Goal: Task Accomplishment & Management: Manage account settings

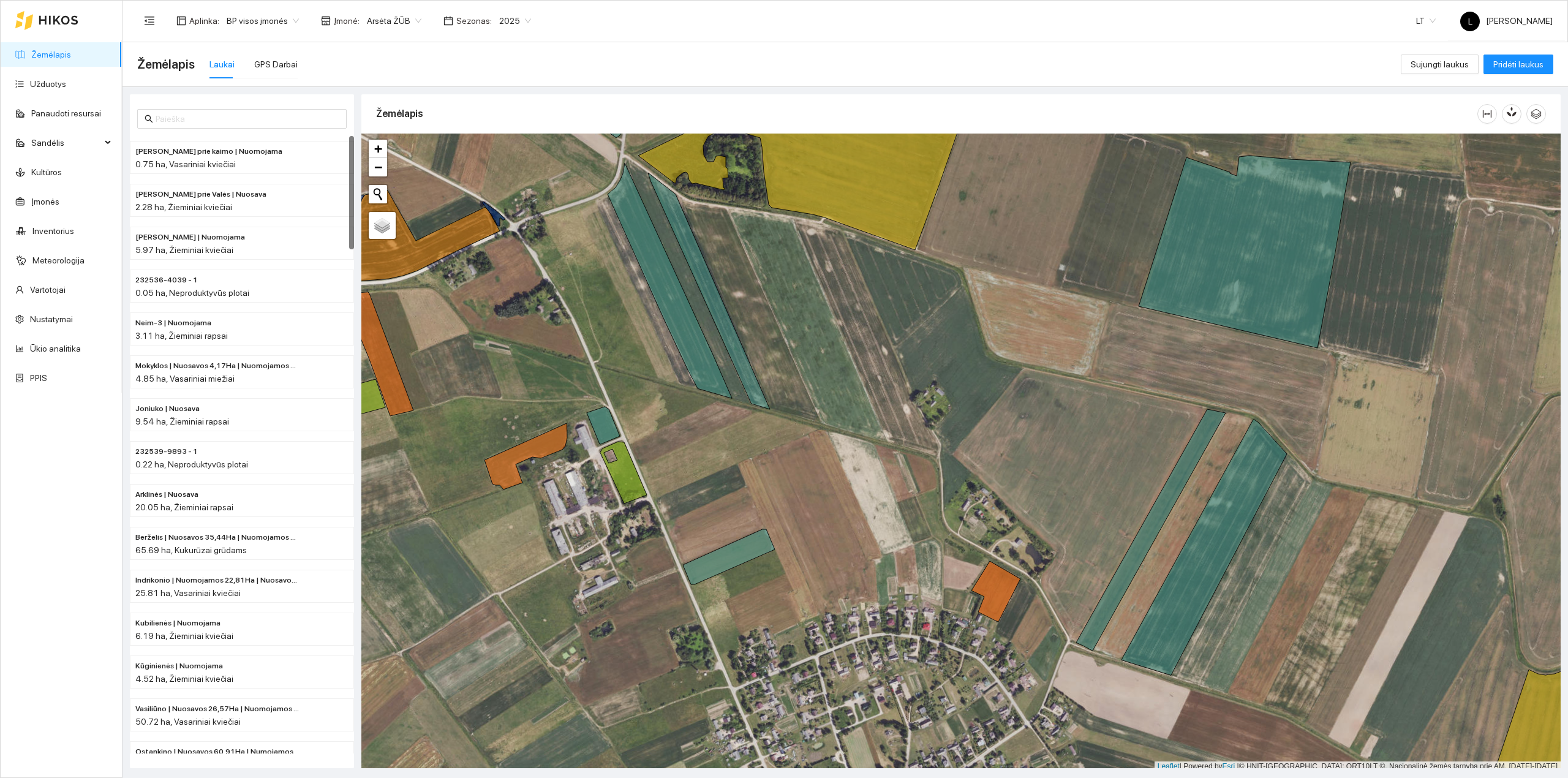
click at [39, 50] on link "Žemėlapis" at bounding box center [51, 54] width 40 height 10
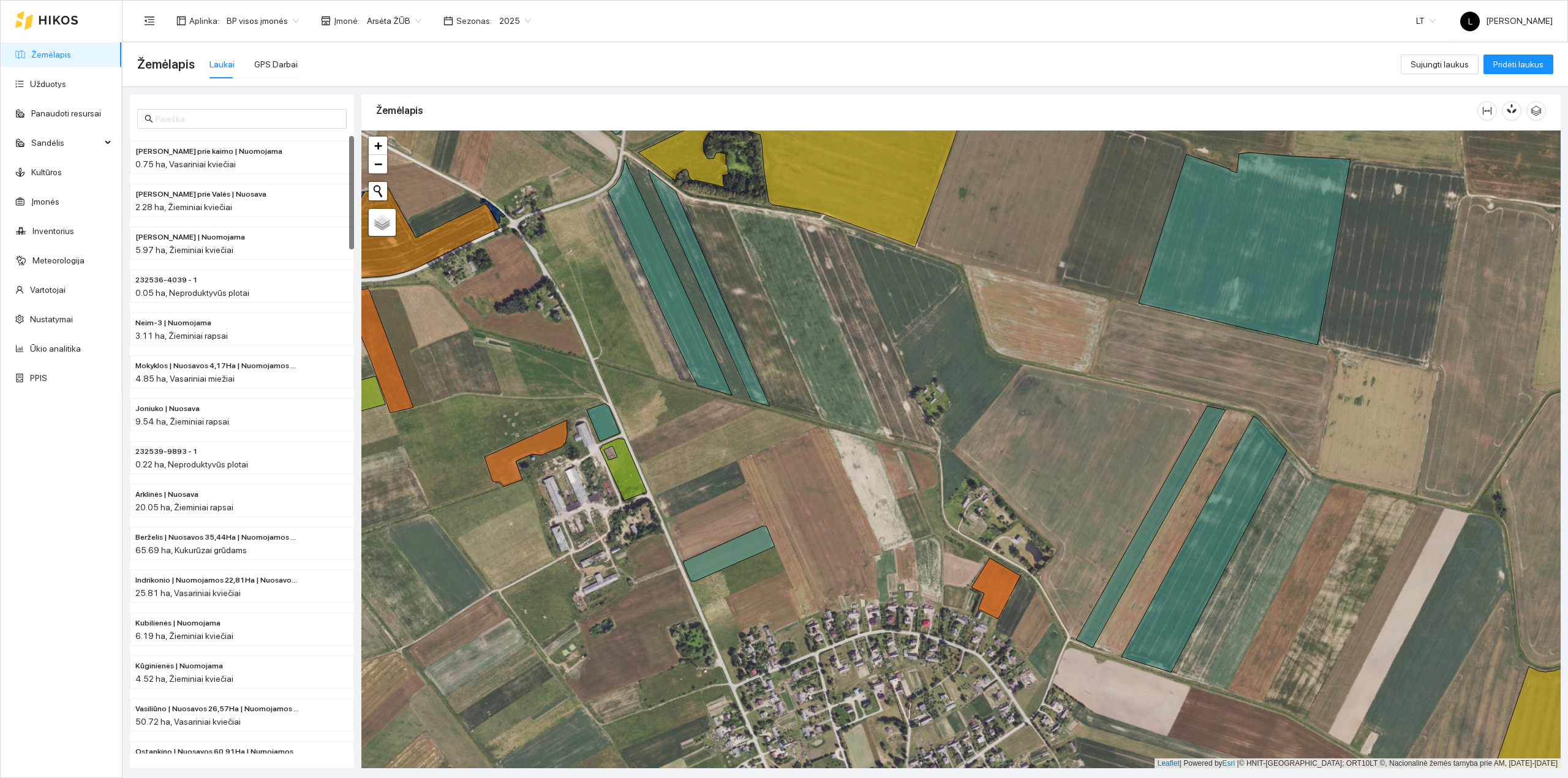
drag, startPoint x: 674, startPoint y: 413, endPoint x: 675, endPoint y: 422, distance: 9.1
click at [675, 420] on div at bounding box center [961, 449] width 1200 height 638
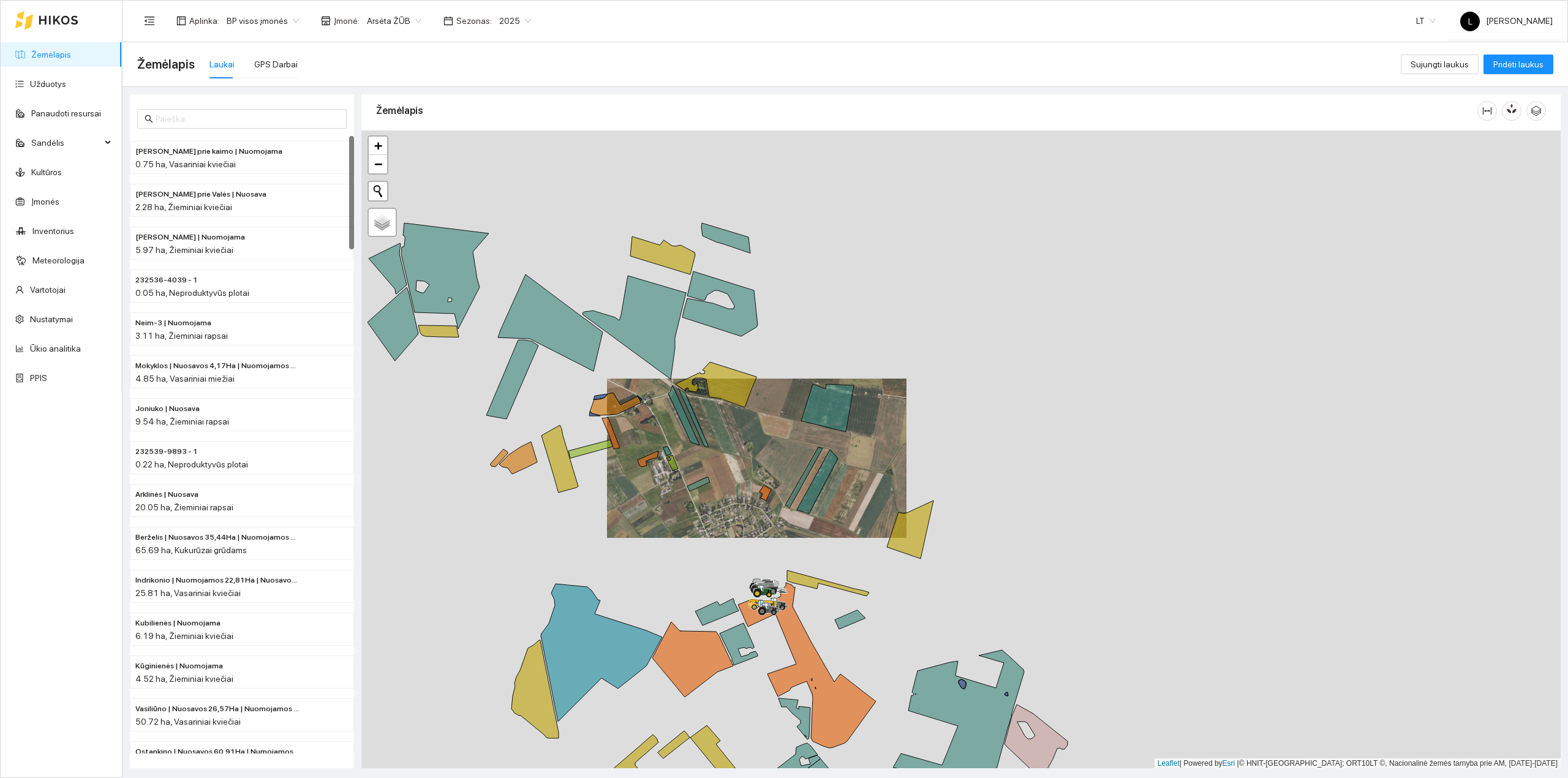
drag, startPoint x: 690, startPoint y: 474, endPoint x: 726, endPoint y: 535, distance: 70.8
click at [726, 535] on div at bounding box center [961, 449] width 1200 height 638
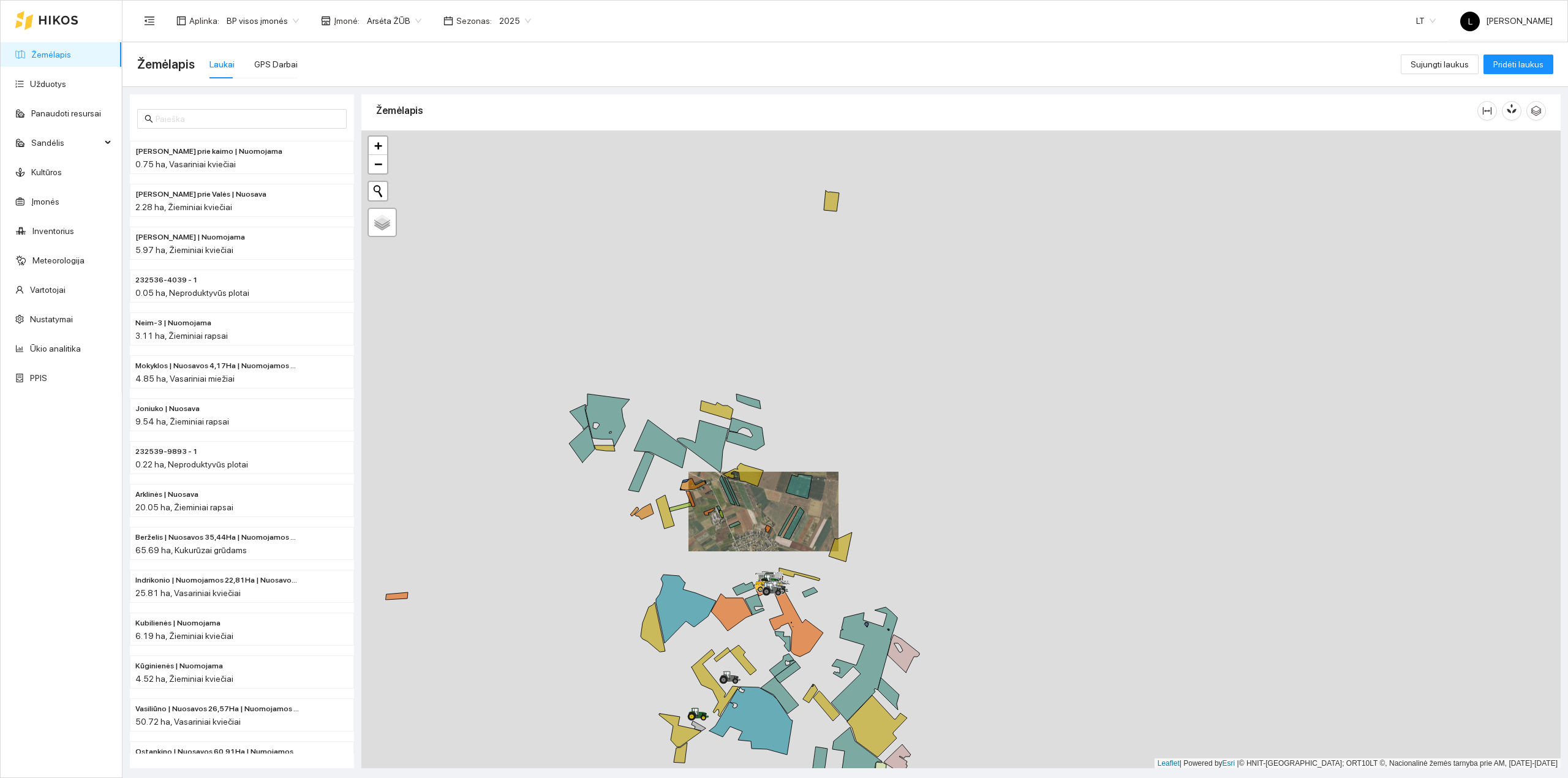
drag, startPoint x: 712, startPoint y: 609, endPoint x: 728, endPoint y: 466, distance: 143.9
click at [716, 574] on icon at bounding box center [686, 609] width 60 height 69
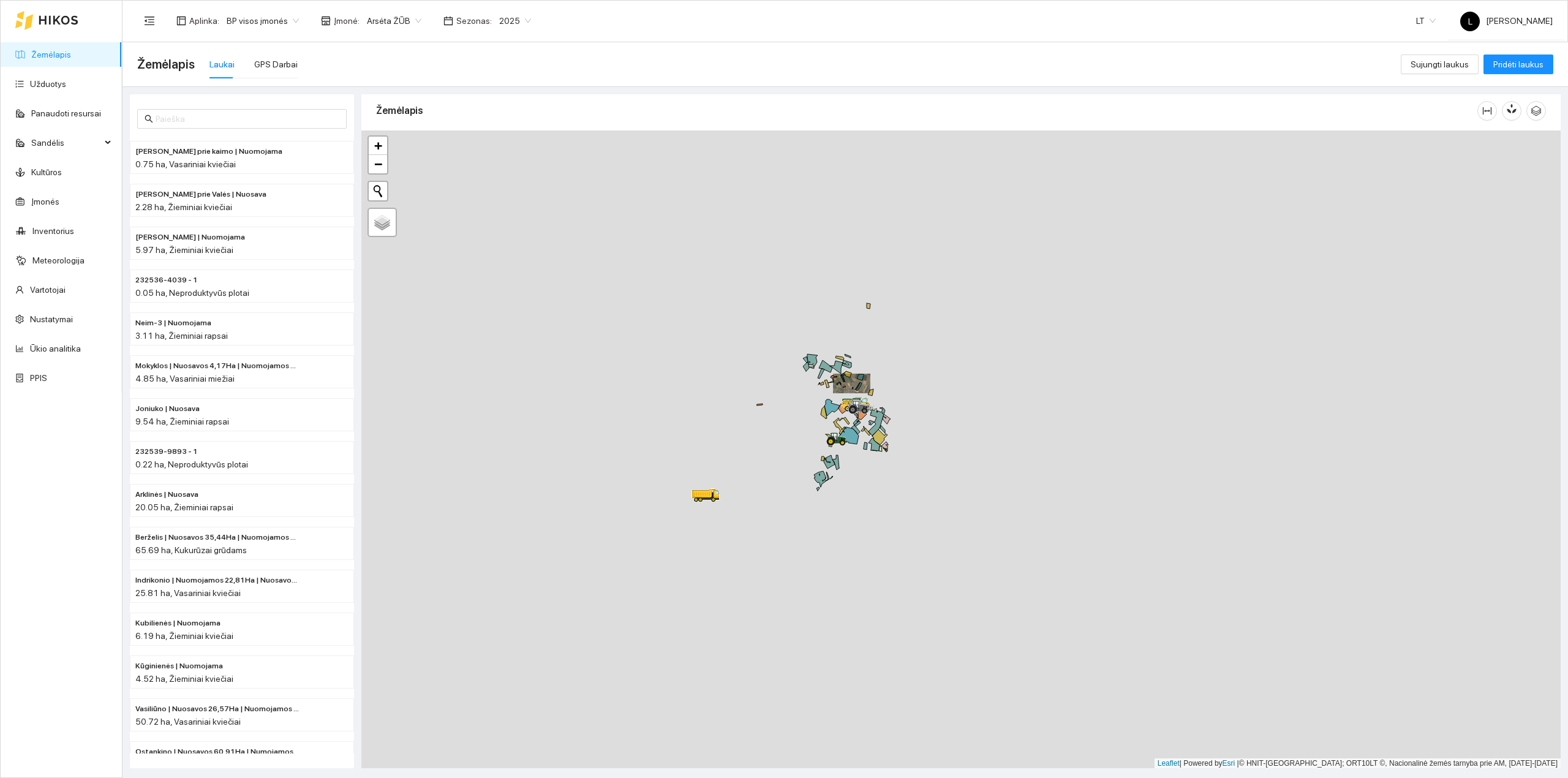
drag, startPoint x: 695, startPoint y: 577, endPoint x: 776, endPoint y: 510, distance: 105.1
click at [778, 510] on div at bounding box center [961, 449] width 1200 height 638
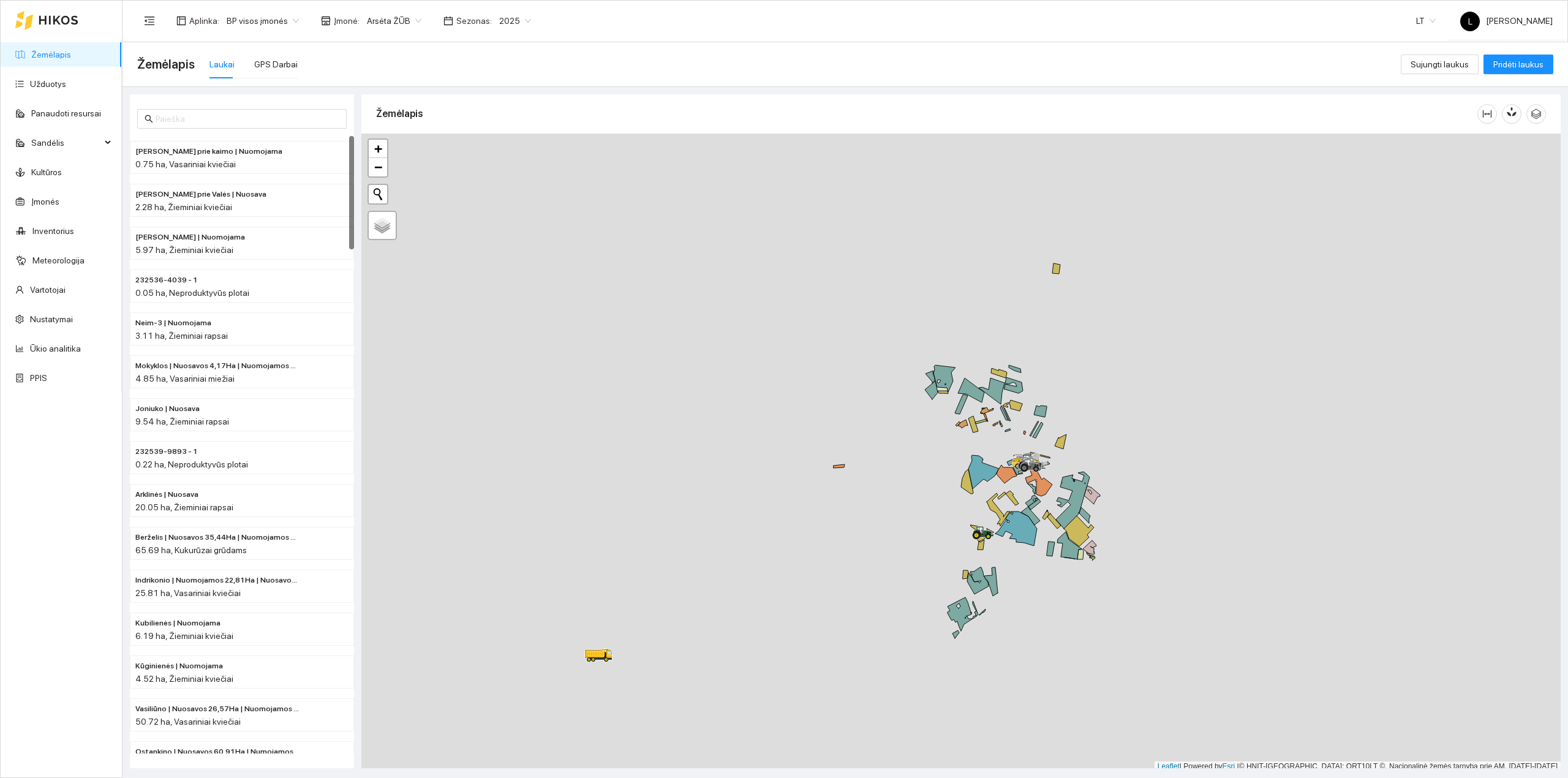
scroll to position [3, 0]
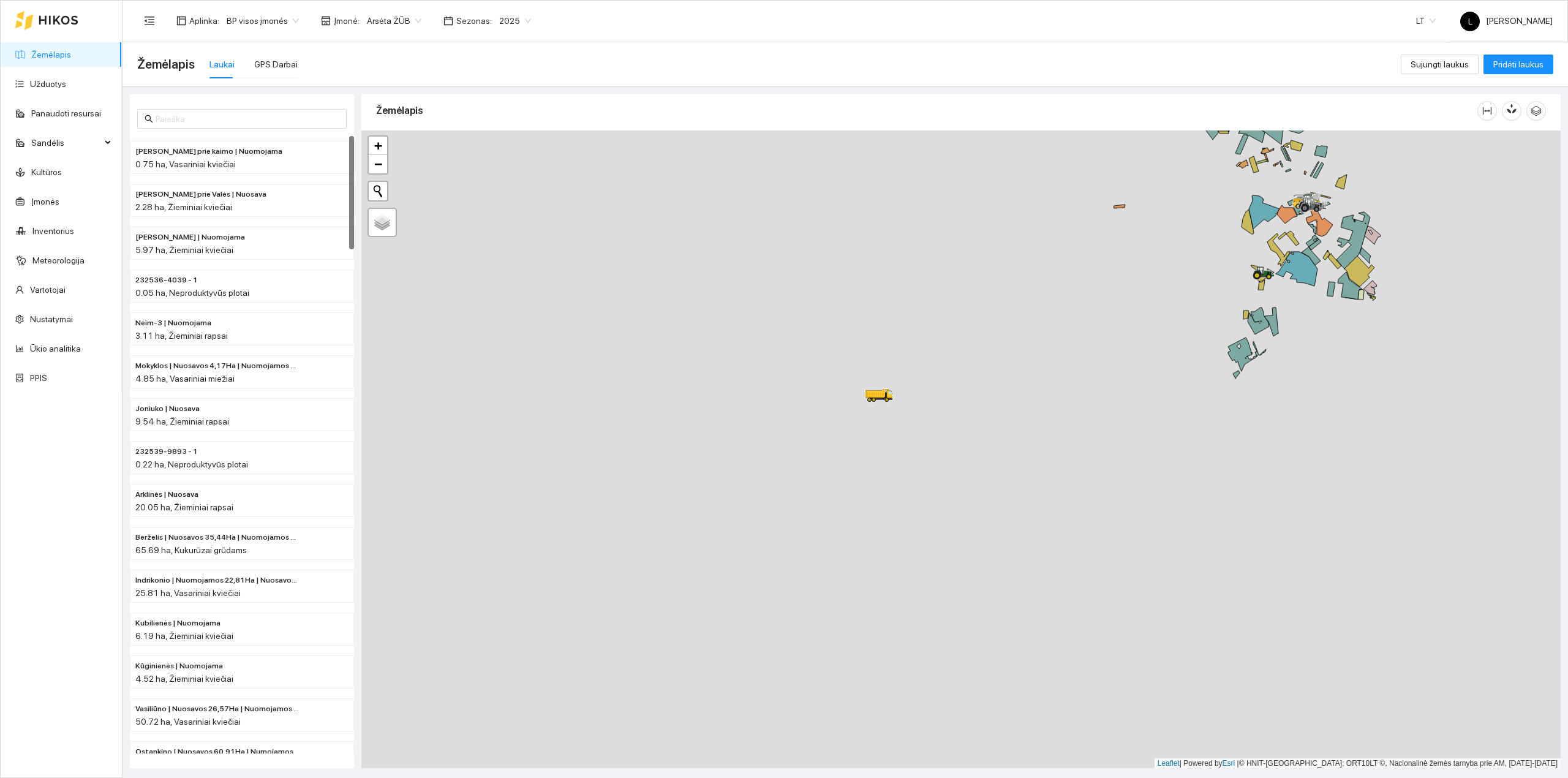
drag, startPoint x: 643, startPoint y: 635, endPoint x: 933, endPoint y: 370, distance: 392.8
click at [933, 370] on div at bounding box center [961, 449] width 1200 height 638
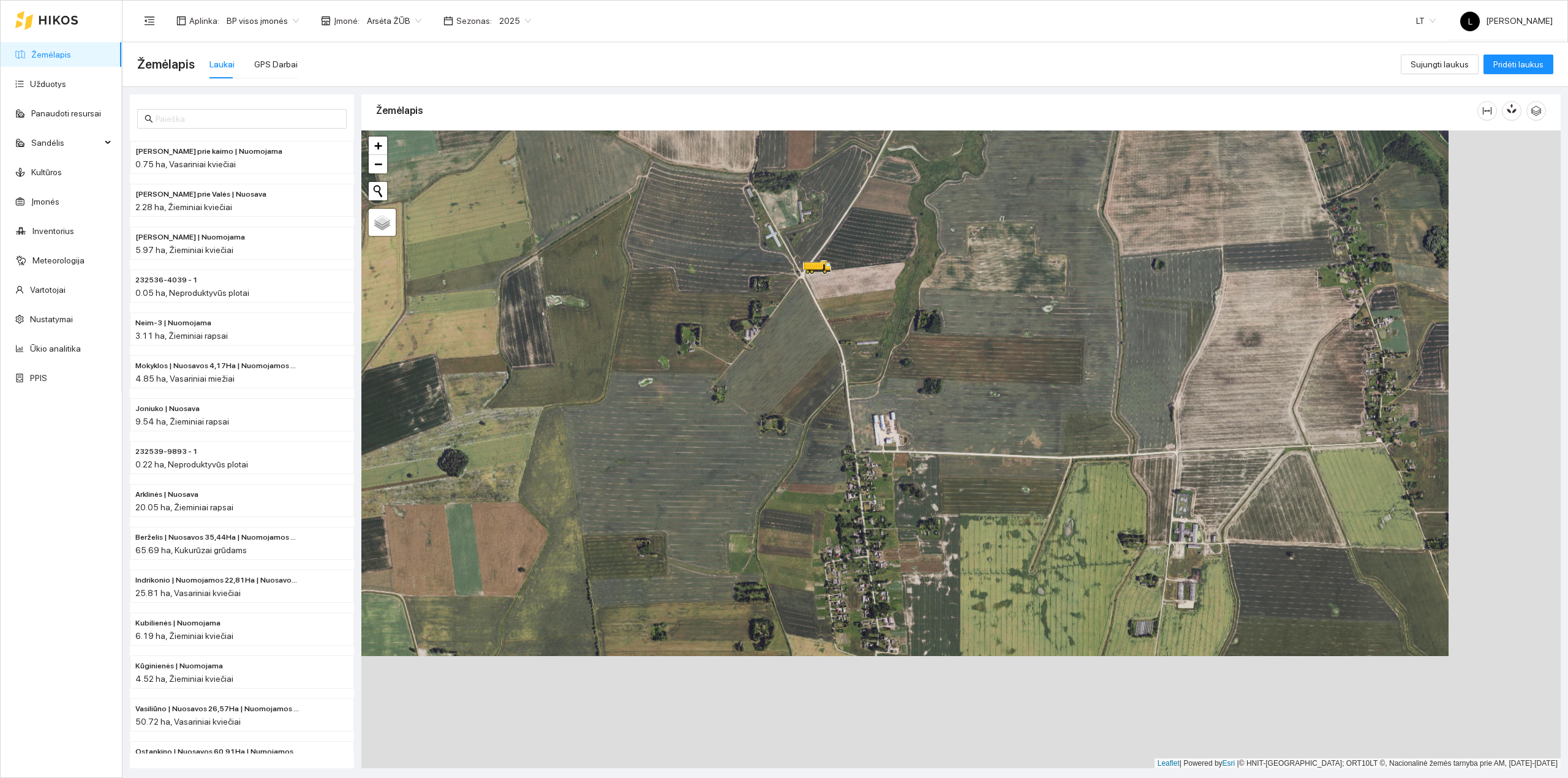
drag, startPoint x: 972, startPoint y: 487, endPoint x: 917, endPoint y: 467, distance: 58.5
click at [920, 446] on div at bounding box center [961, 449] width 1200 height 638
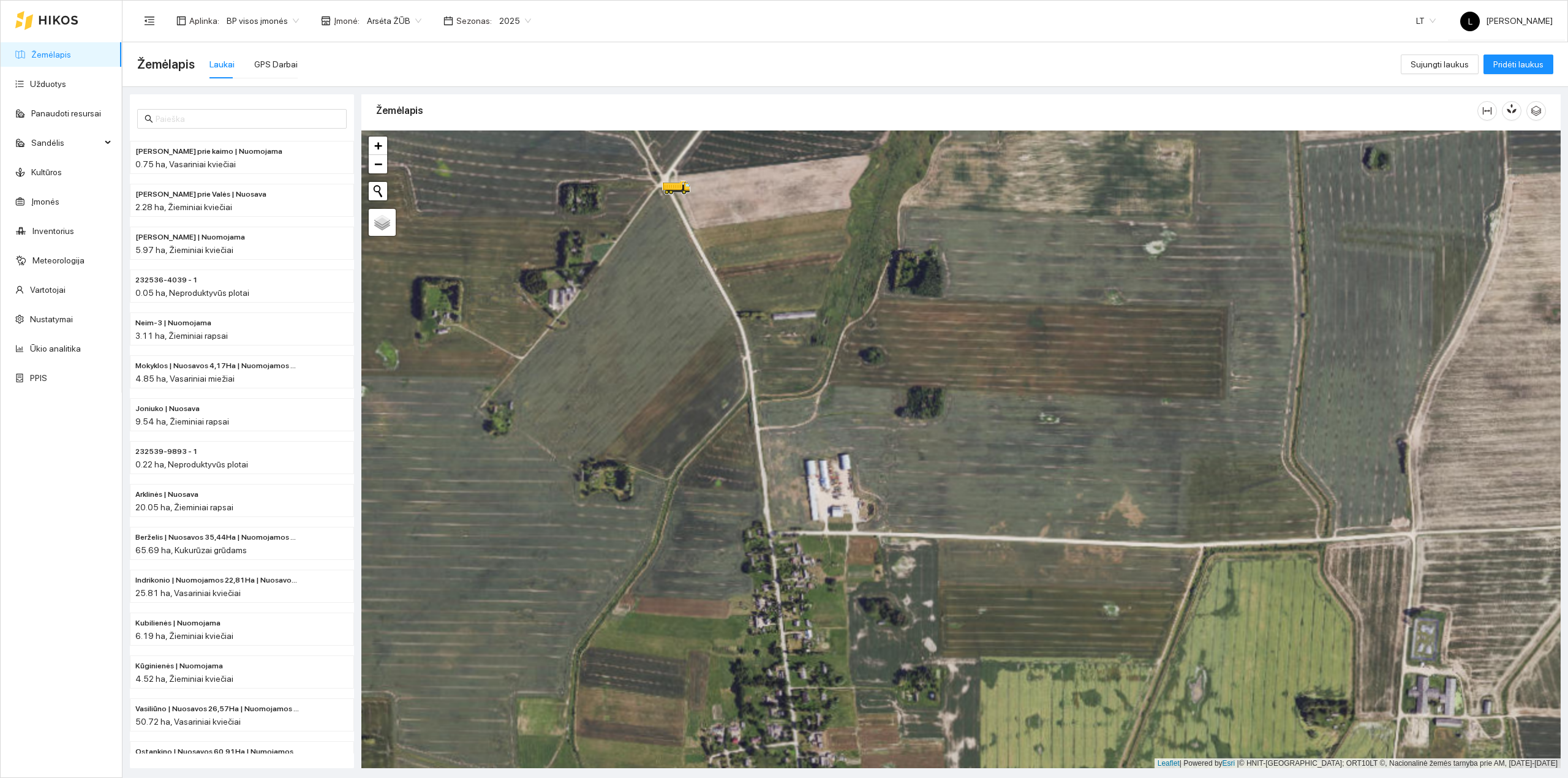
drag, startPoint x: 893, startPoint y: 393, endPoint x: 912, endPoint y: 495, distance: 103.8
click at [912, 495] on div at bounding box center [961, 449] width 1200 height 638
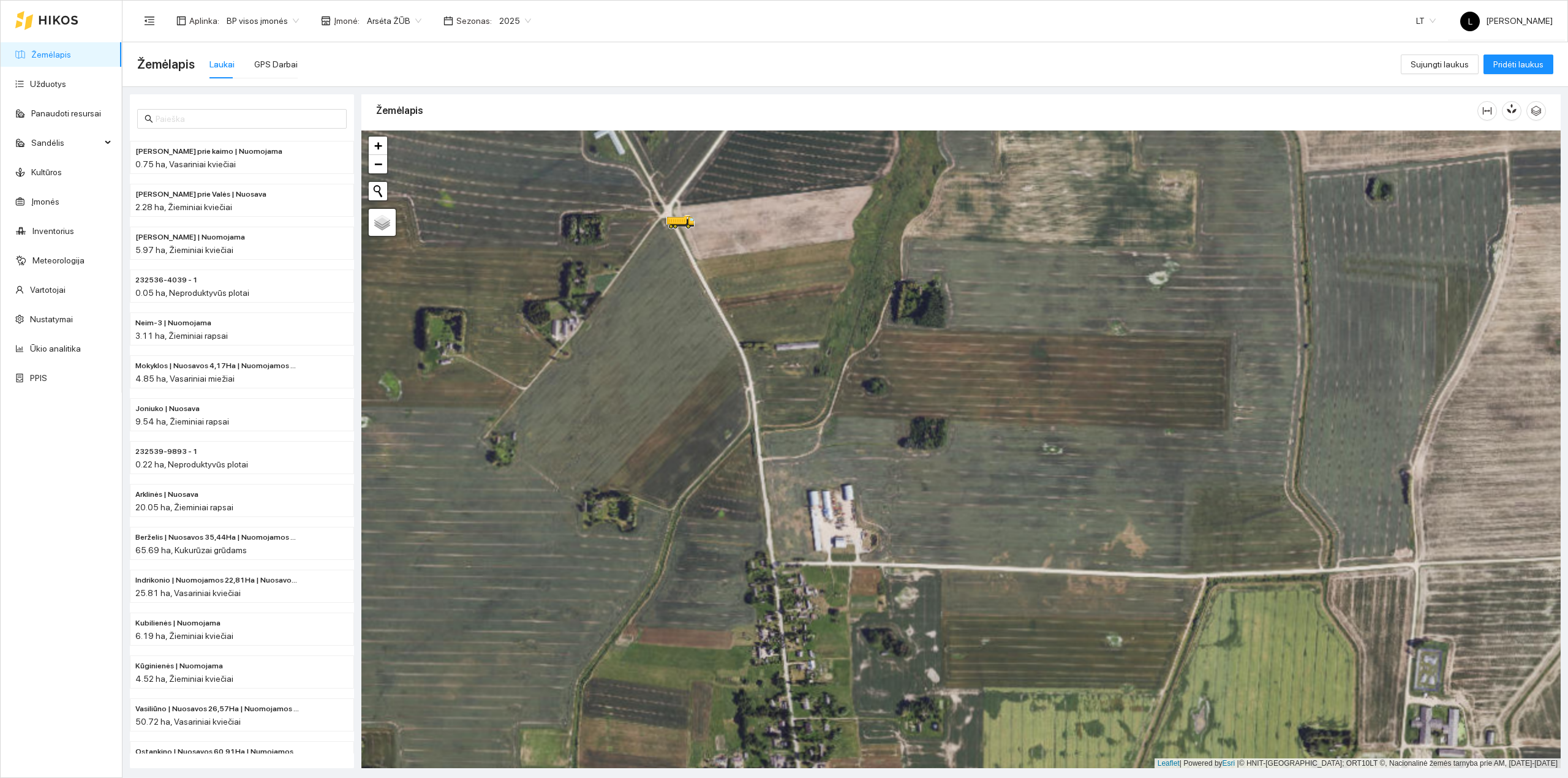
drag, startPoint x: 919, startPoint y: 435, endPoint x: 920, endPoint y: 471, distance: 36.0
click at [920, 471] on div at bounding box center [961, 449] width 1200 height 638
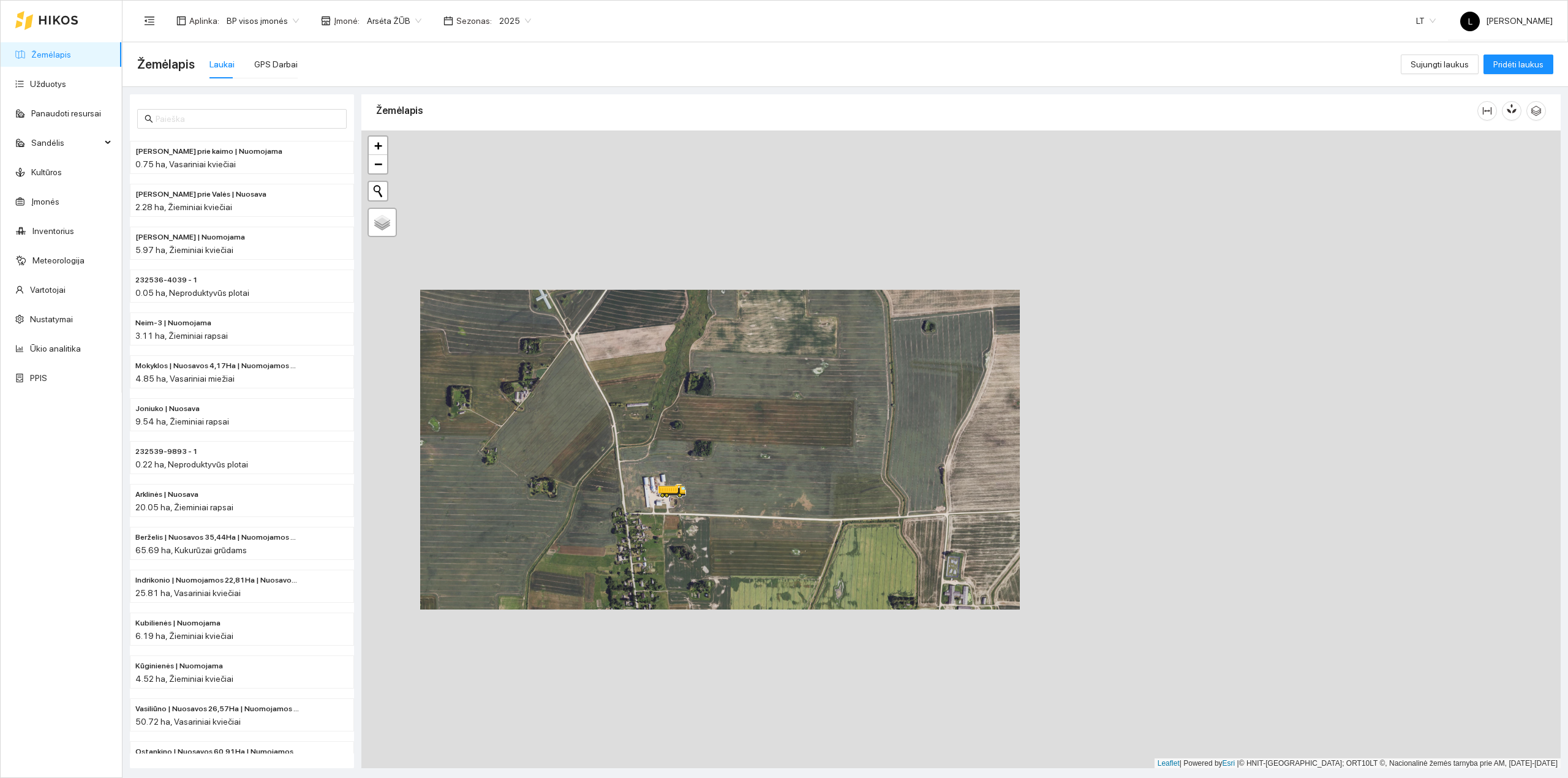
drag, startPoint x: 1006, startPoint y: 542, endPoint x: 740, endPoint y: 499, distance: 269.5
click at [740, 499] on div at bounding box center [961, 449] width 1200 height 638
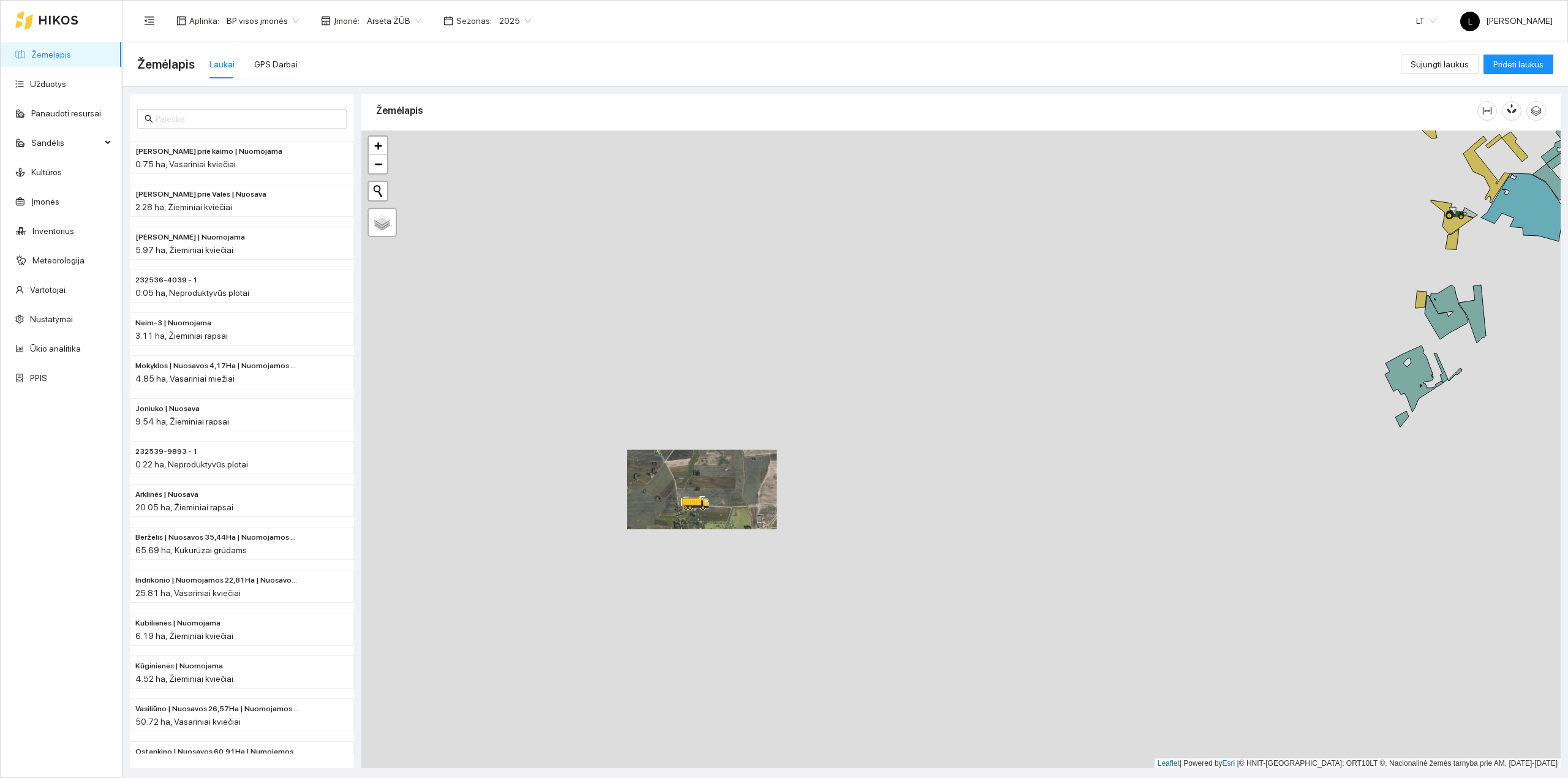
drag, startPoint x: 780, startPoint y: 520, endPoint x: 581, endPoint y: 495, distance: 200.6
click at [550, 500] on div at bounding box center [961, 449] width 1200 height 638
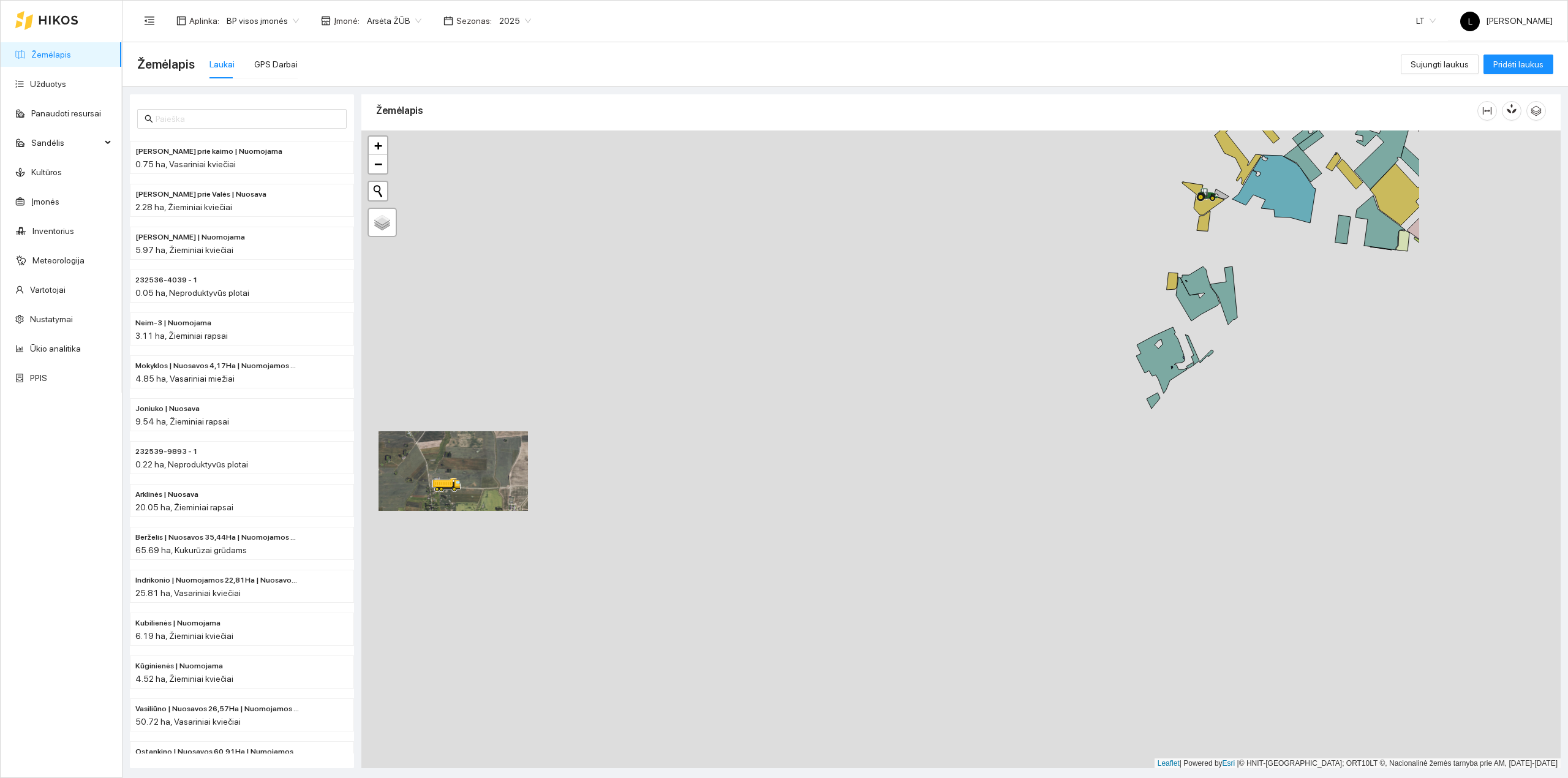
drag, startPoint x: 1145, startPoint y: 278, endPoint x: 827, endPoint y: 555, distance: 421.7
click at [827, 555] on div at bounding box center [961, 449] width 1200 height 638
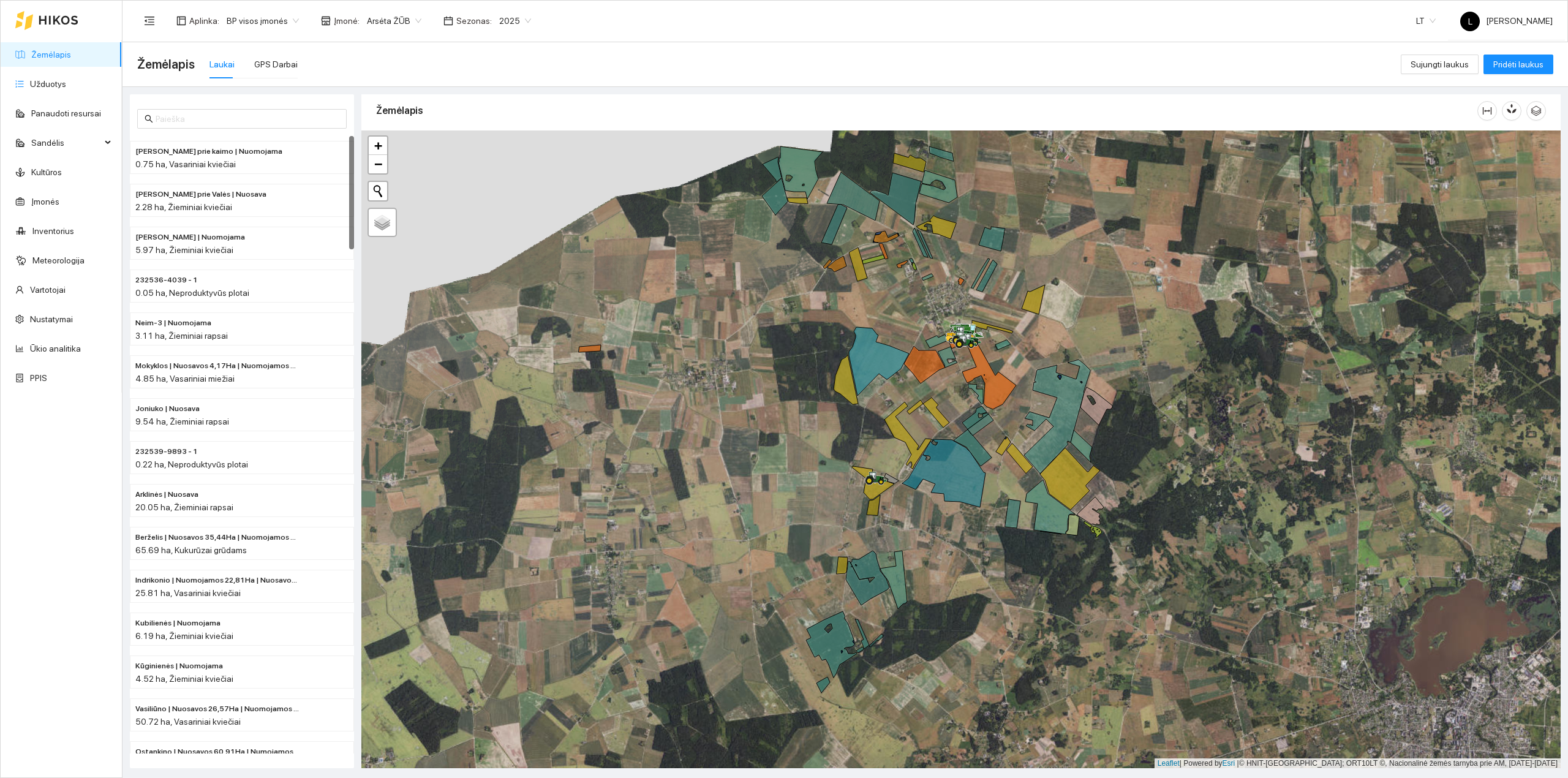
click at [31, 59] on link "Žemėlapis" at bounding box center [51, 54] width 40 height 10
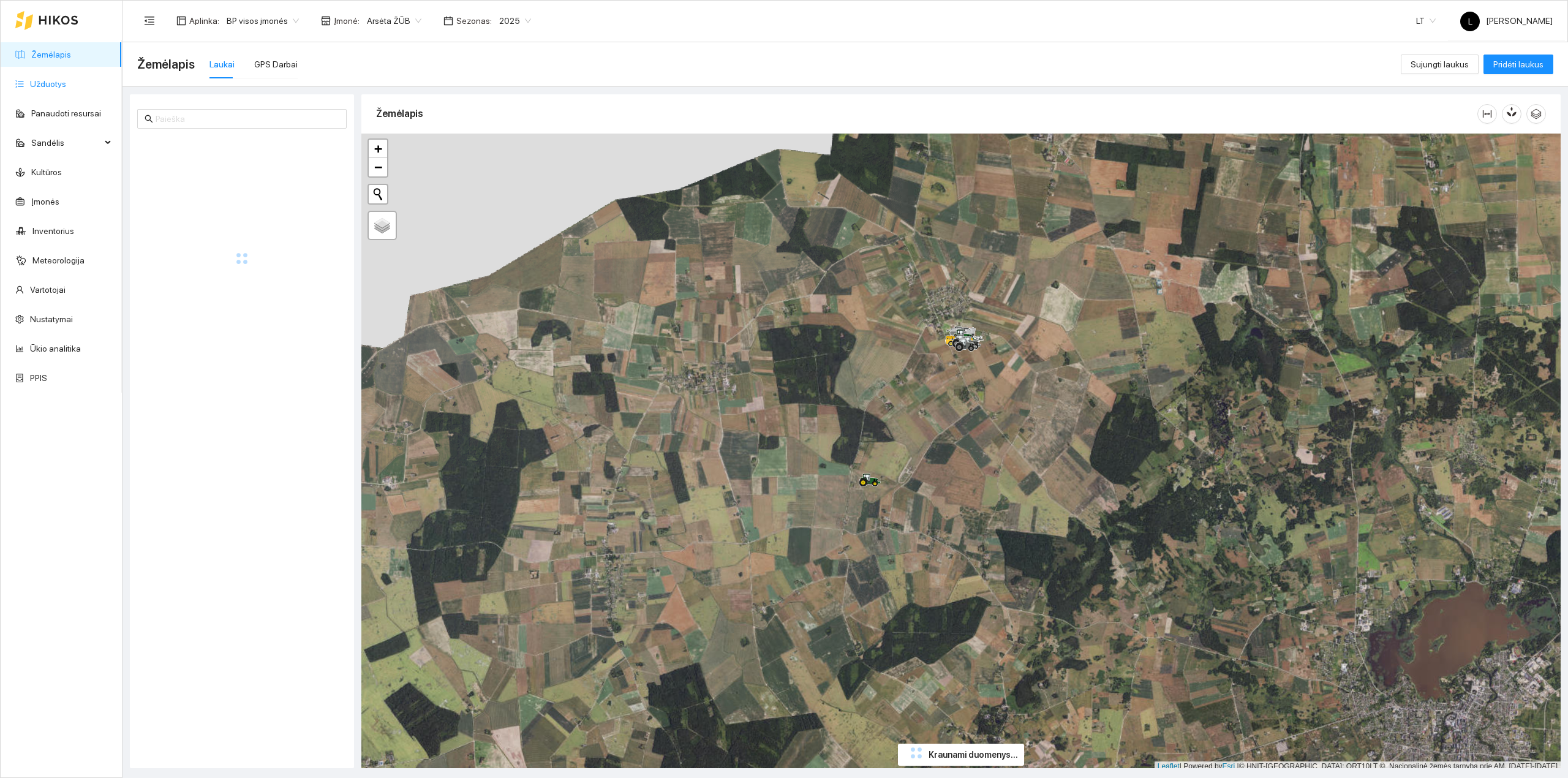
click at [30, 79] on link "Užduotys" at bounding box center [47, 84] width 36 height 10
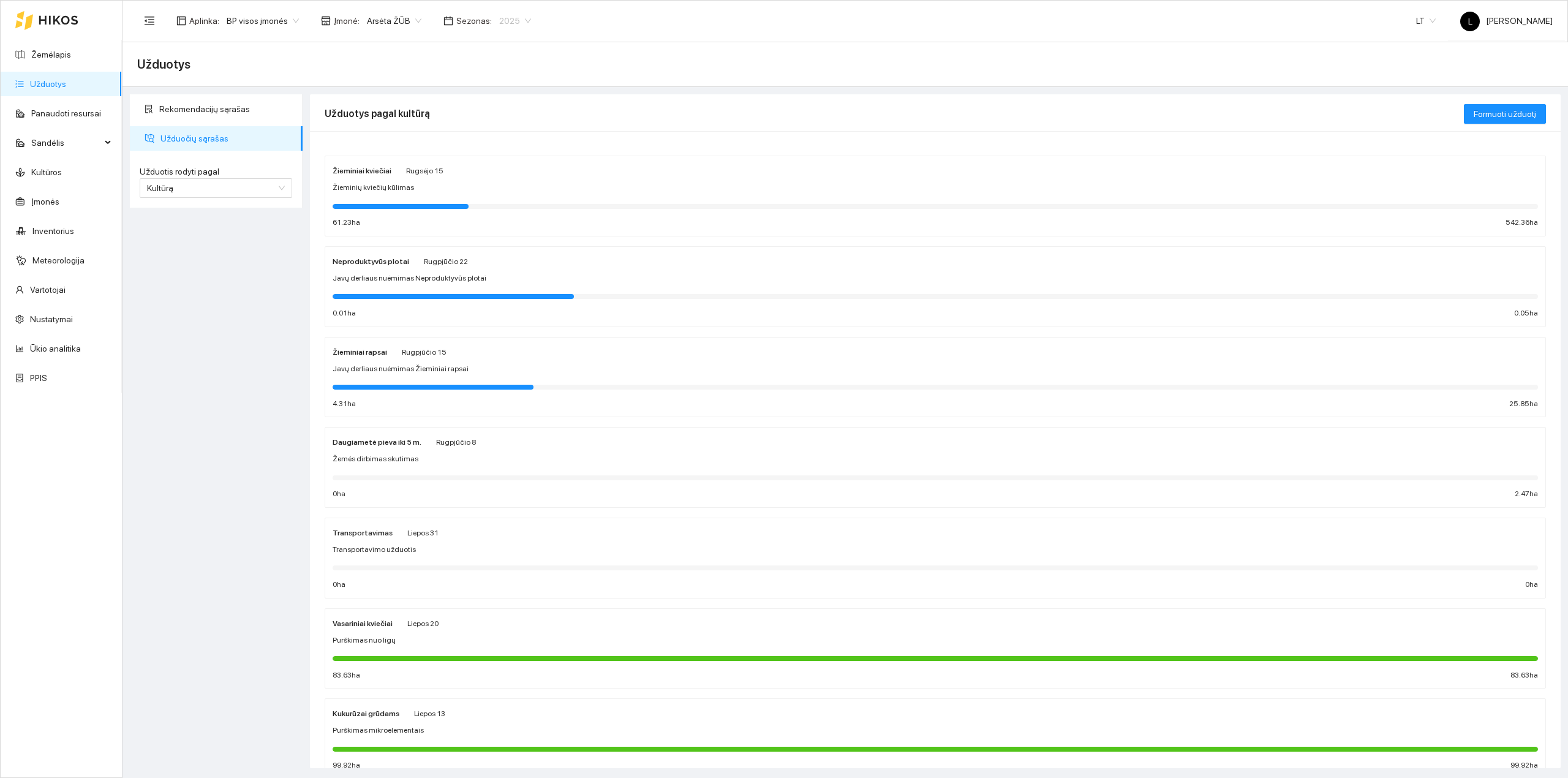
click at [503, 13] on span "2025" at bounding box center [516, 21] width 32 height 18
click at [497, 160] on div "2026" at bounding box center [506, 163] width 33 height 14
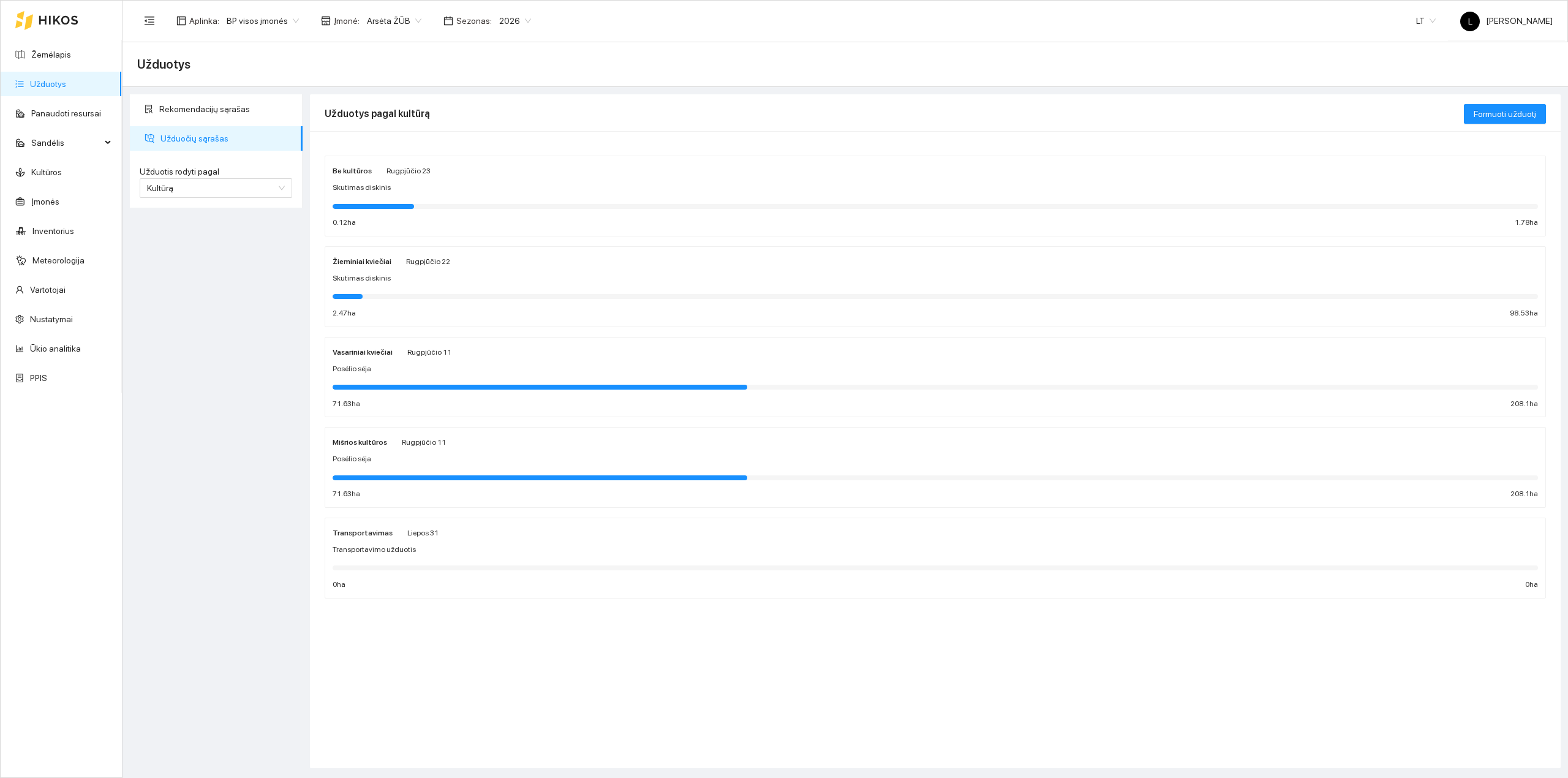
click at [413, 207] on div at bounding box center [373, 206] width 82 height 5
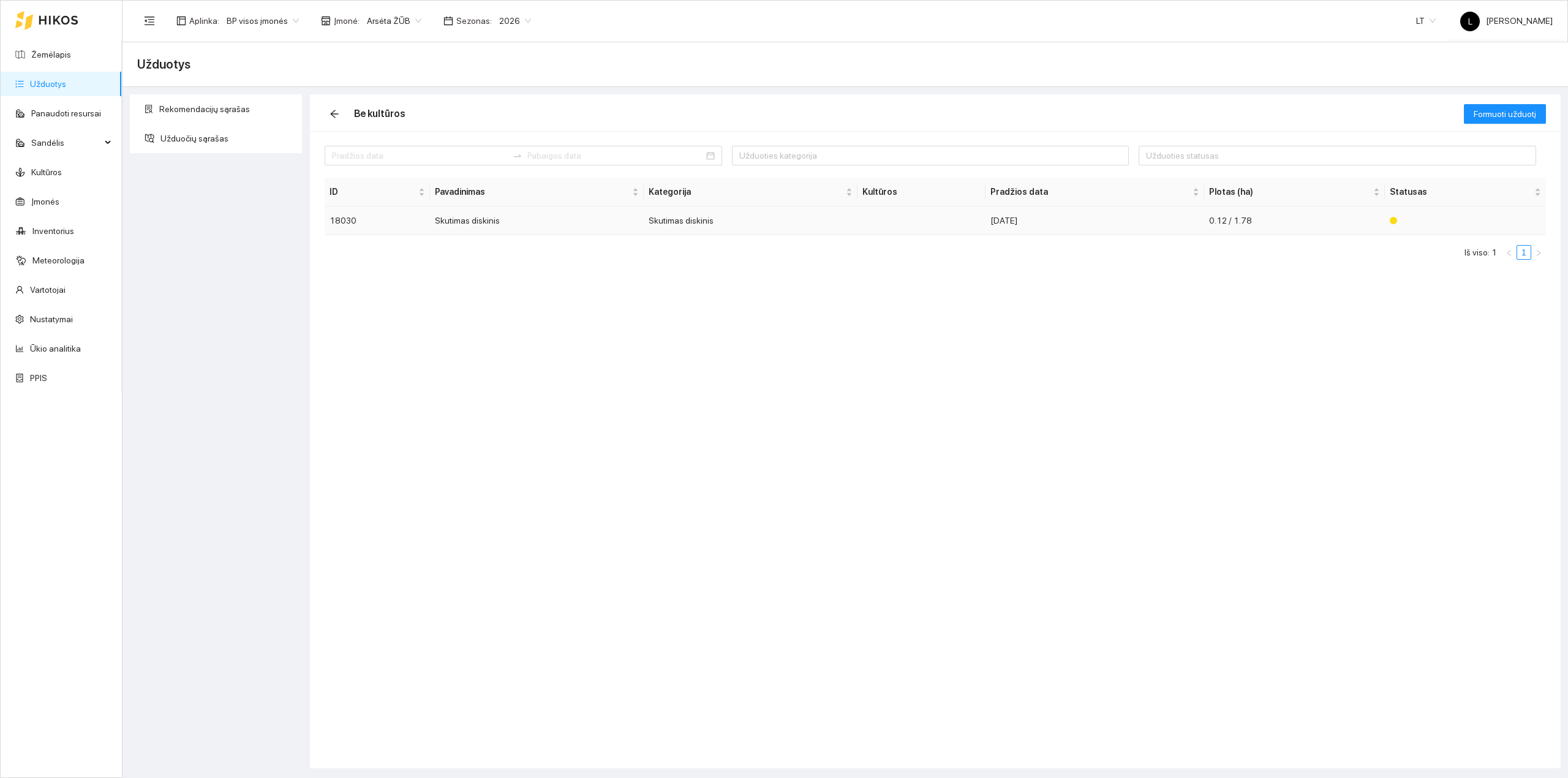
click at [590, 224] on td "Skutimas diskinis" at bounding box center [537, 221] width 214 height 29
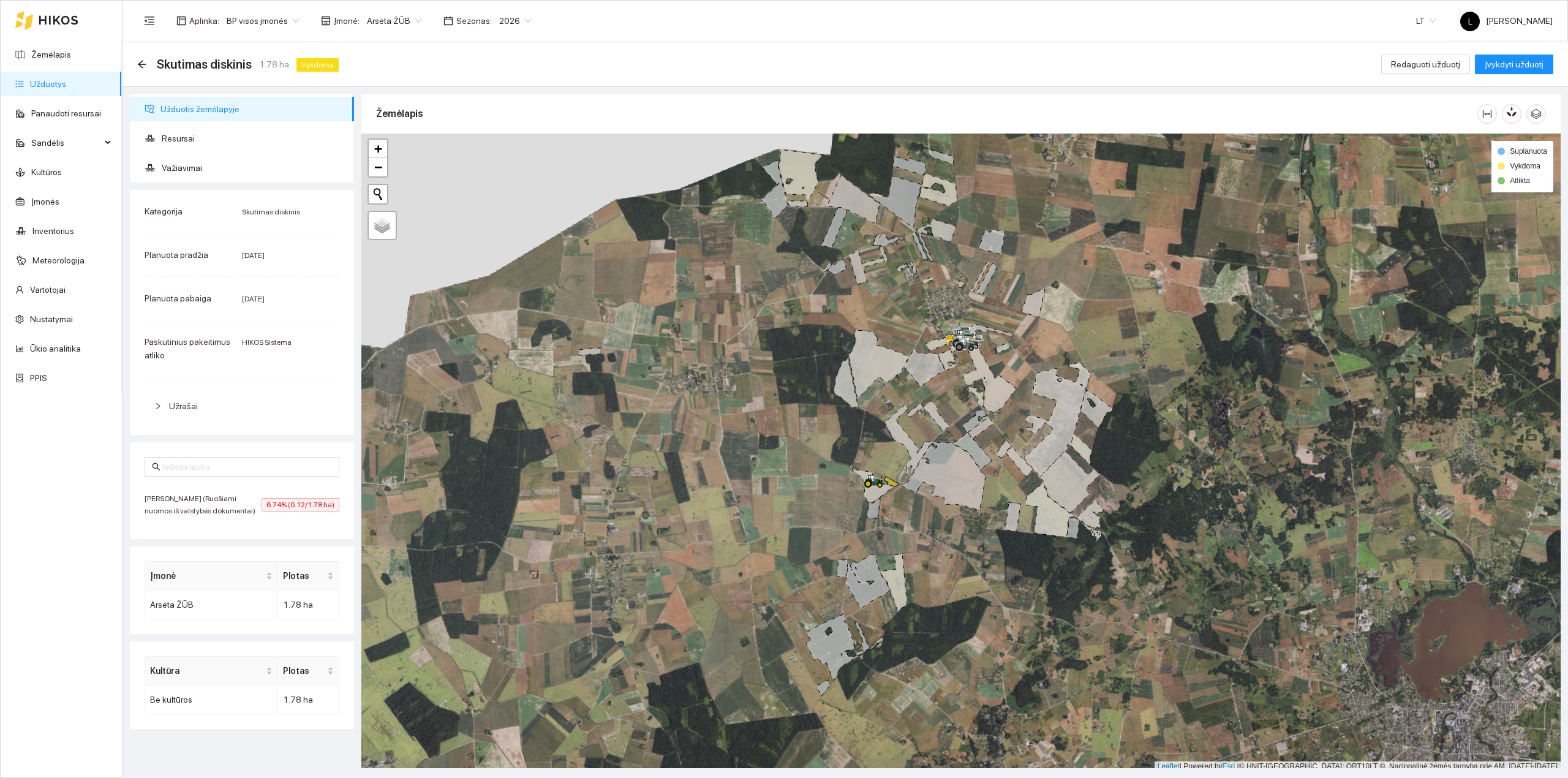
click at [201, 513] on span "Prie Mučo (Ruošiami nuomos iš valstybės dokumentai)" at bounding box center [203, 505] width 117 height 24
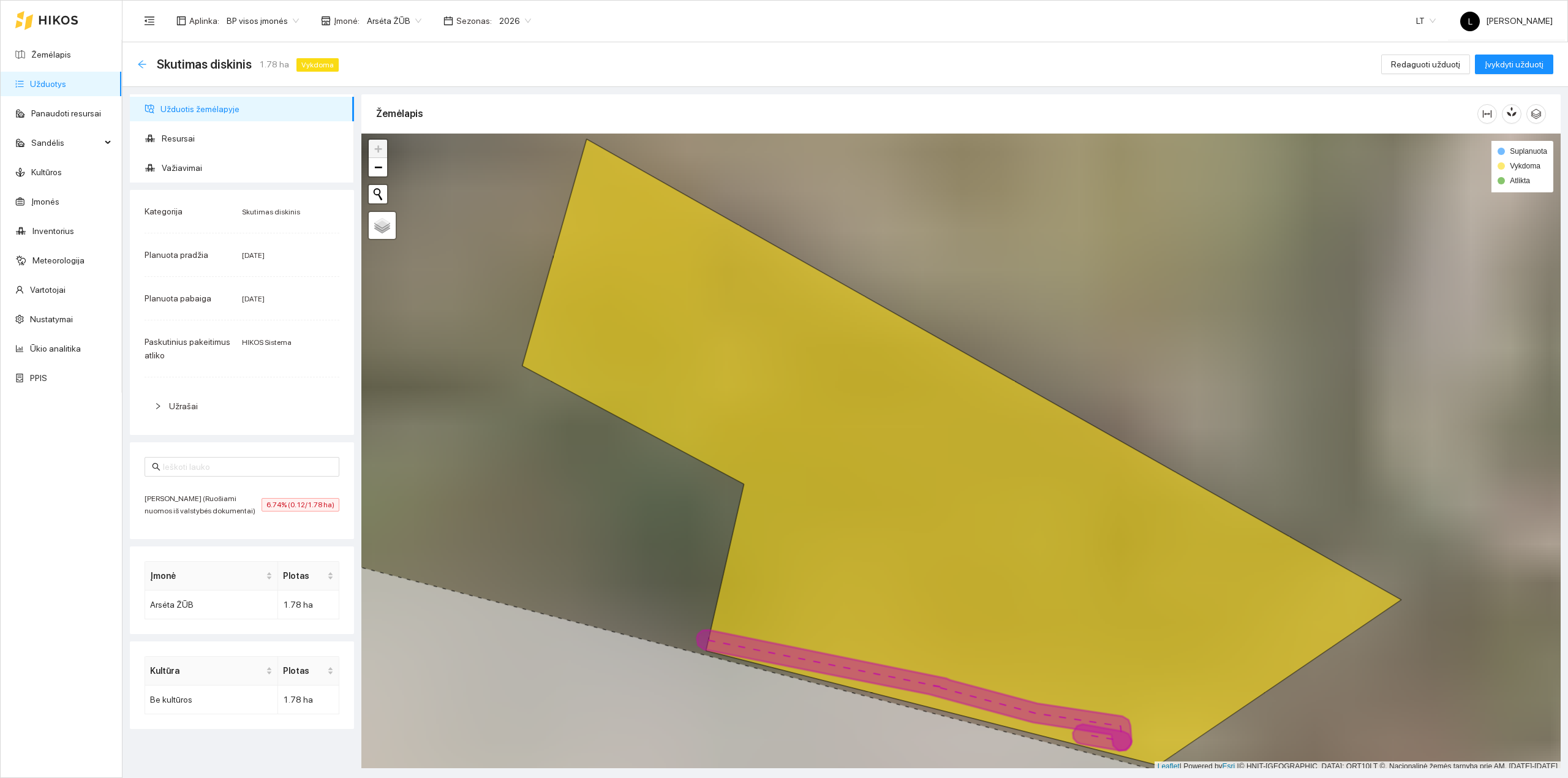
click at [142, 59] on icon "arrow-left" at bounding box center [142, 64] width 10 height 10
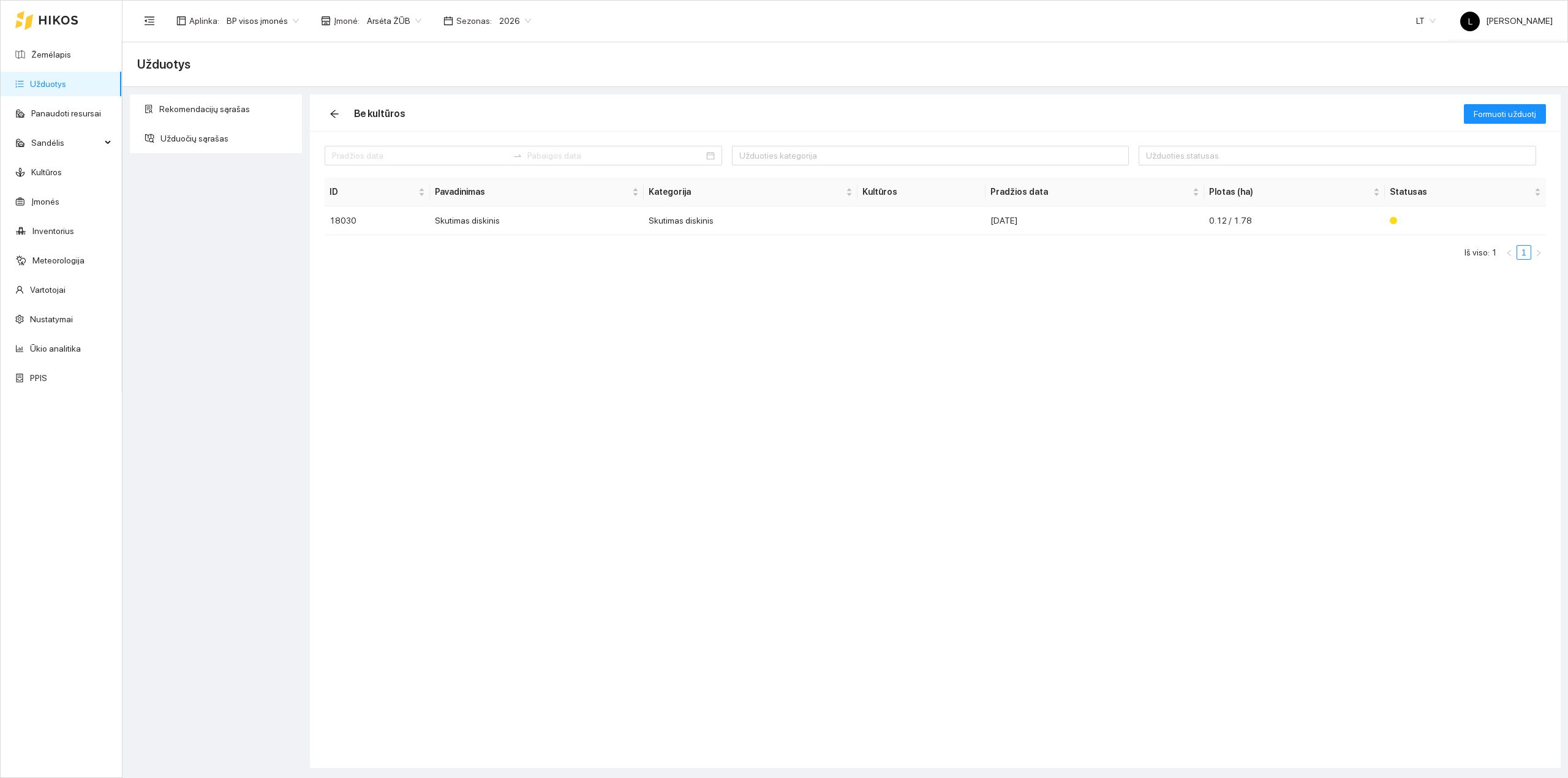
click at [148, 65] on span "Užduotys" at bounding box center [164, 64] width 53 height 20
click at [334, 116] on icon "arrow-left" at bounding box center [334, 114] width 10 height 10
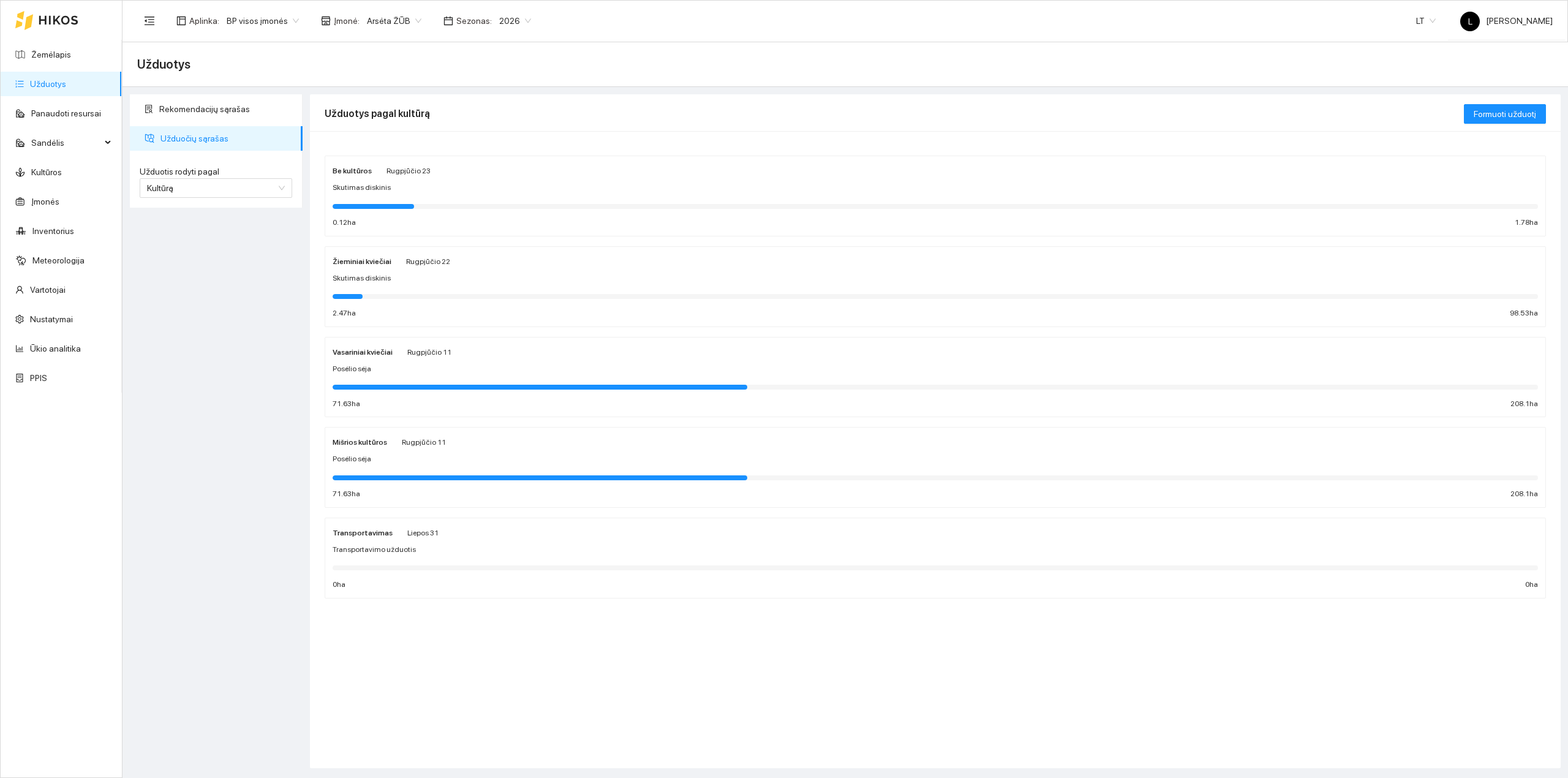
click at [417, 301] on div at bounding box center [935, 296] width 1206 height 14
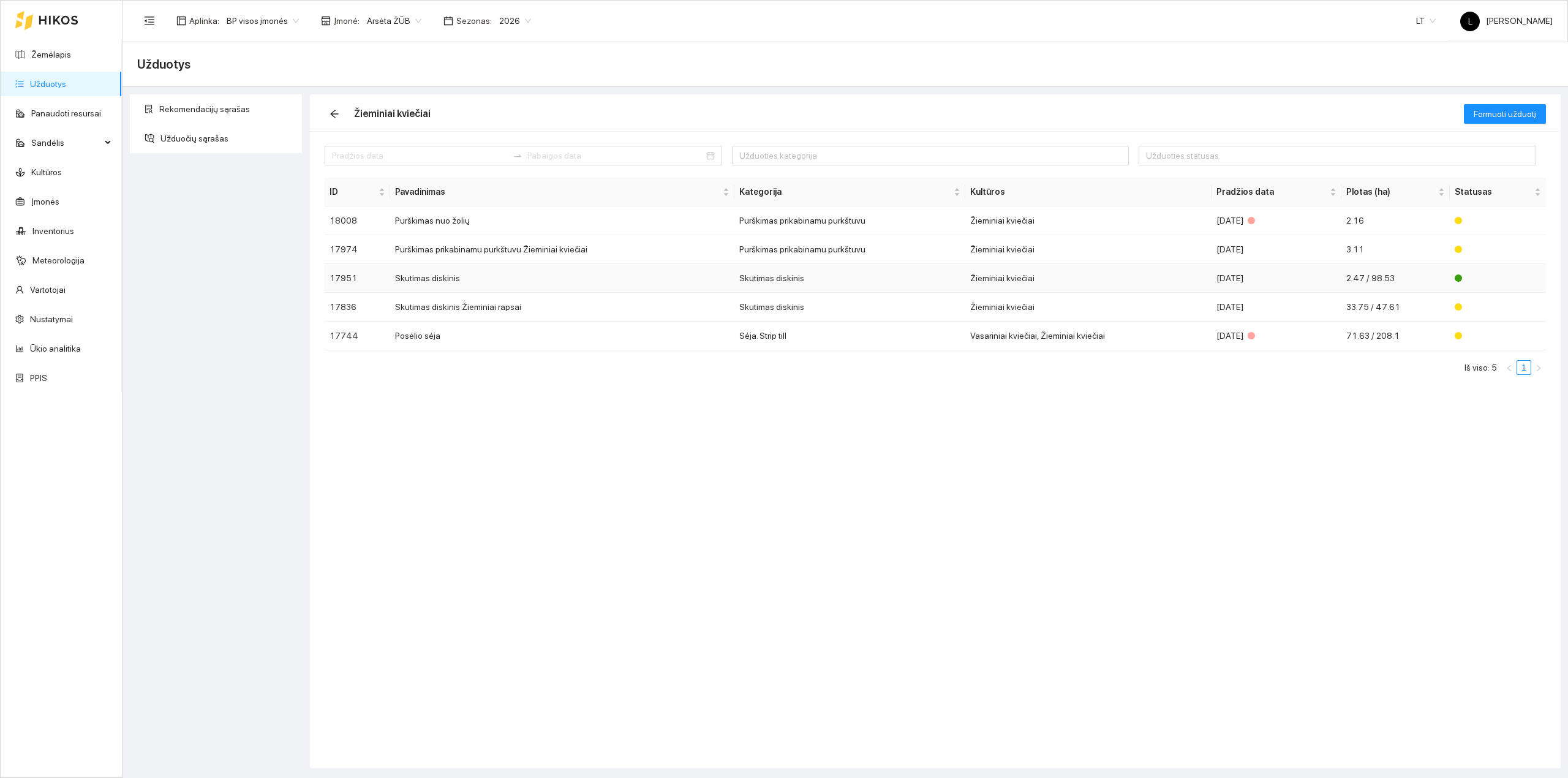
click at [610, 285] on td "Skutimas diskinis" at bounding box center [562, 278] width 344 height 29
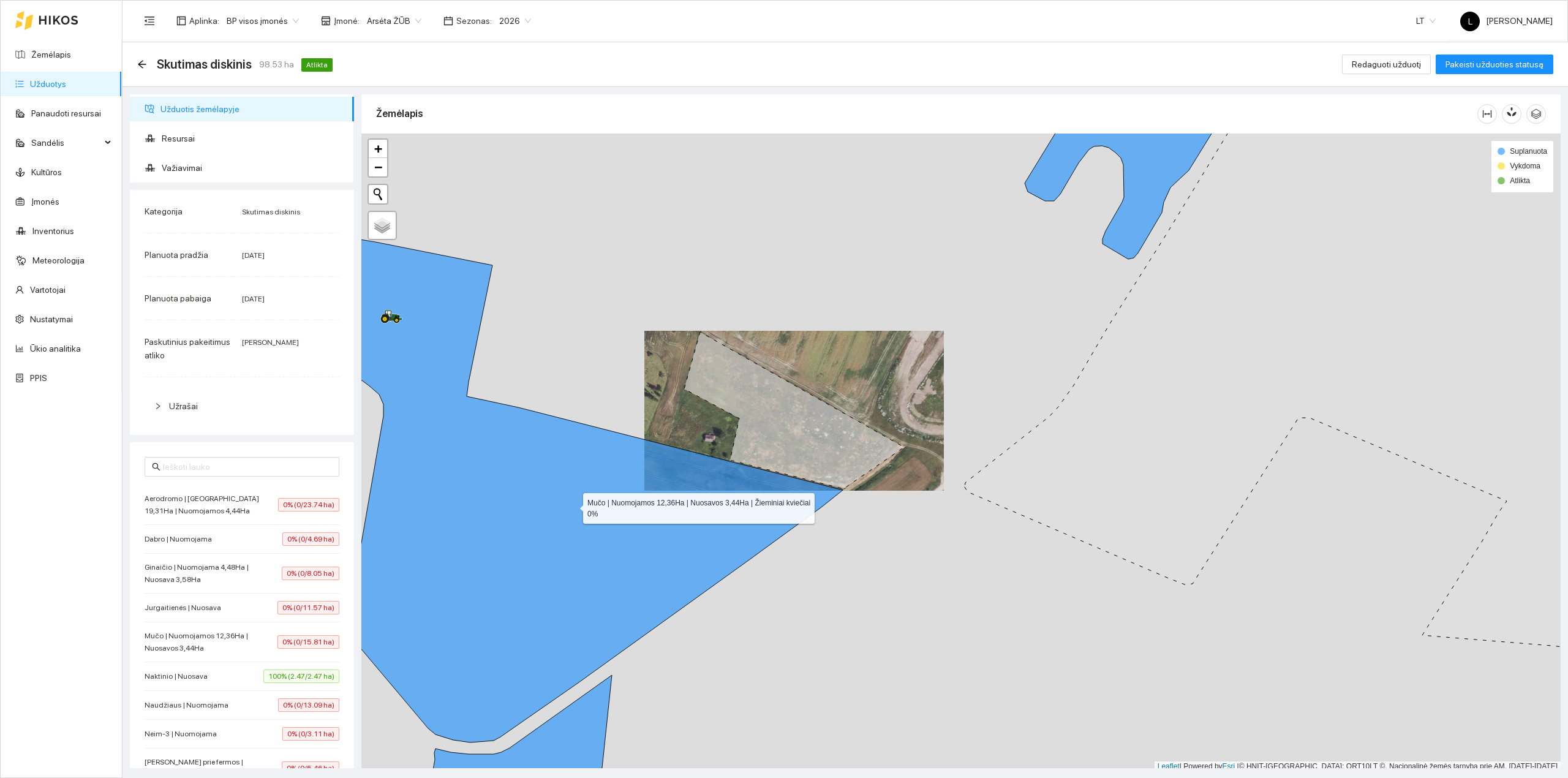
scroll to position [3, 0]
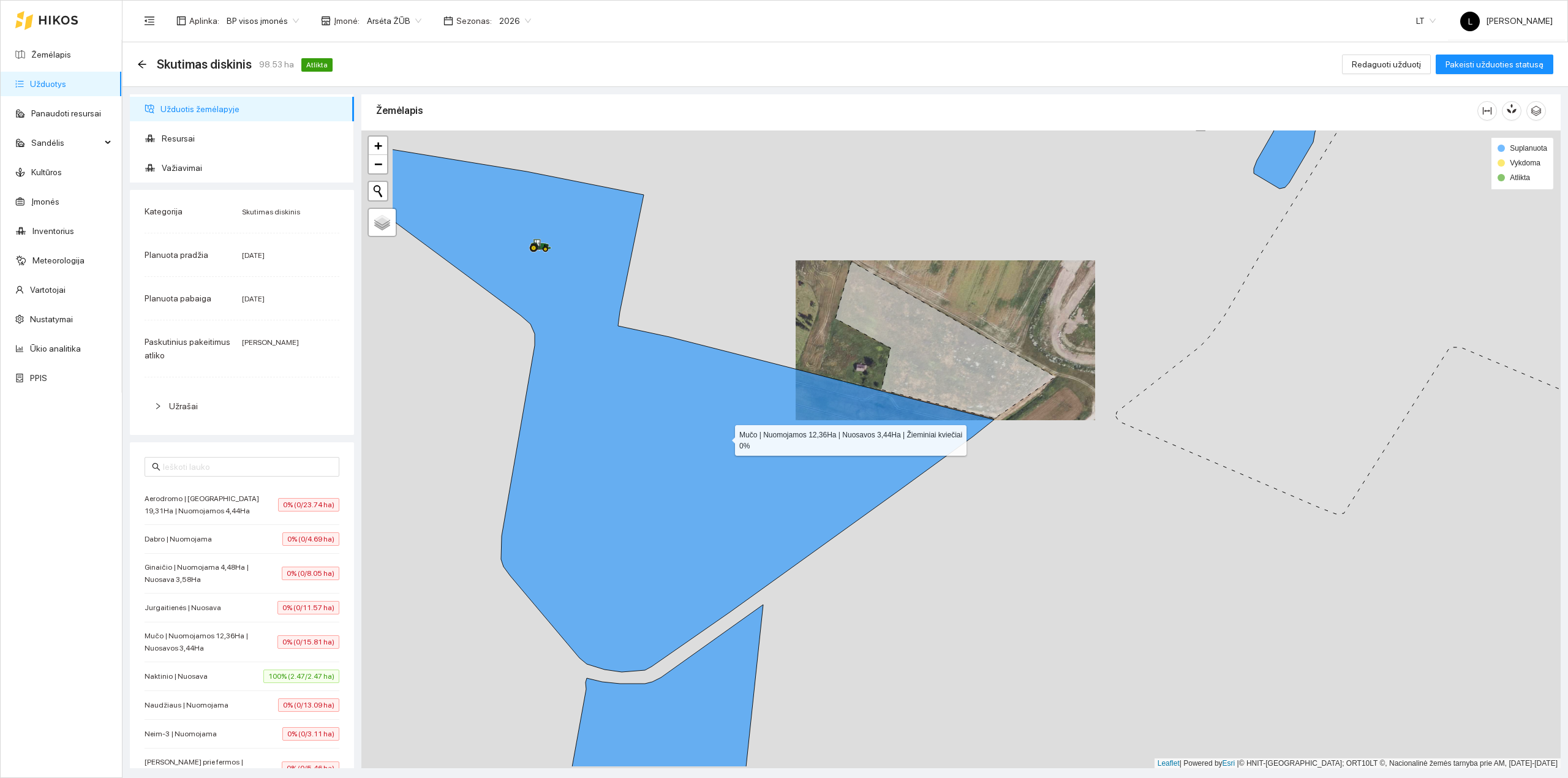
drag, startPoint x: 572, startPoint y: 506, endPoint x: 681, endPoint y: 422, distance: 137.6
click at [724, 438] on icon at bounding box center [693, 410] width 602 height 522
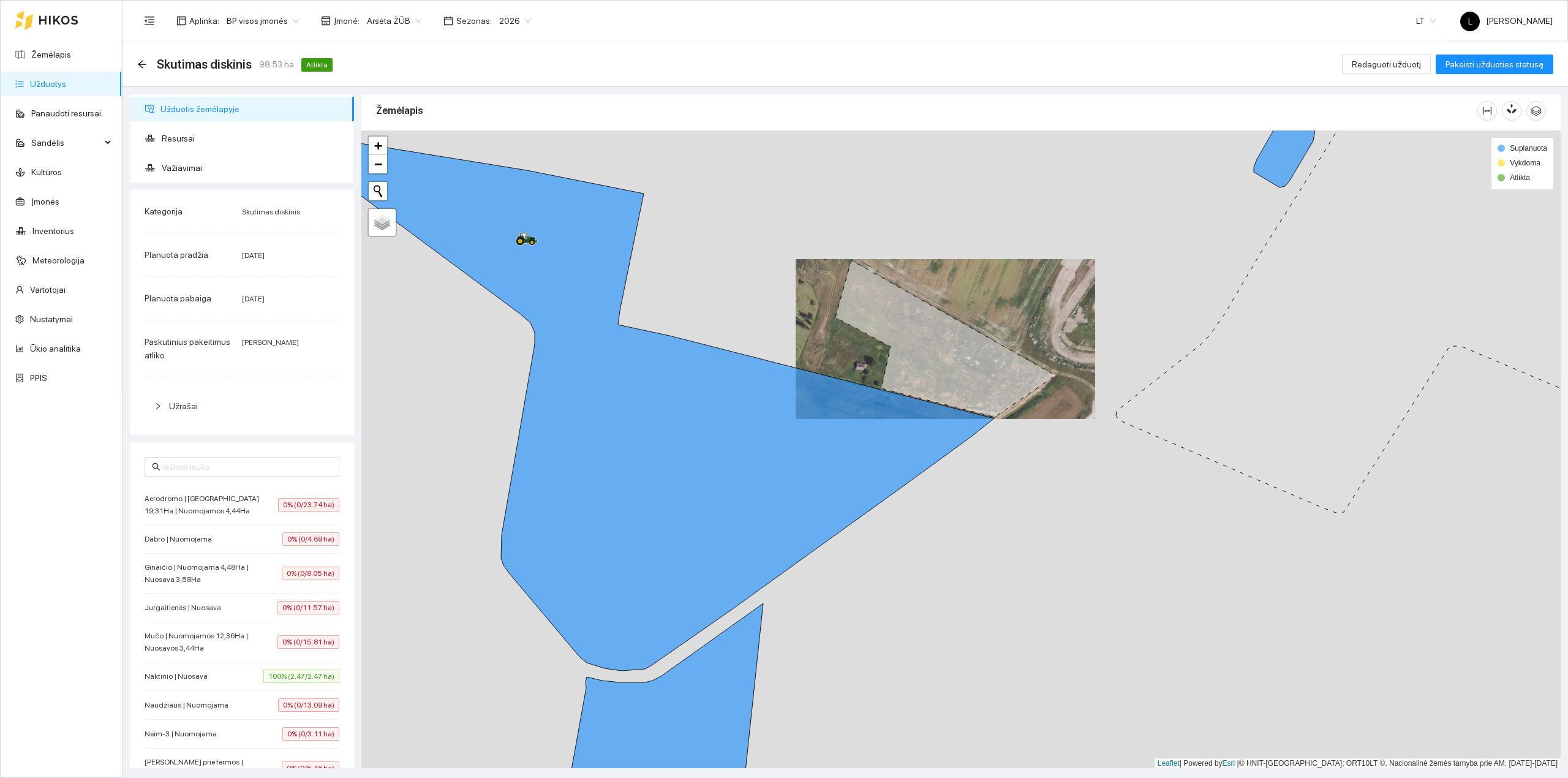
click at [138, 69] on div "Skutimas diskinis 98.53 ha Atlikta" at bounding box center [237, 64] width 201 height 20
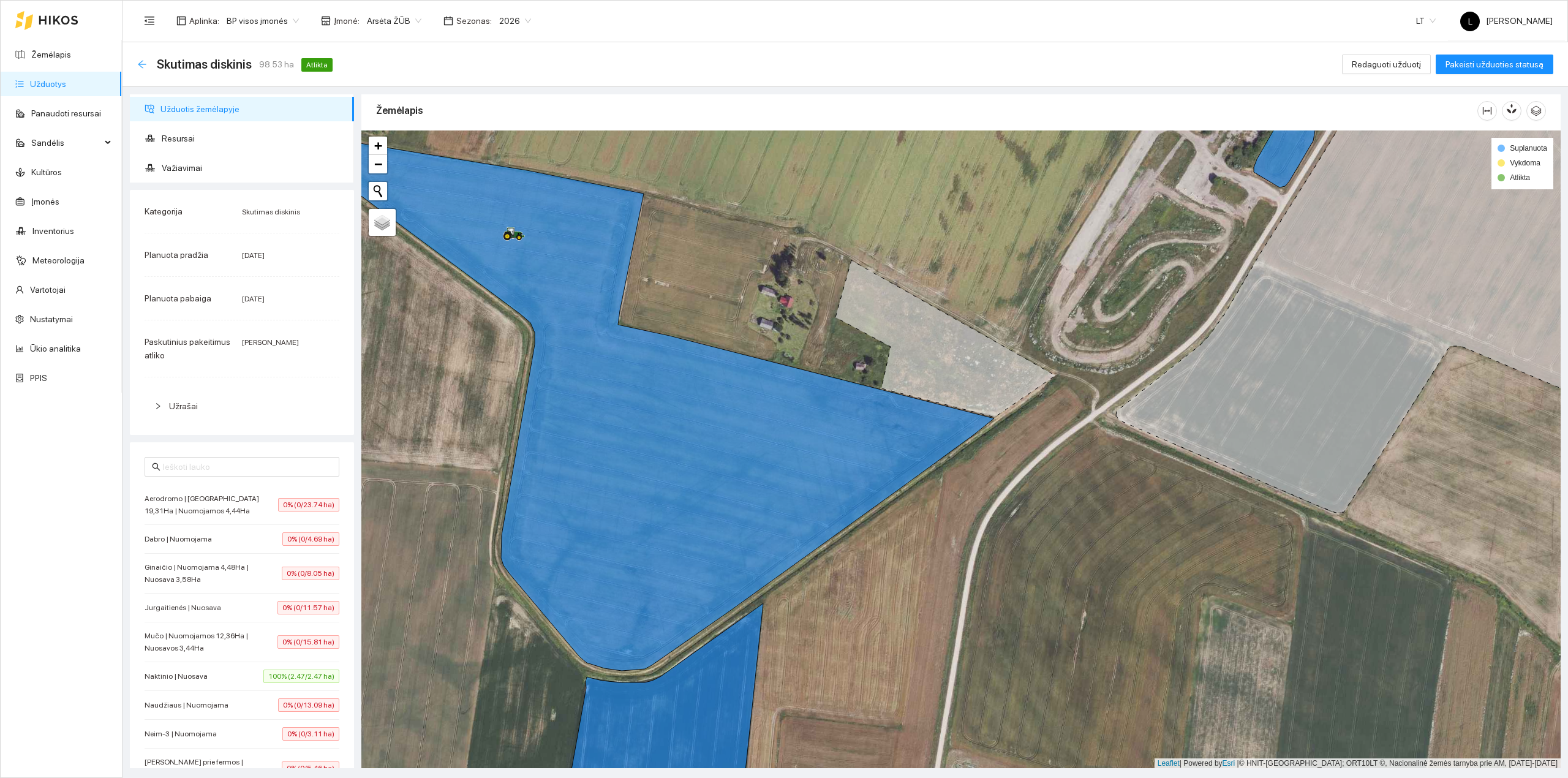
click at [143, 67] on icon "arrow-left" at bounding box center [142, 64] width 8 height 8
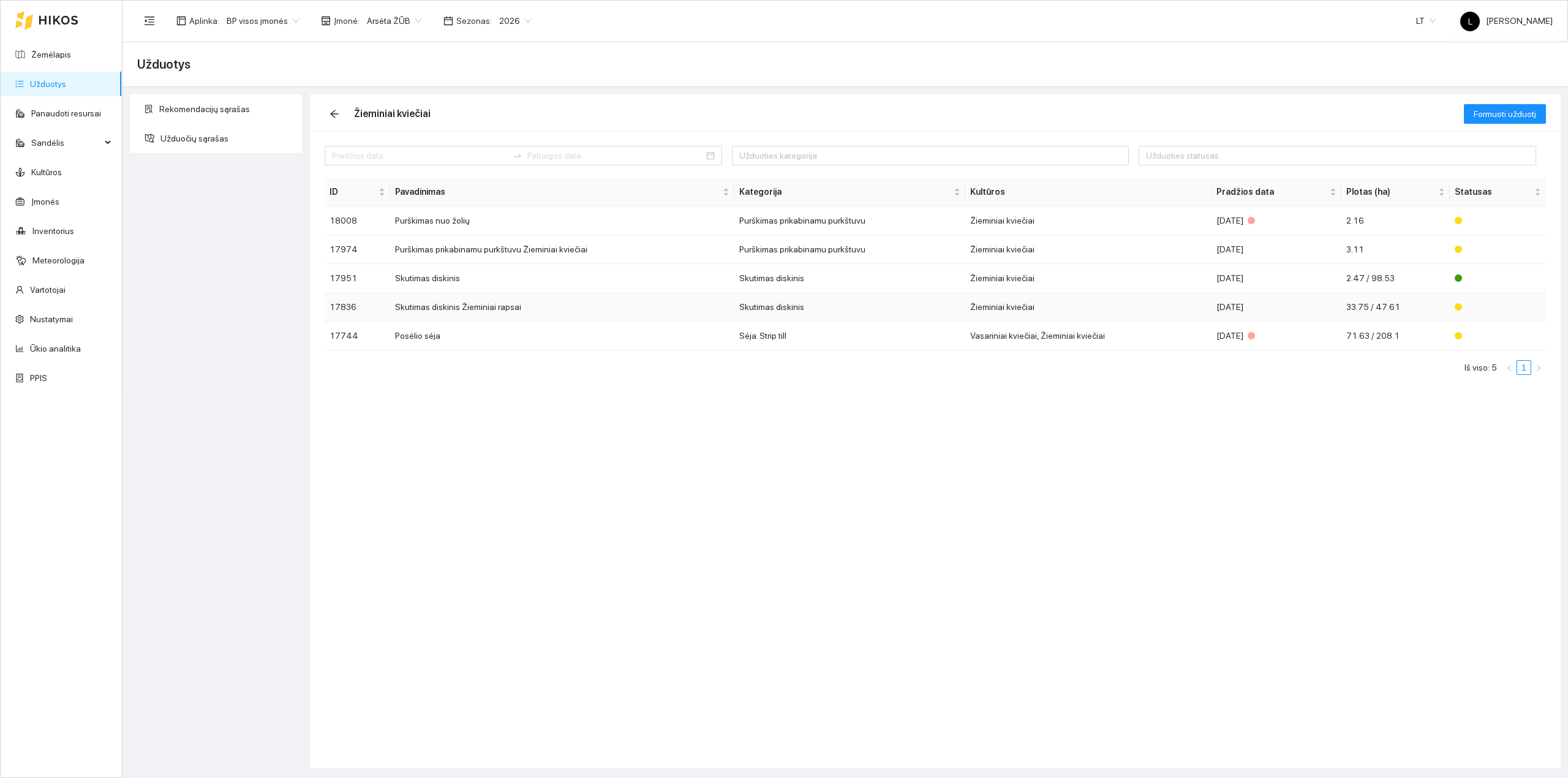
click at [1010, 313] on td "Žieminiai kviečiai" at bounding box center [1088, 307] width 246 height 29
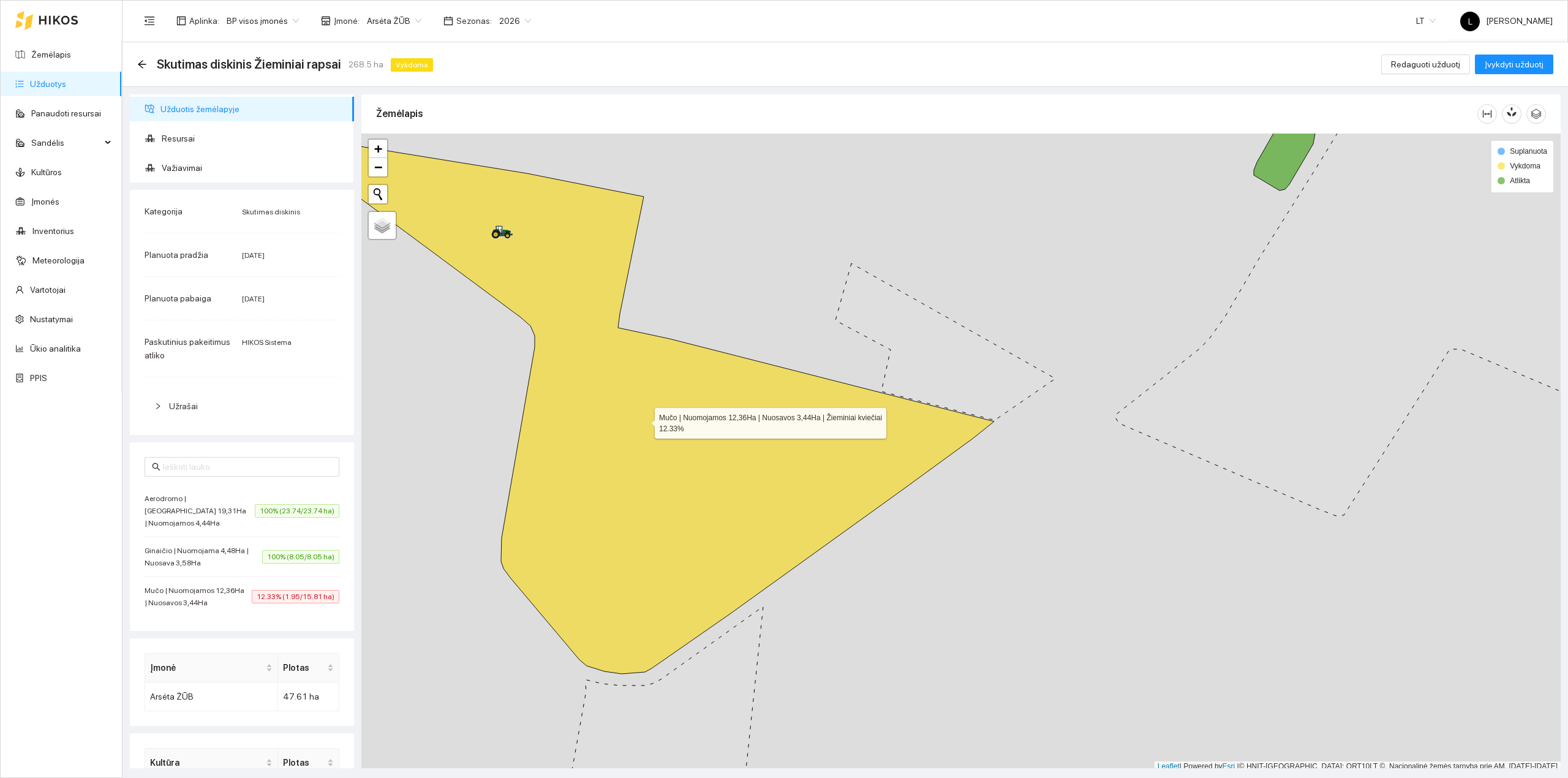
click at [785, 435] on icon at bounding box center [653, 407] width 683 height 533
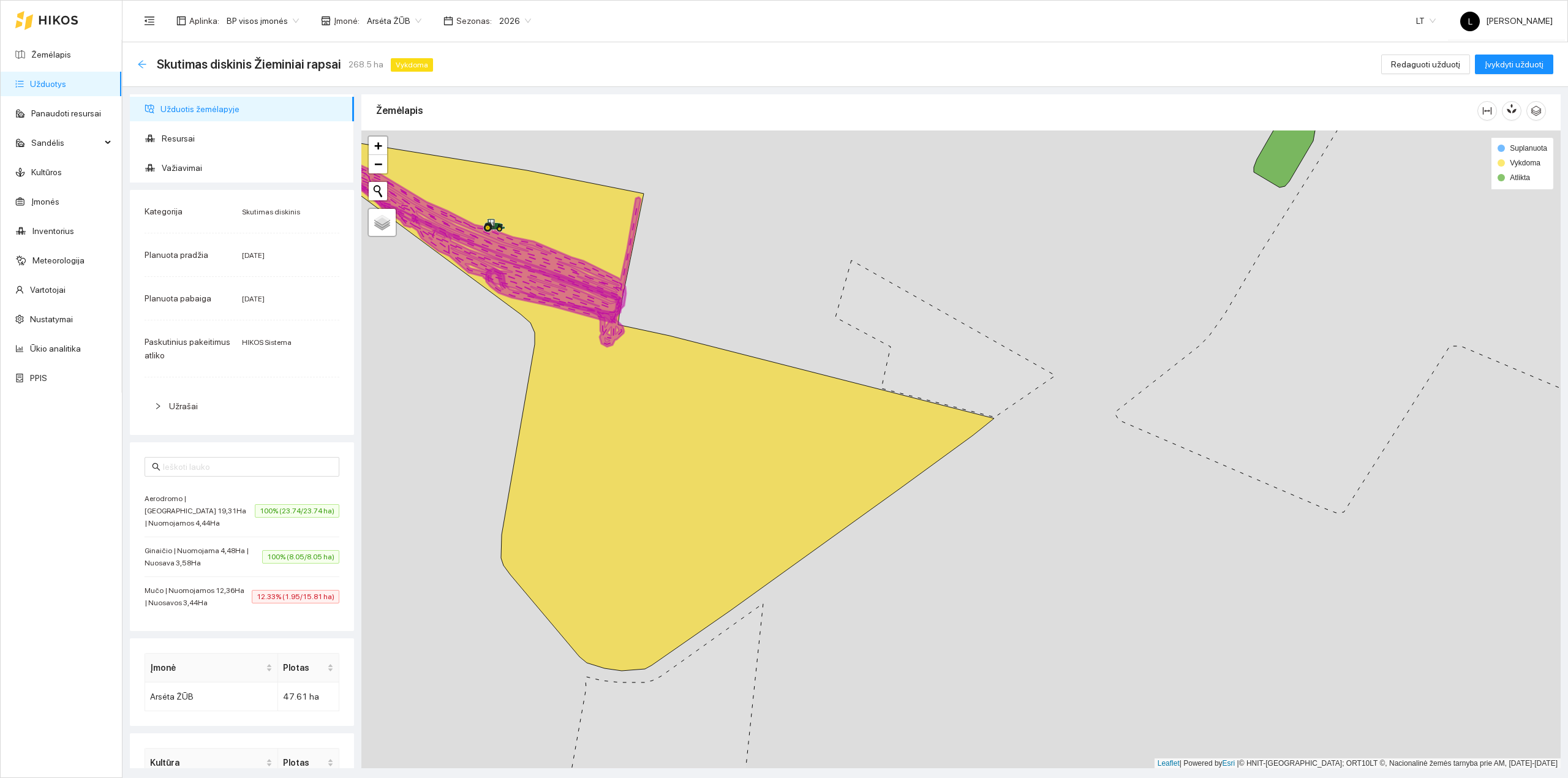
click at [139, 64] on icon "arrow-left" at bounding box center [142, 64] width 10 height 10
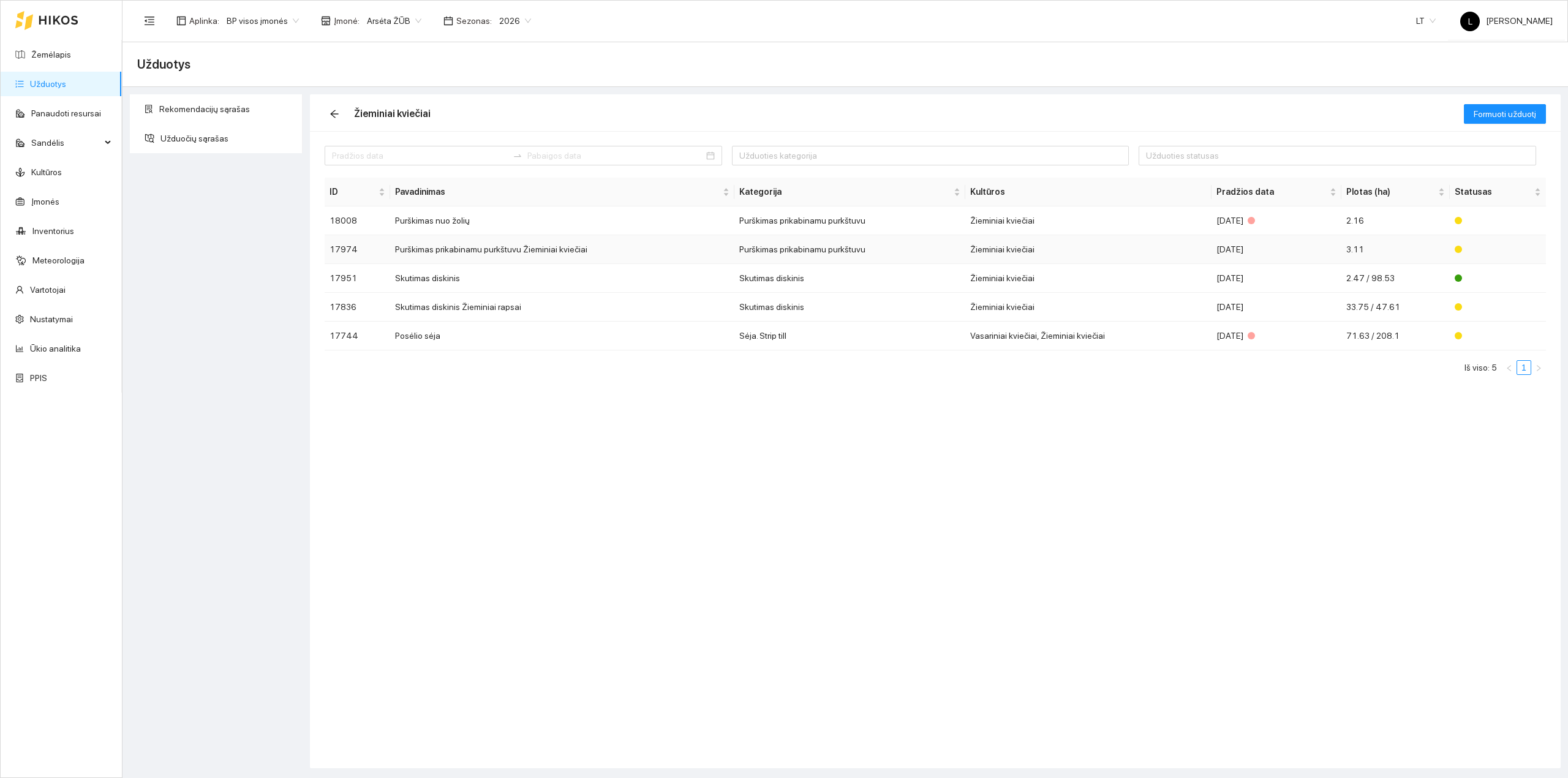
click at [1008, 244] on td "Žieminiai kviečiai" at bounding box center [1088, 249] width 246 height 29
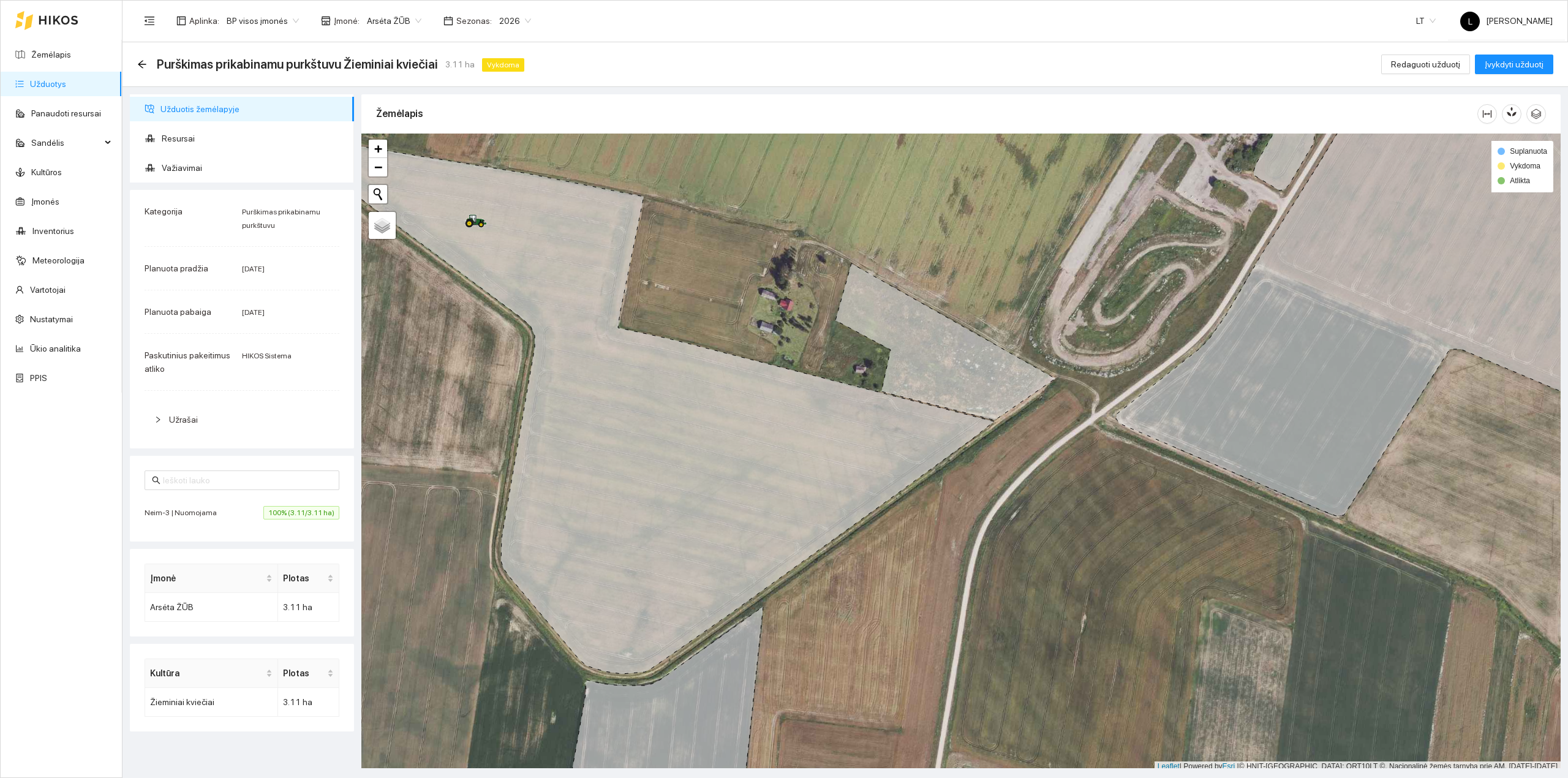
click at [291, 522] on li "Neim-3 | Nuomojama 100% (3.11/3.11 ha)" at bounding box center [242, 513] width 194 height 28
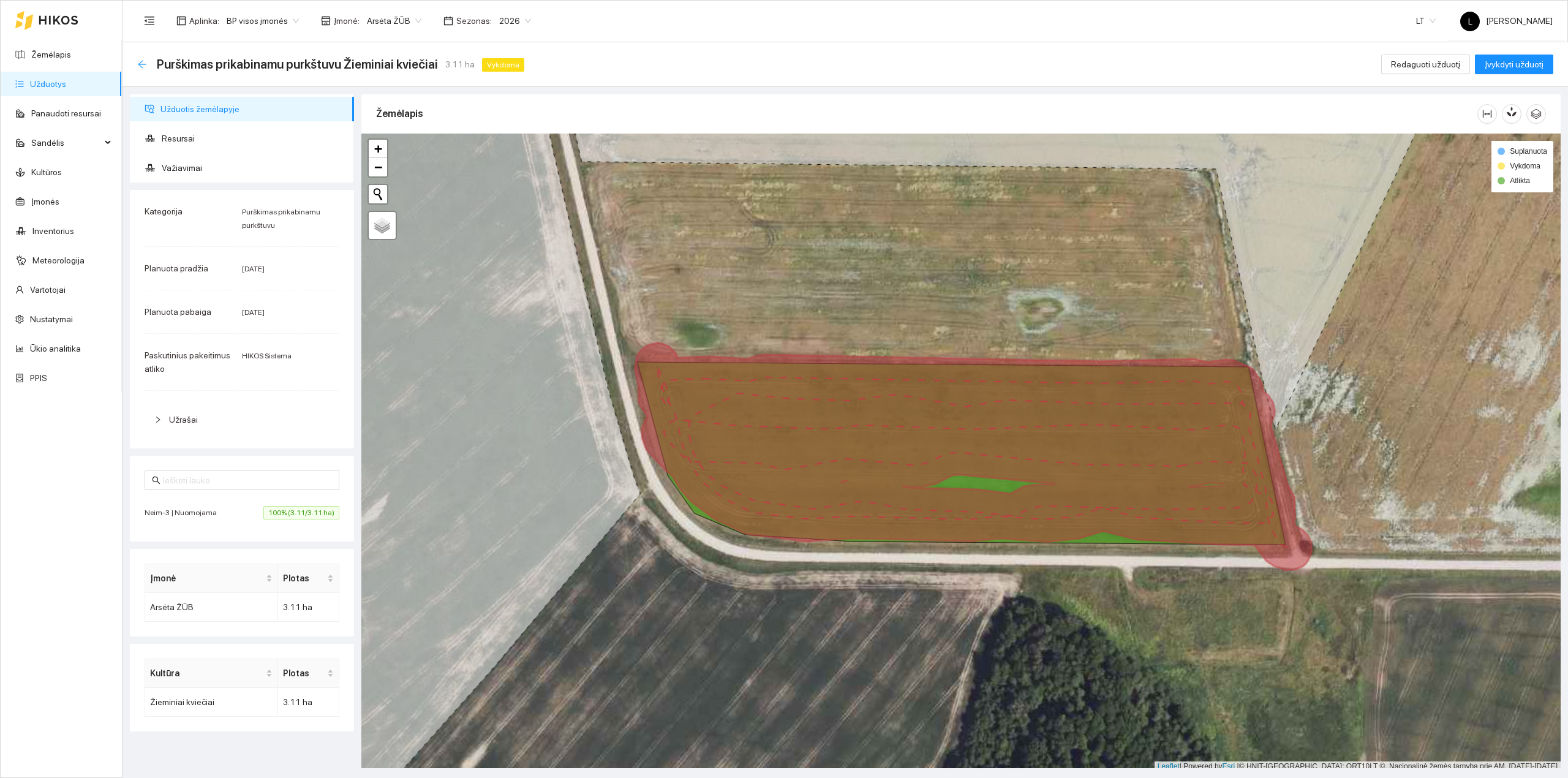
click at [140, 64] on icon "arrow-left" at bounding box center [142, 64] width 8 height 8
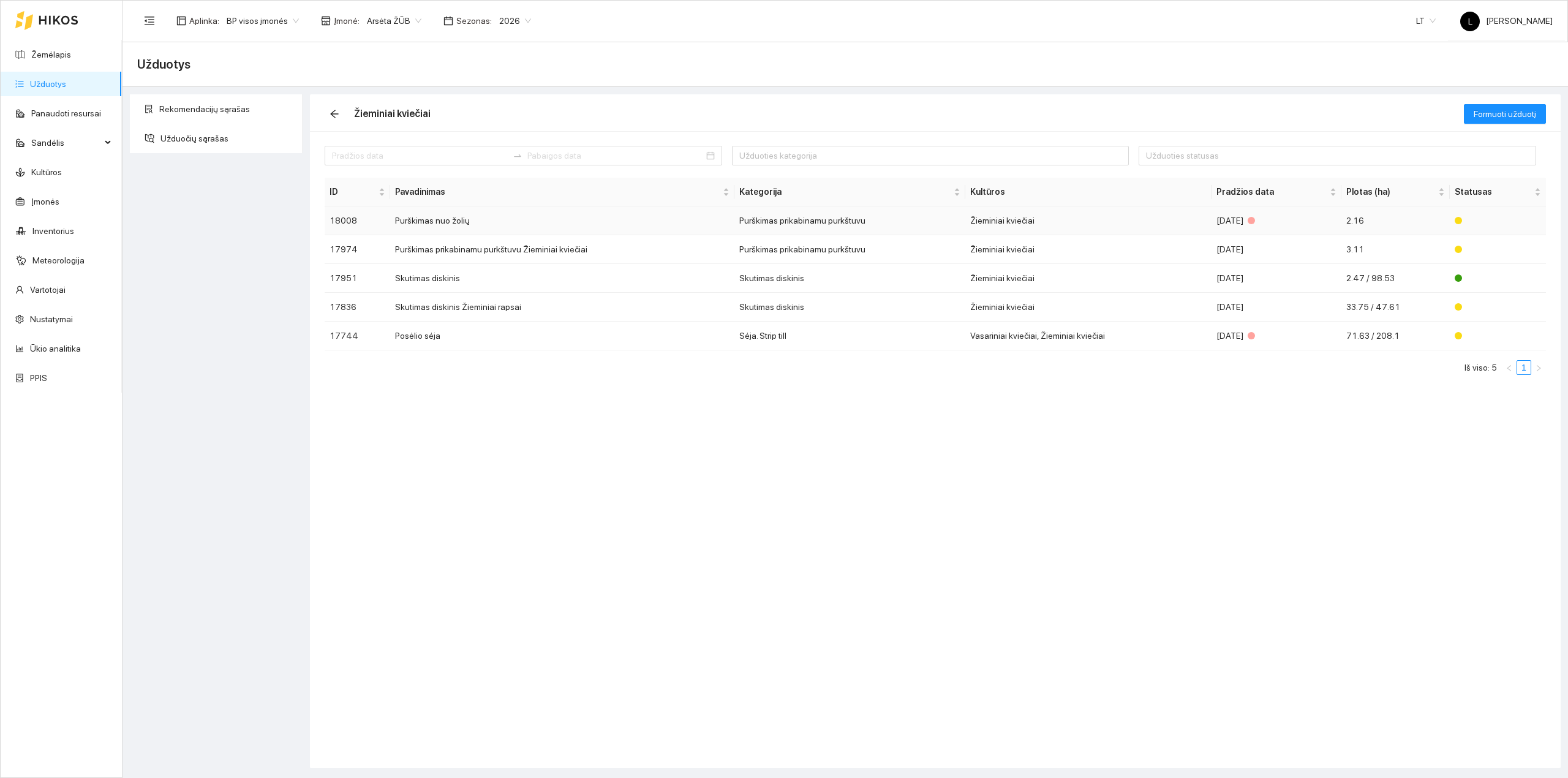
click at [1110, 226] on td "Žieminiai kviečiai" at bounding box center [1088, 221] width 246 height 29
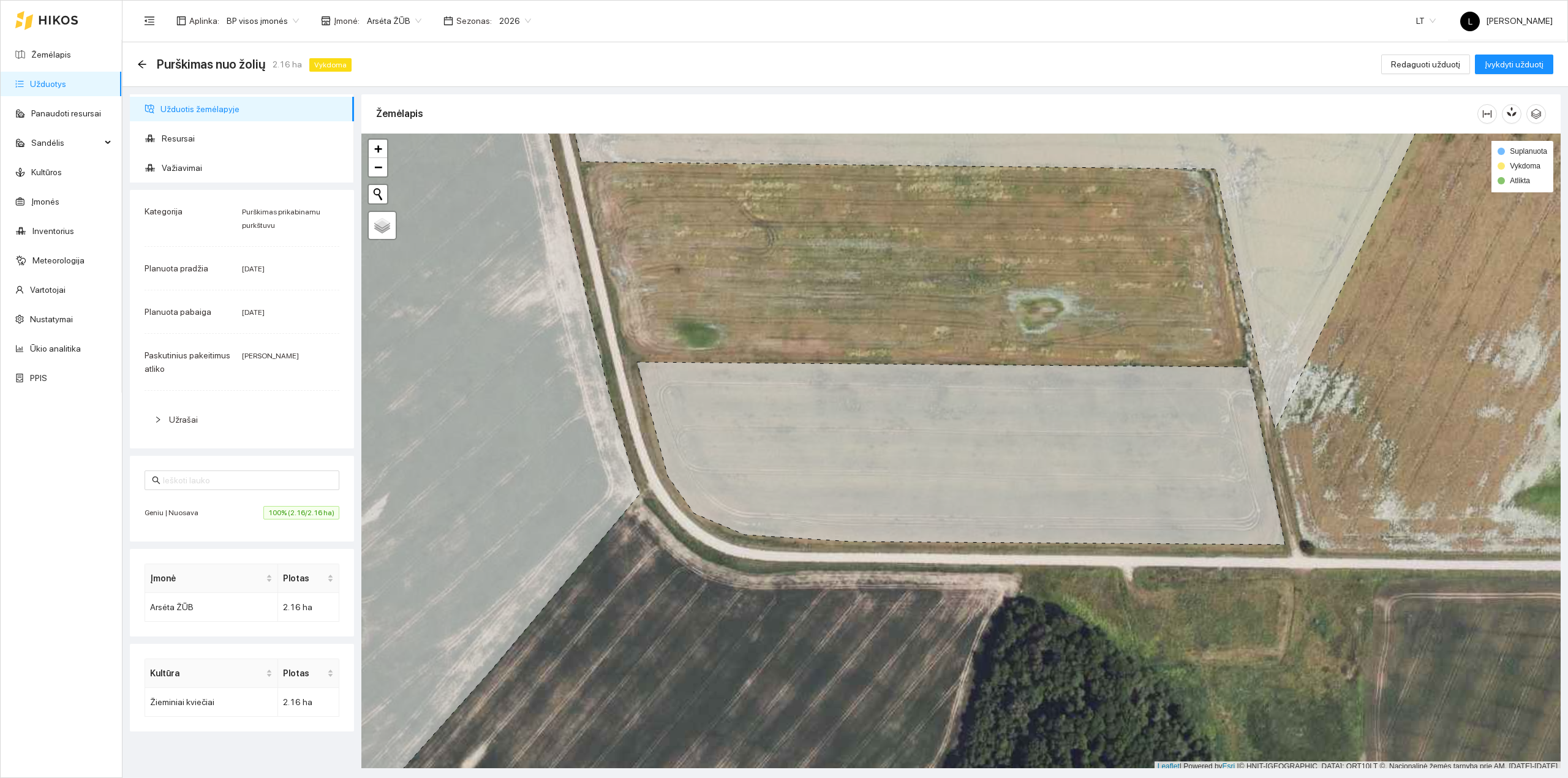
click at [263, 515] on span "100% (2.16/2.16 ha)" at bounding box center [301, 513] width 76 height 14
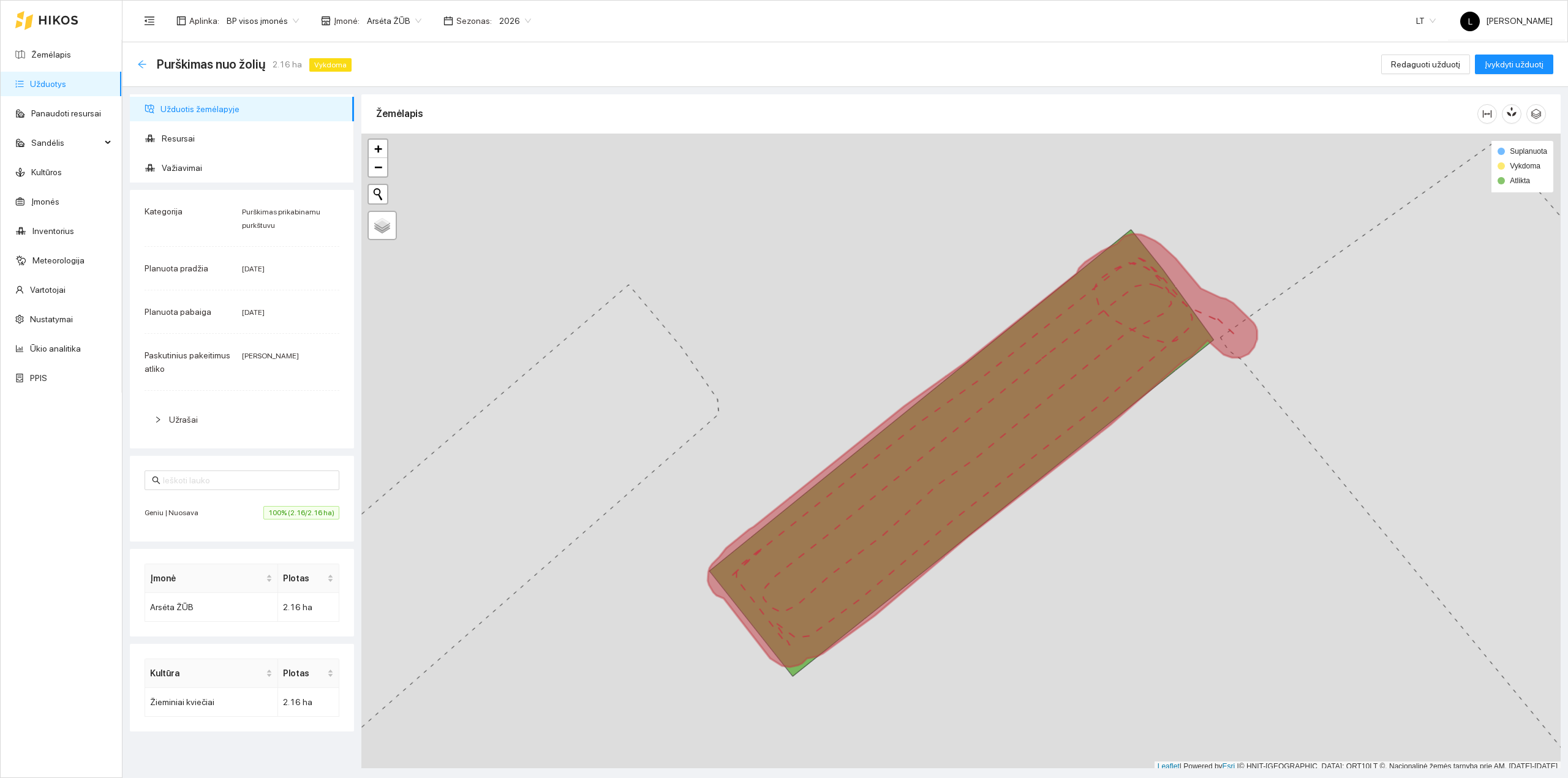
click at [143, 67] on icon "arrow-left" at bounding box center [142, 64] width 10 height 10
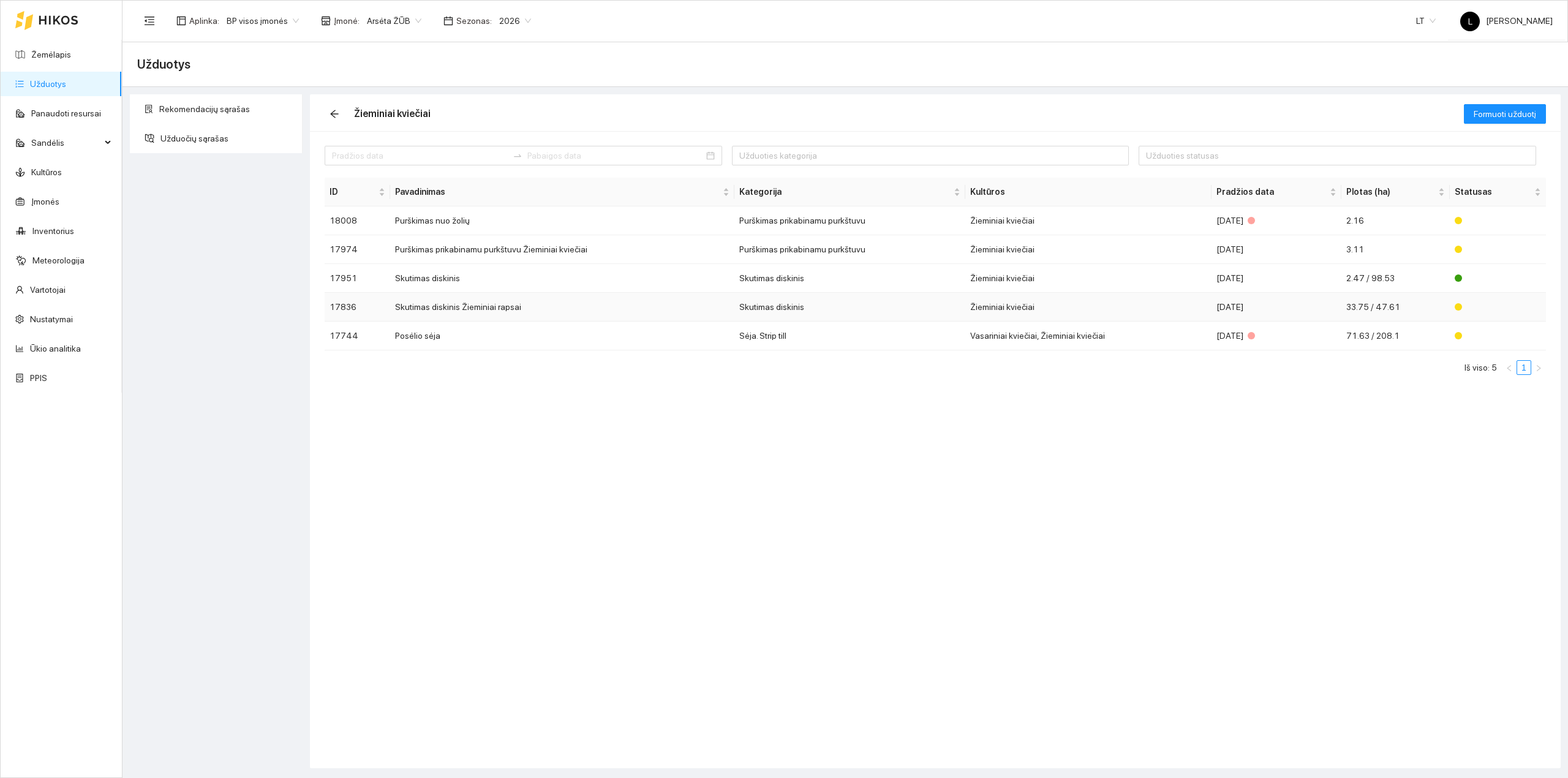
click at [1049, 313] on td "Žieminiai kviečiai" at bounding box center [1088, 307] width 246 height 29
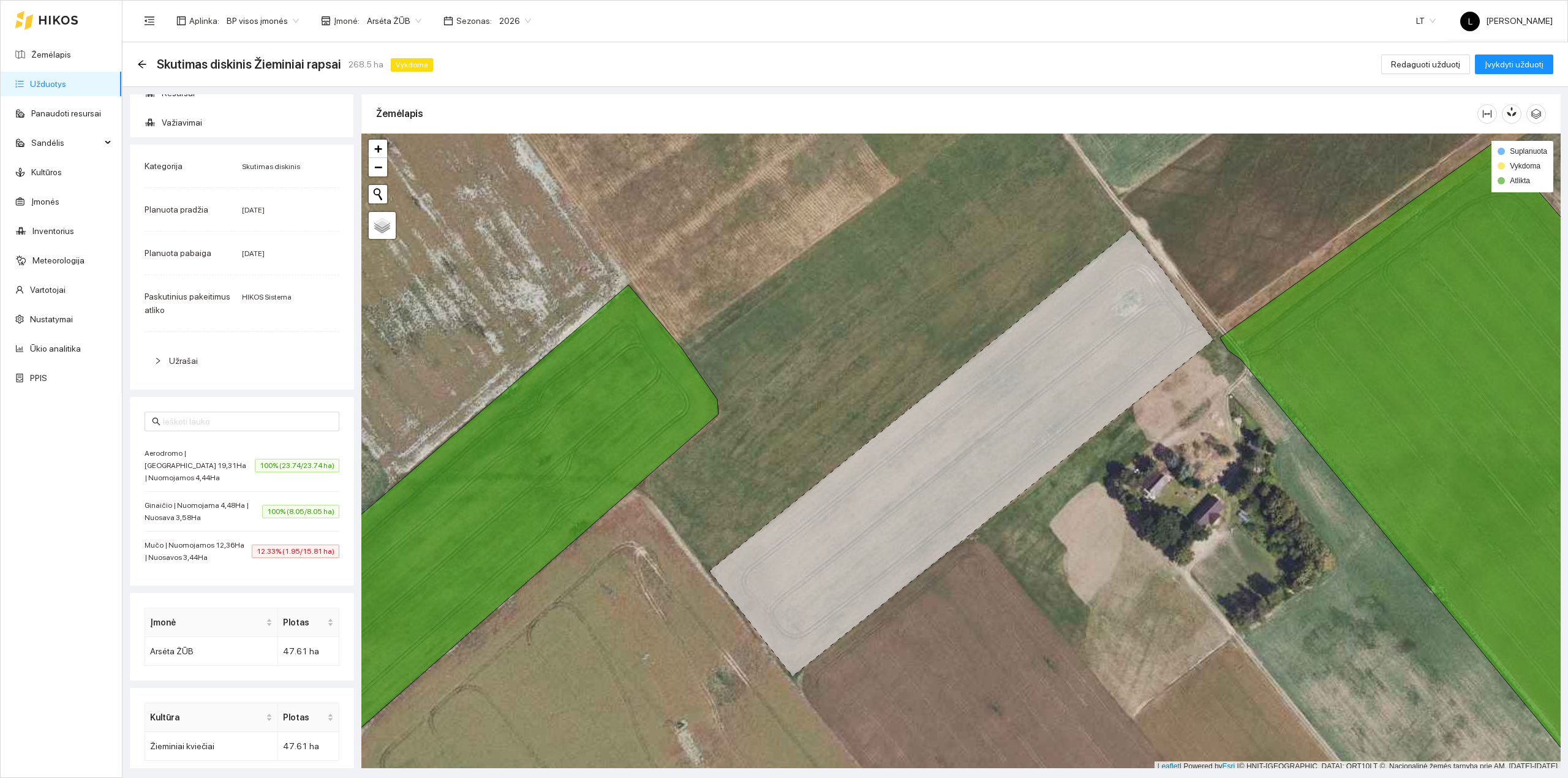
scroll to position [71, 0]
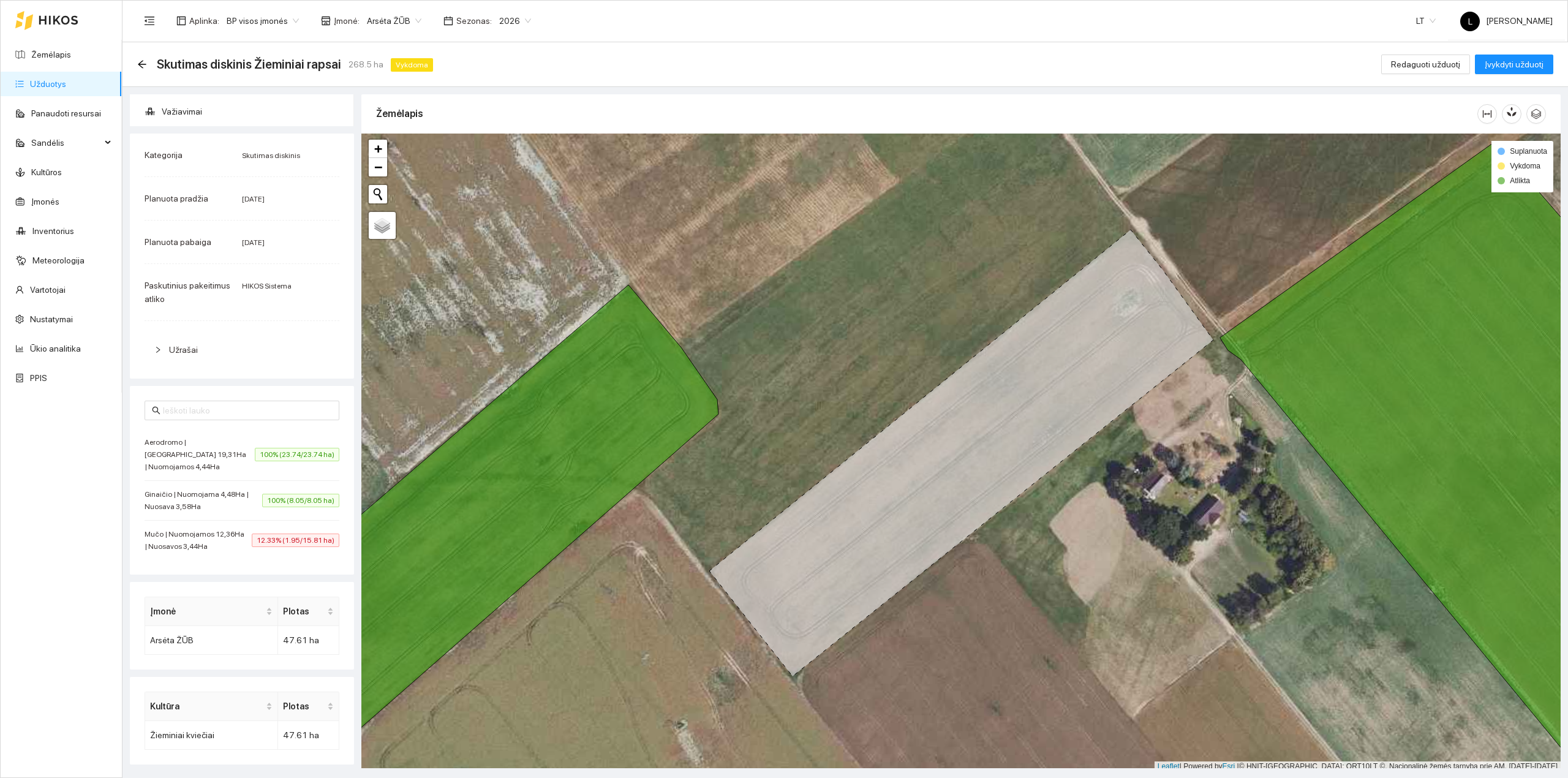
click at [179, 343] on span "Užrašai" at bounding box center [249, 350] width 160 height 14
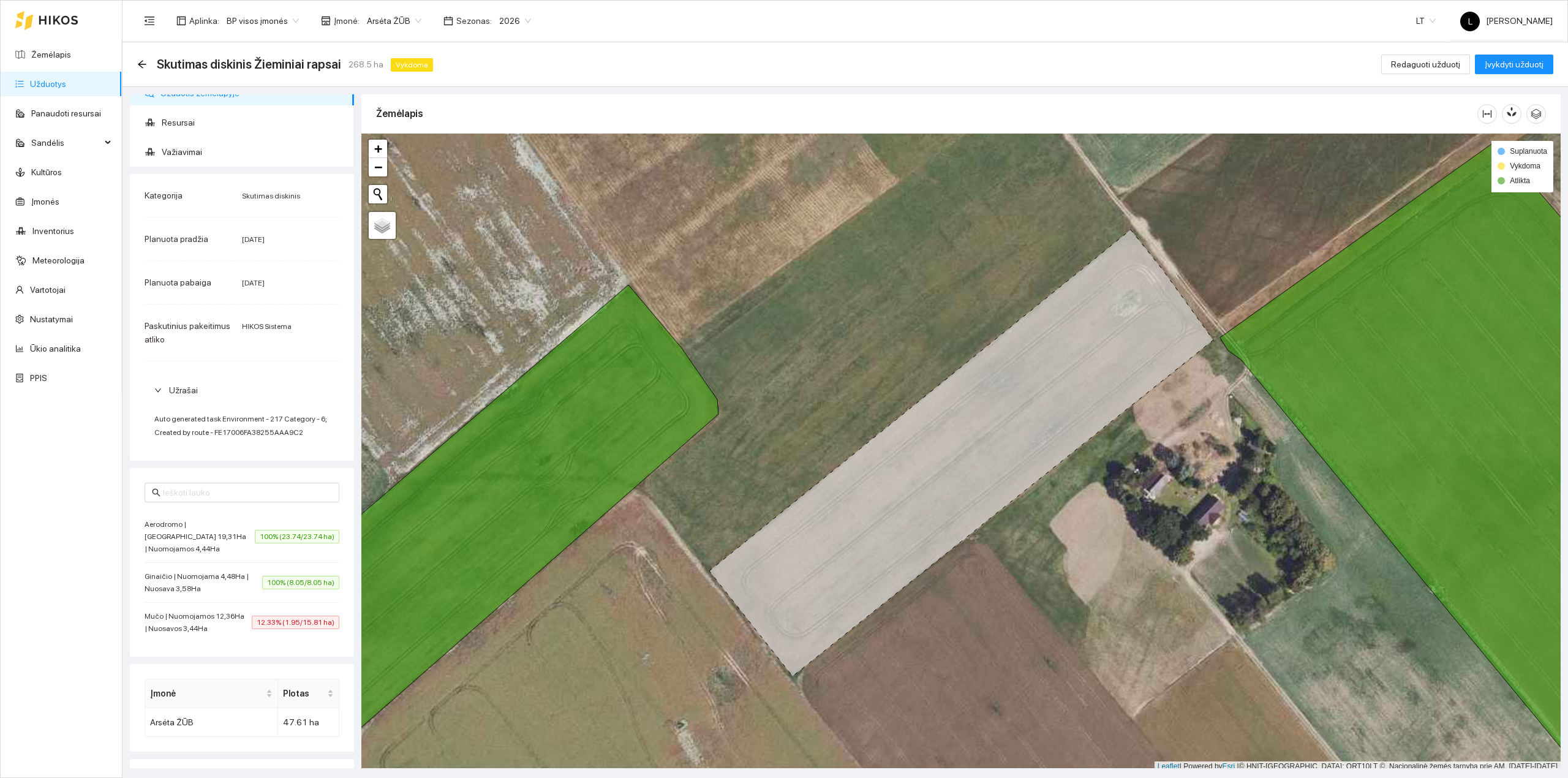
scroll to position [0, 0]
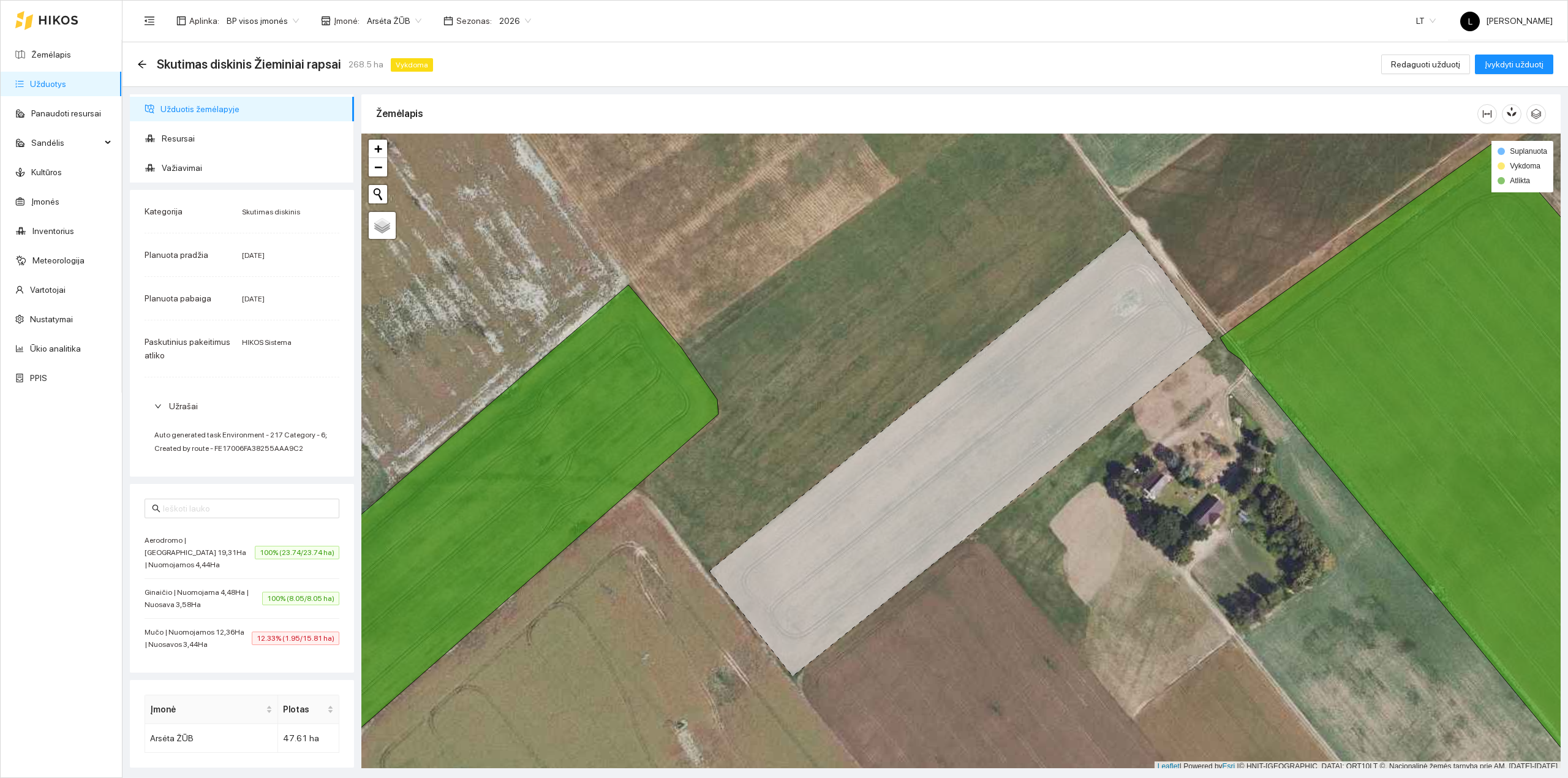
click at [271, 645] on span "12.33% (1.95/15.81 ha)" at bounding box center [295, 638] width 88 height 14
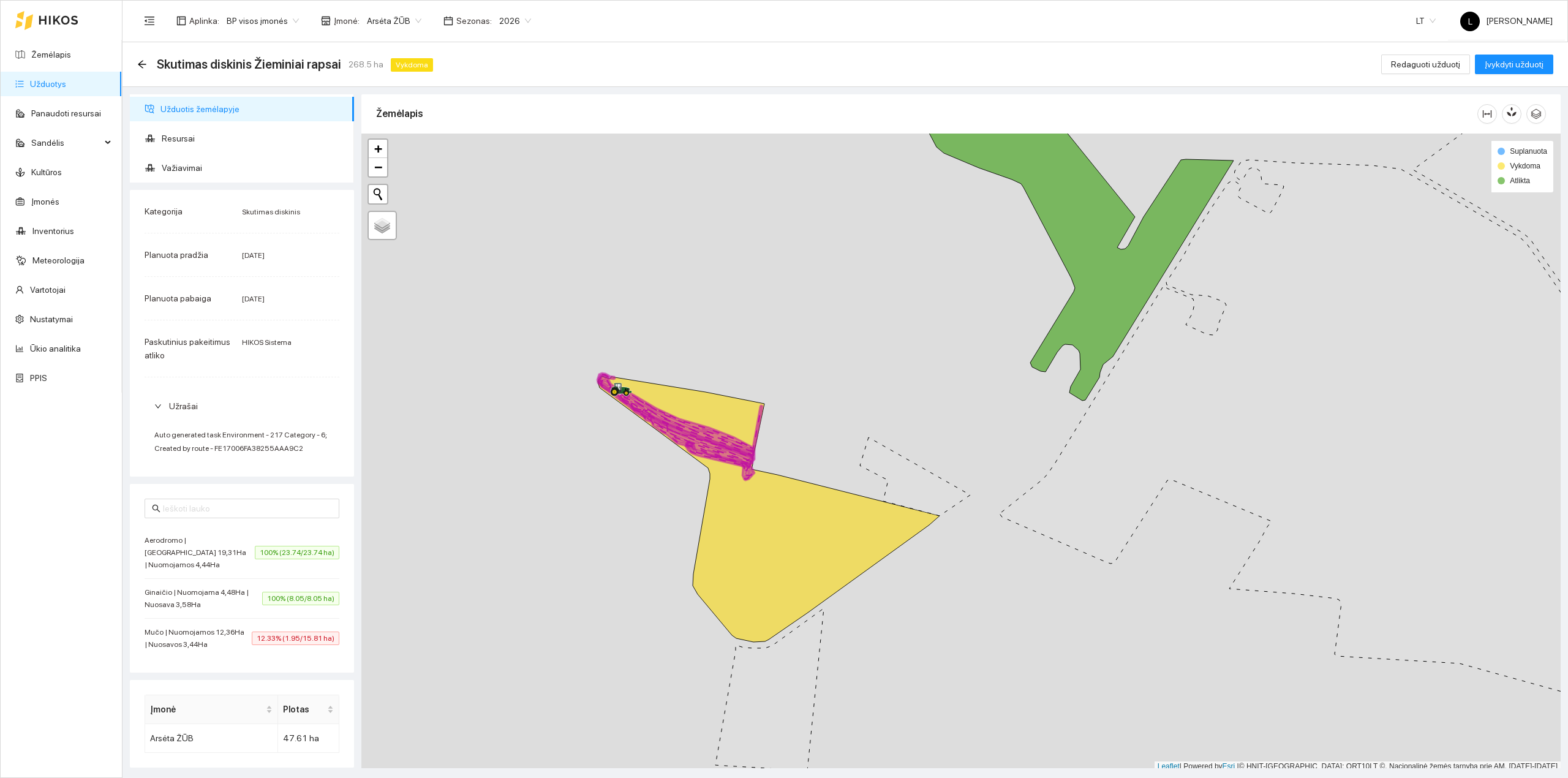
click at [265, 601] on span "100% (8.05/8.05 ha)" at bounding box center [300, 599] width 77 height 14
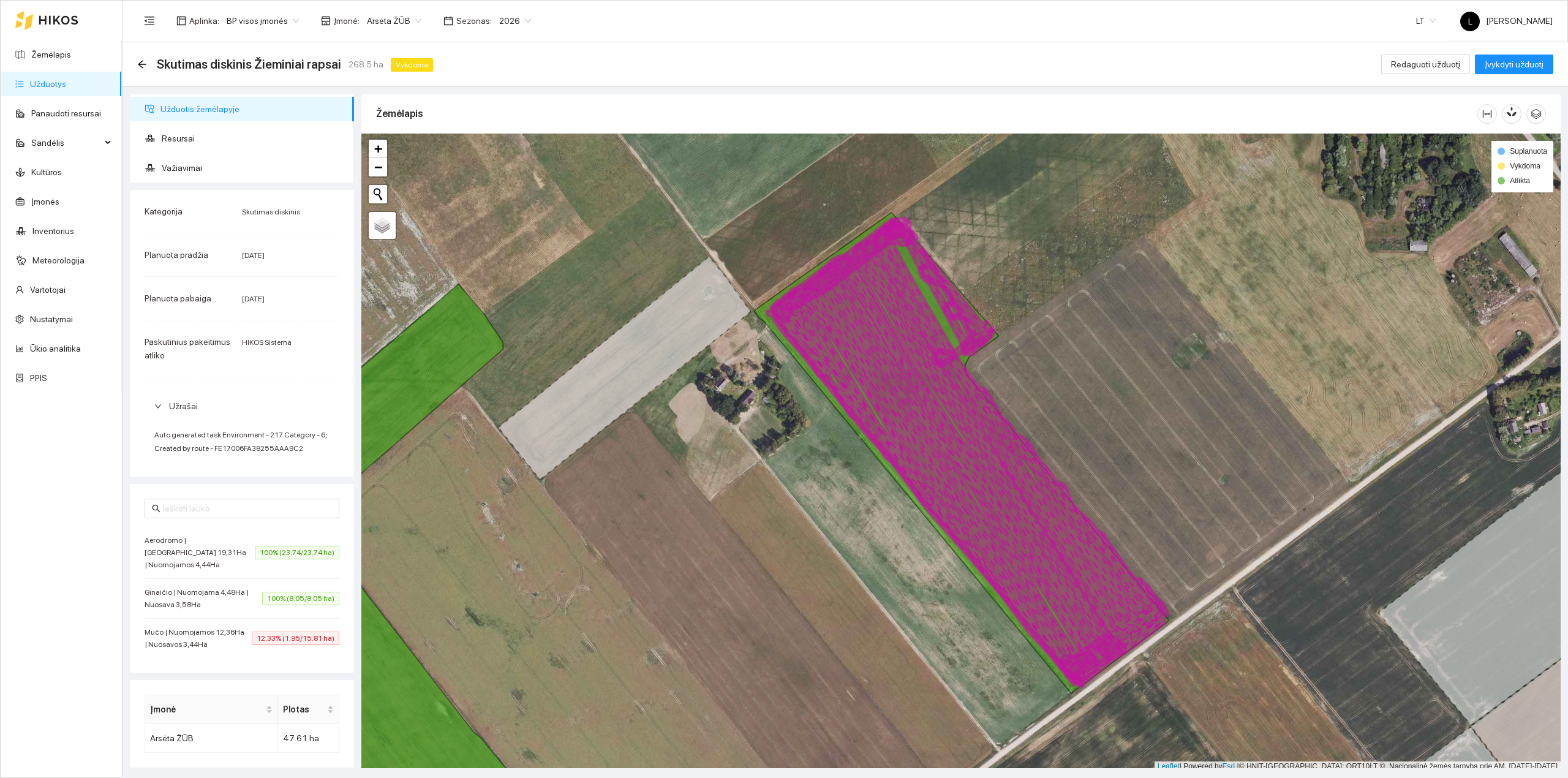
click at [260, 551] on span "100% (23.74/23.74 ha)" at bounding box center [297, 553] width 85 height 14
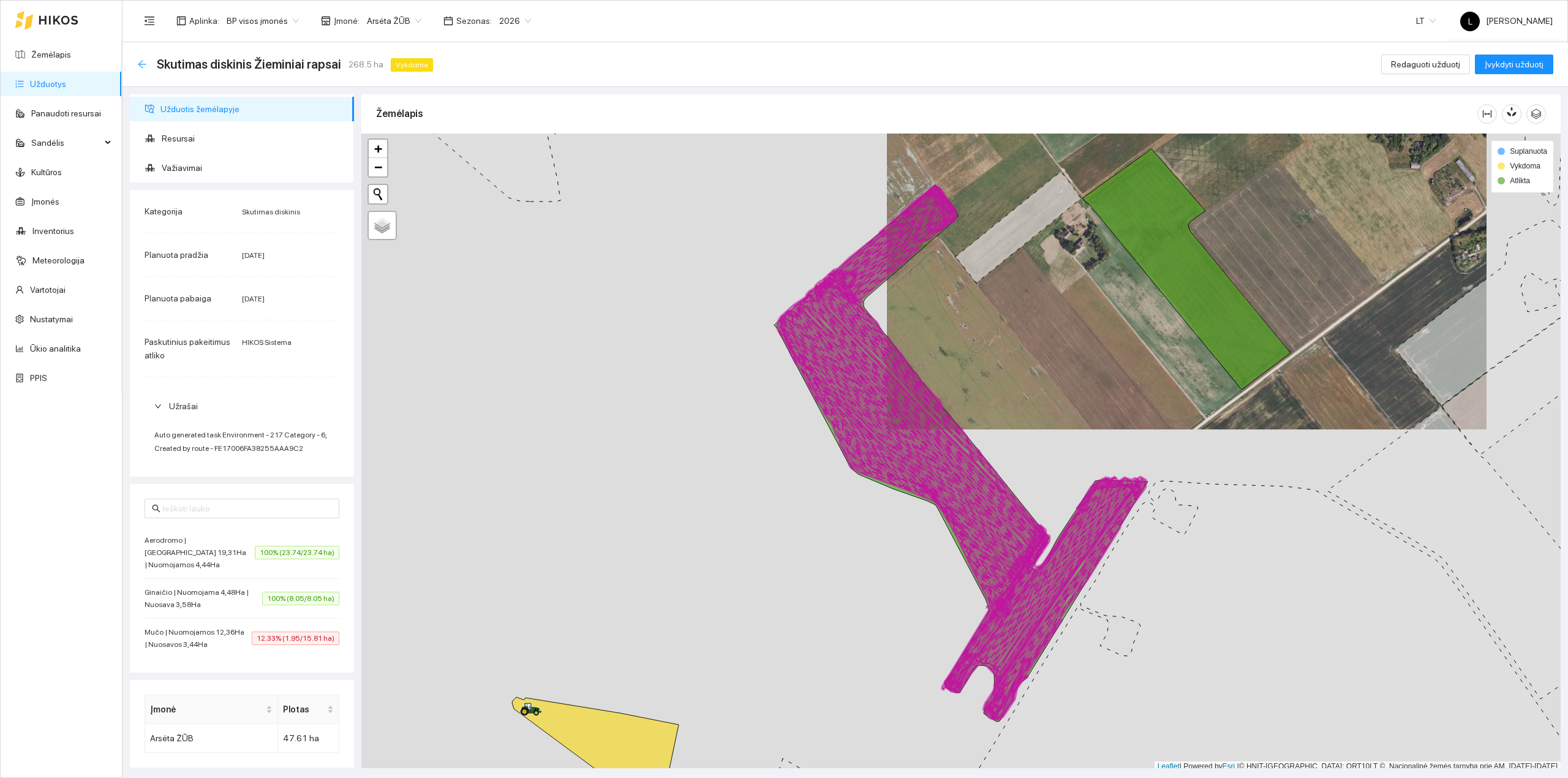
click at [140, 69] on icon "arrow-left" at bounding box center [142, 64] width 10 height 10
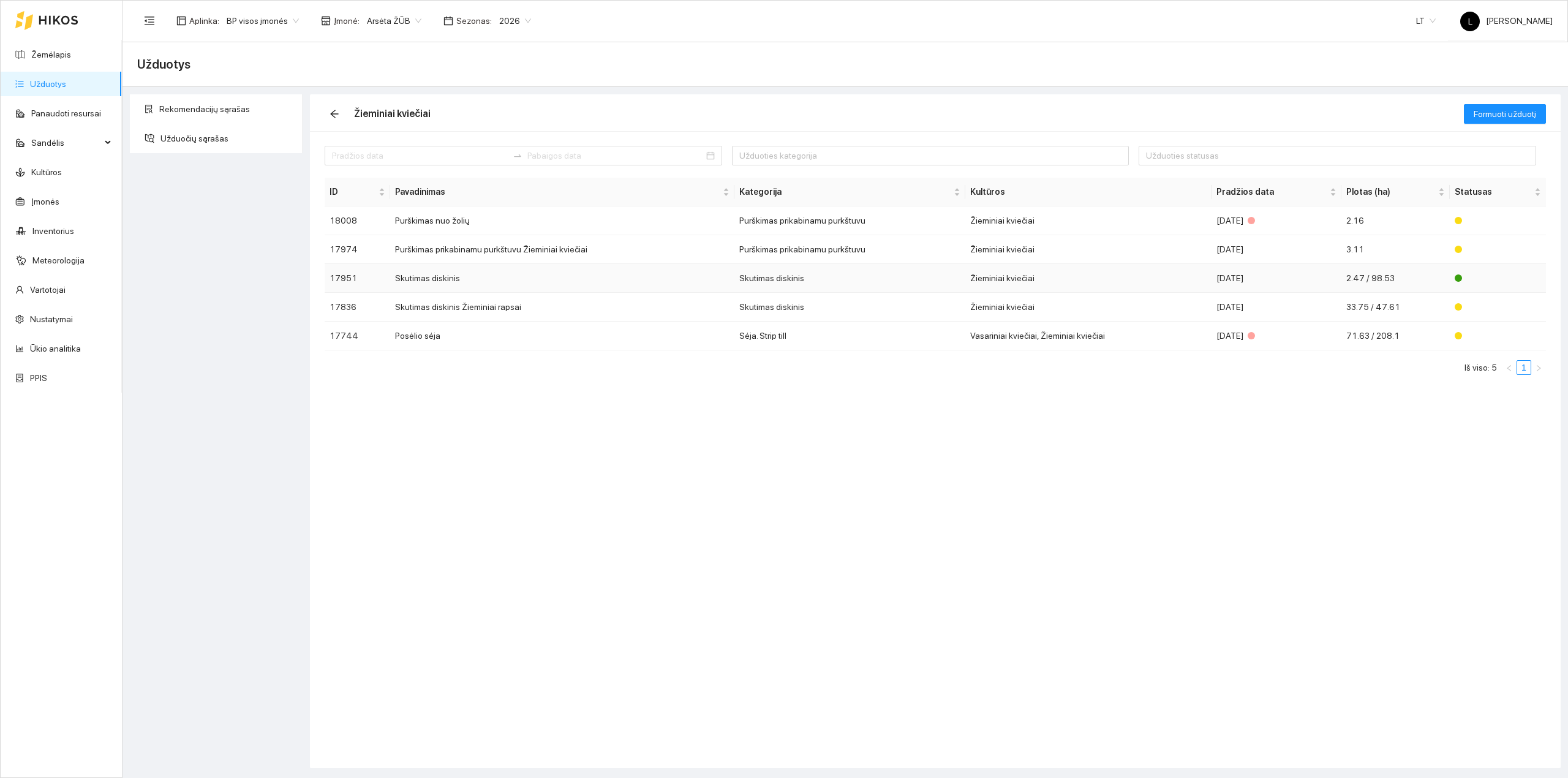
click at [1074, 282] on td "Žieminiai kviečiai" at bounding box center [1088, 278] width 246 height 29
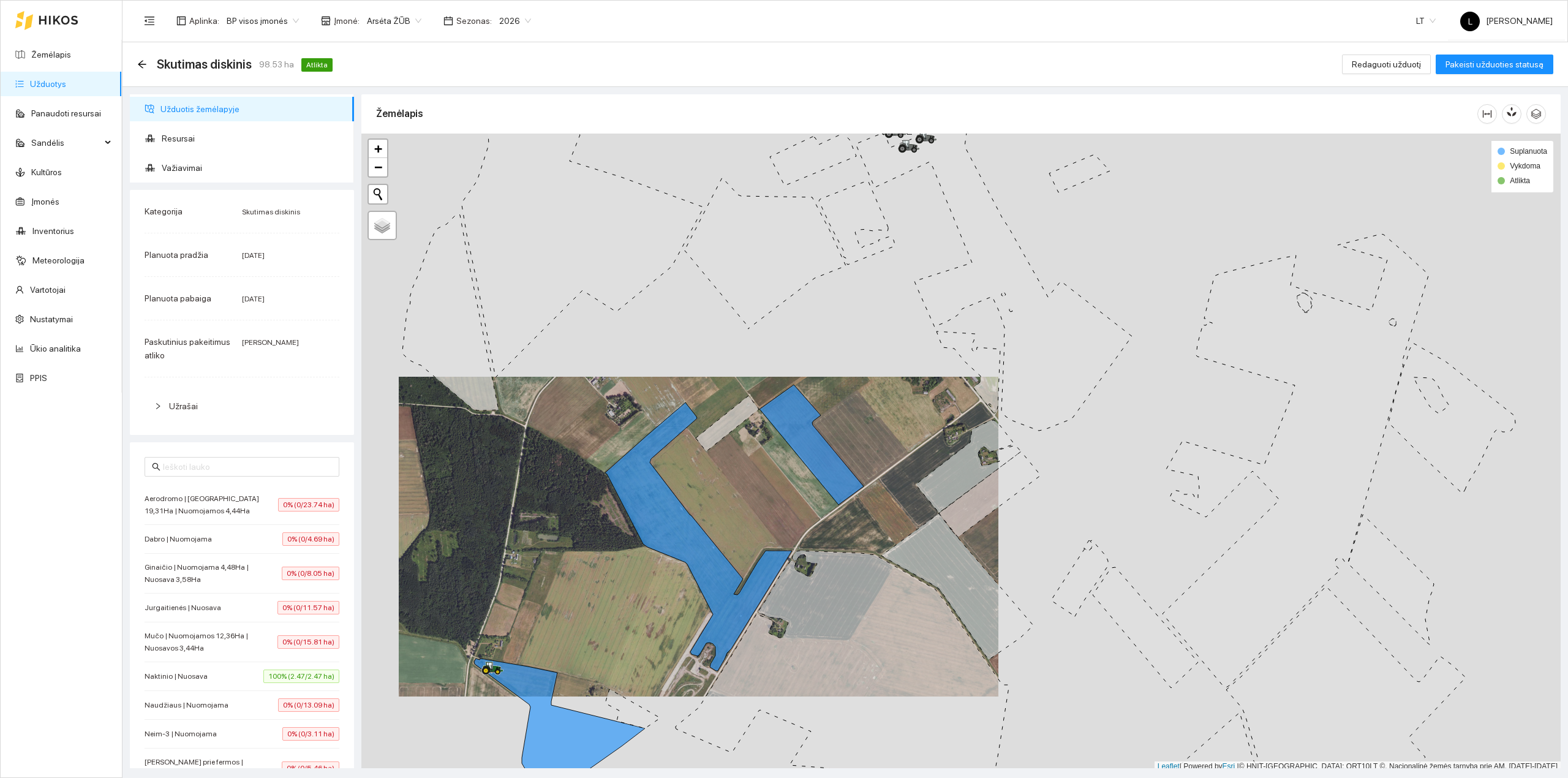
scroll to position [3, 0]
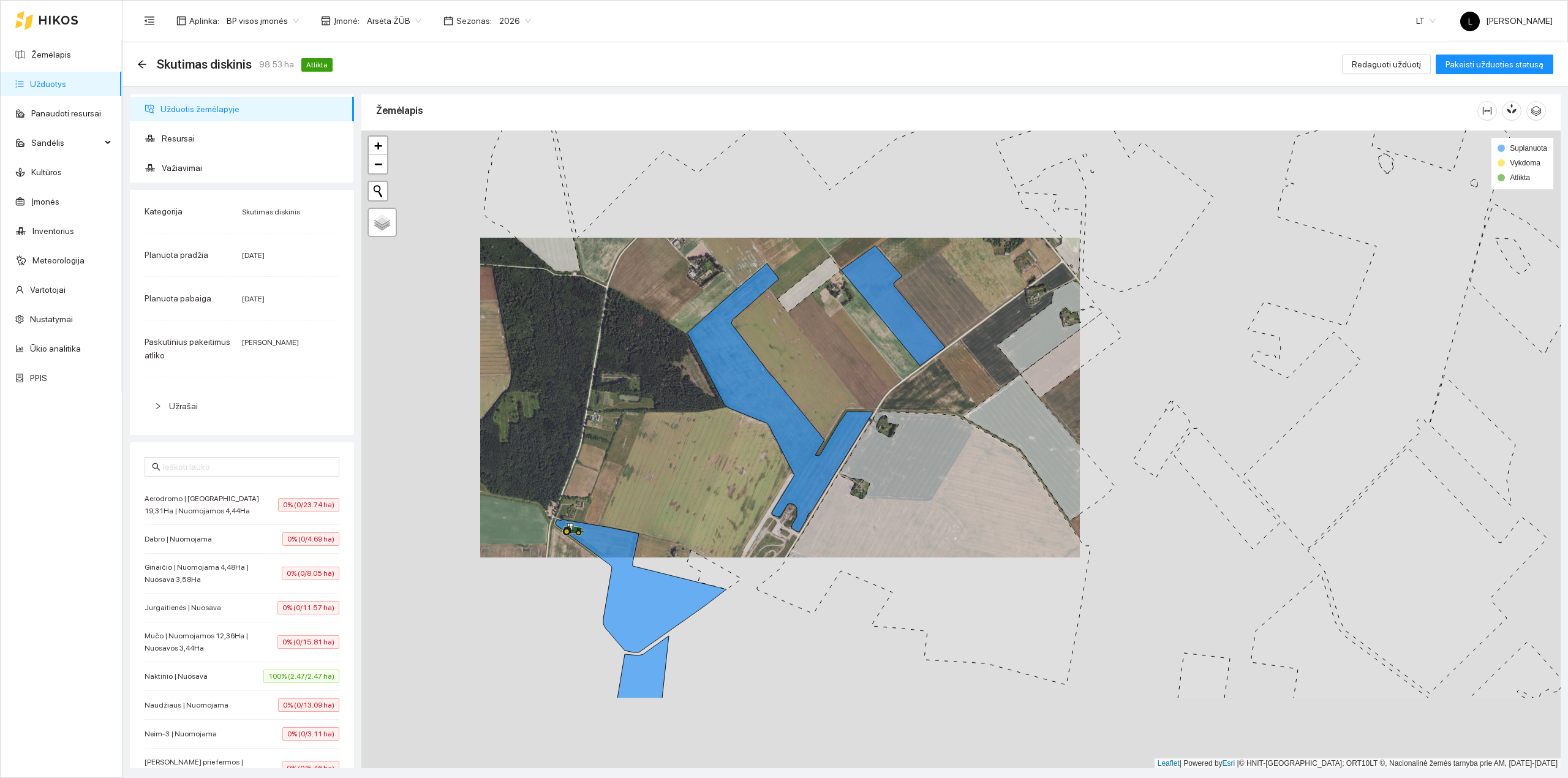
drag, startPoint x: 537, startPoint y: 608, endPoint x: 638, endPoint y: 455, distance: 183.3
click at [635, 459] on div at bounding box center [961, 449] width 1200 height 638
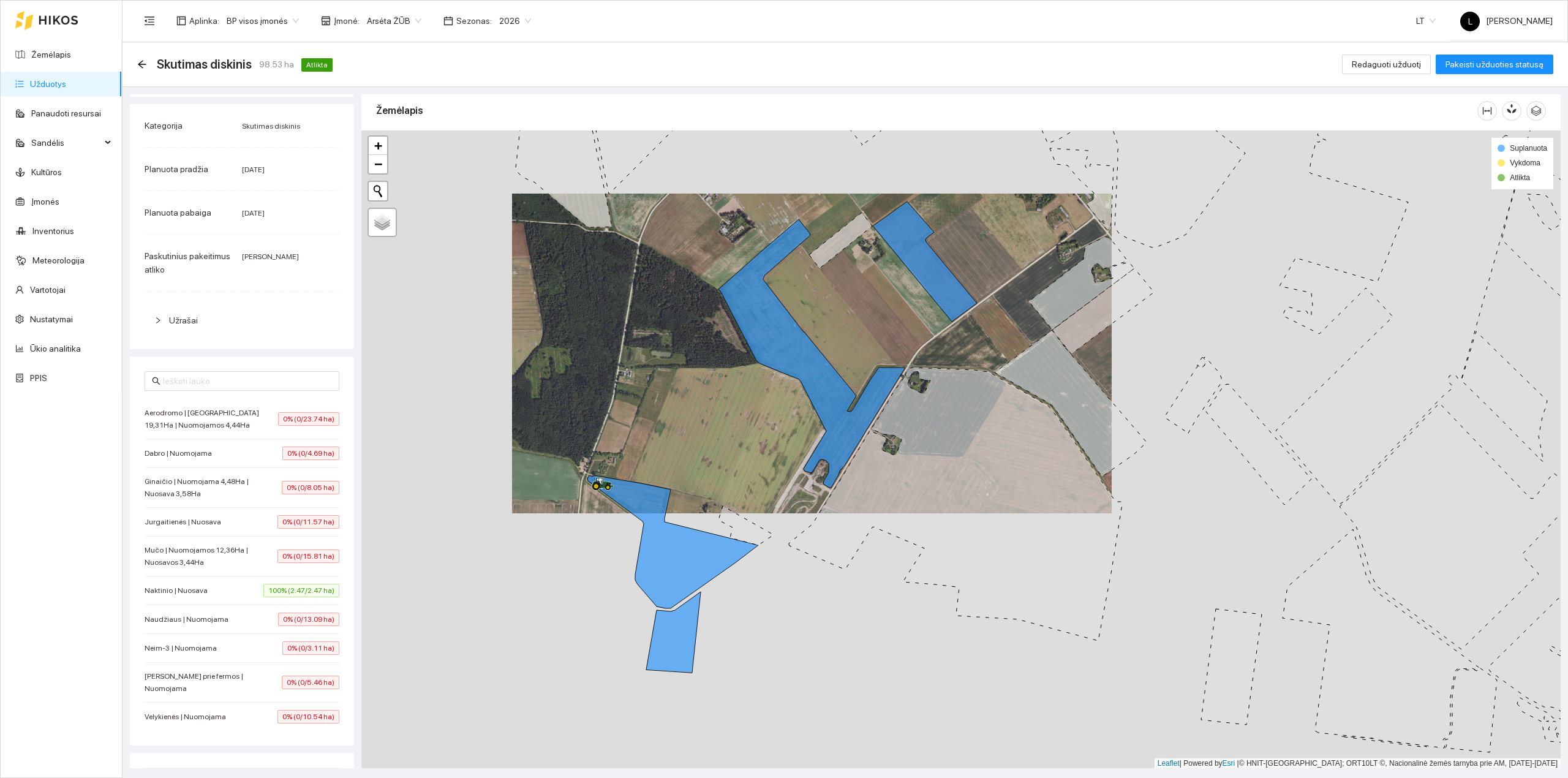
scroll to position [281, 0]
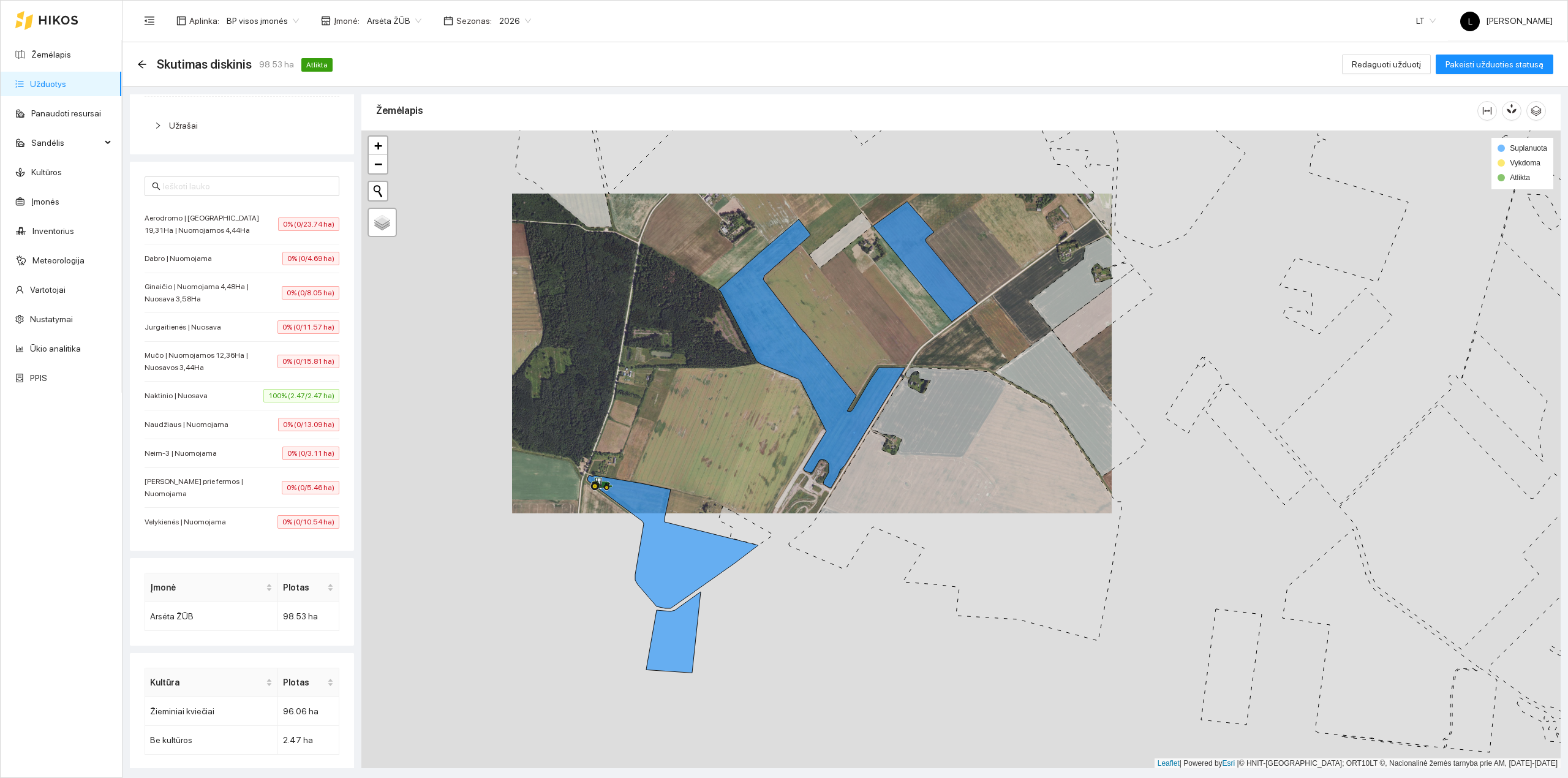
click at [243, 400] on div "Naktinio | Nuosava 100% (2.47/2.47 ha)" at bounding box center [242, 396] width 194 height 14
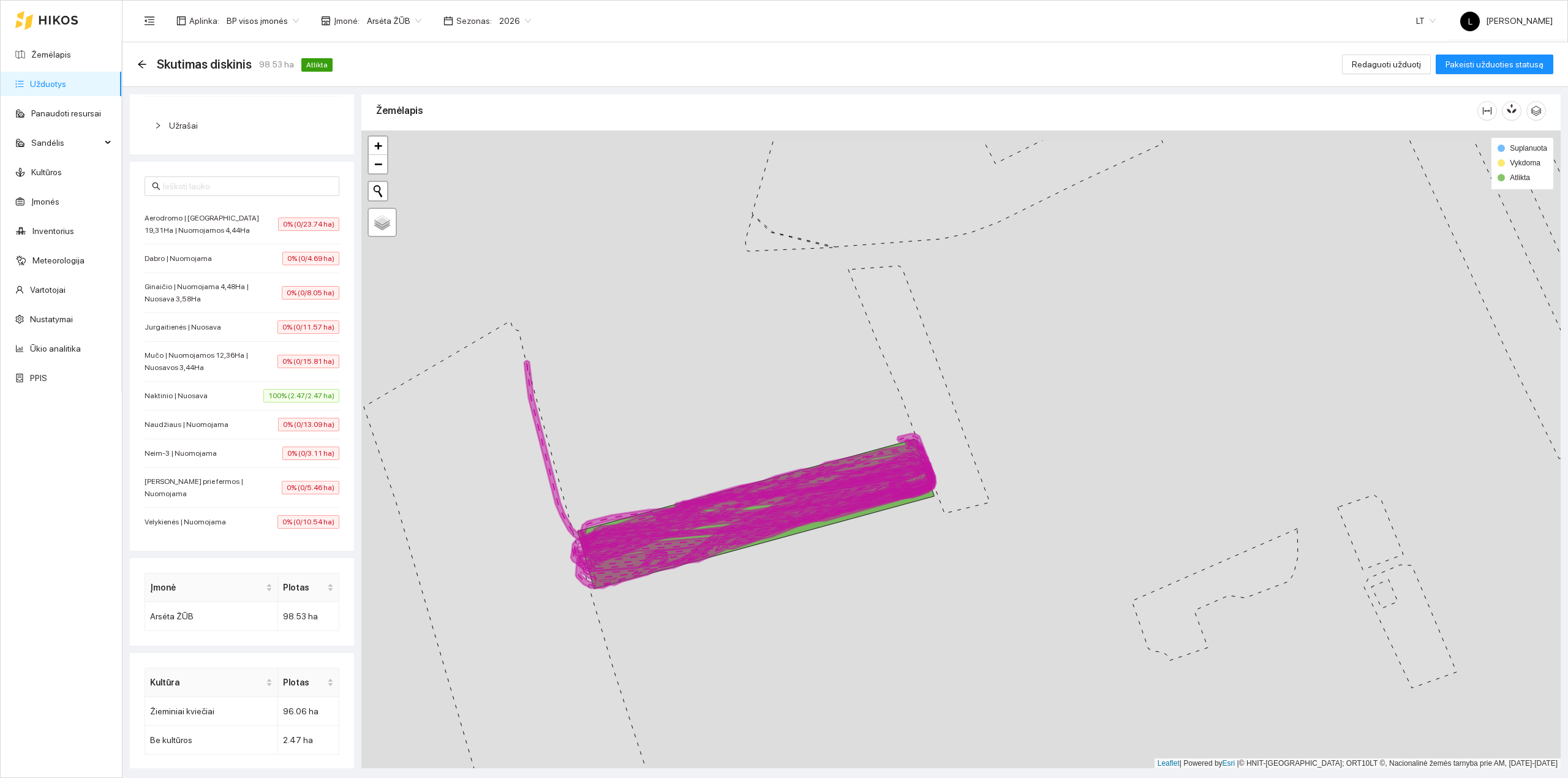
drag, startPoint x: 640, startPoint y: 548, endPoint x: 581, endPoint y: 588, distance: 71.3
click at [583, 588] on icon at bounding box center [729, 474] width 409 height 227
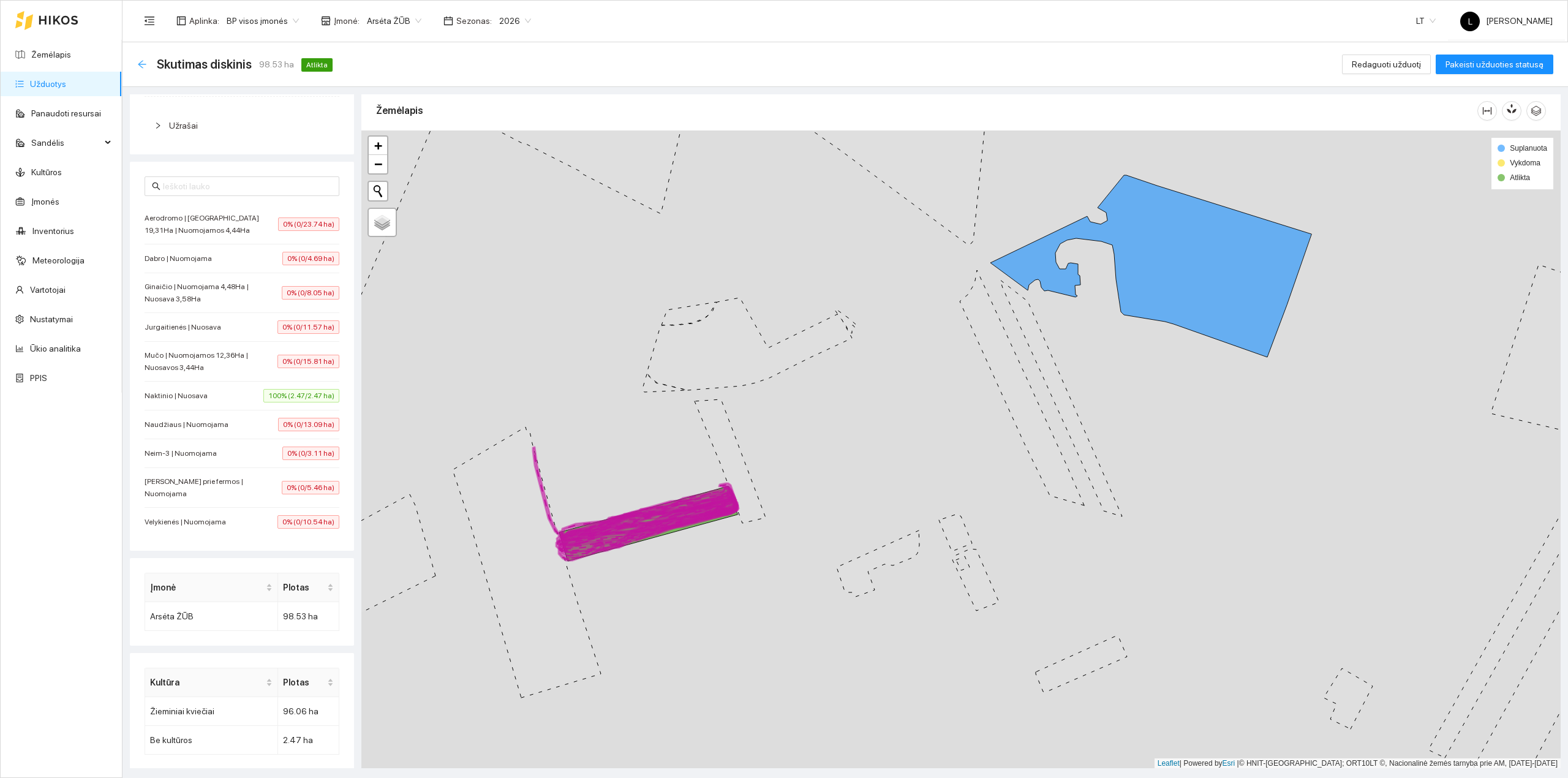
click at [145, 66] on icon "arrow-left" at bounding box center [142, 64] width 10 height 10
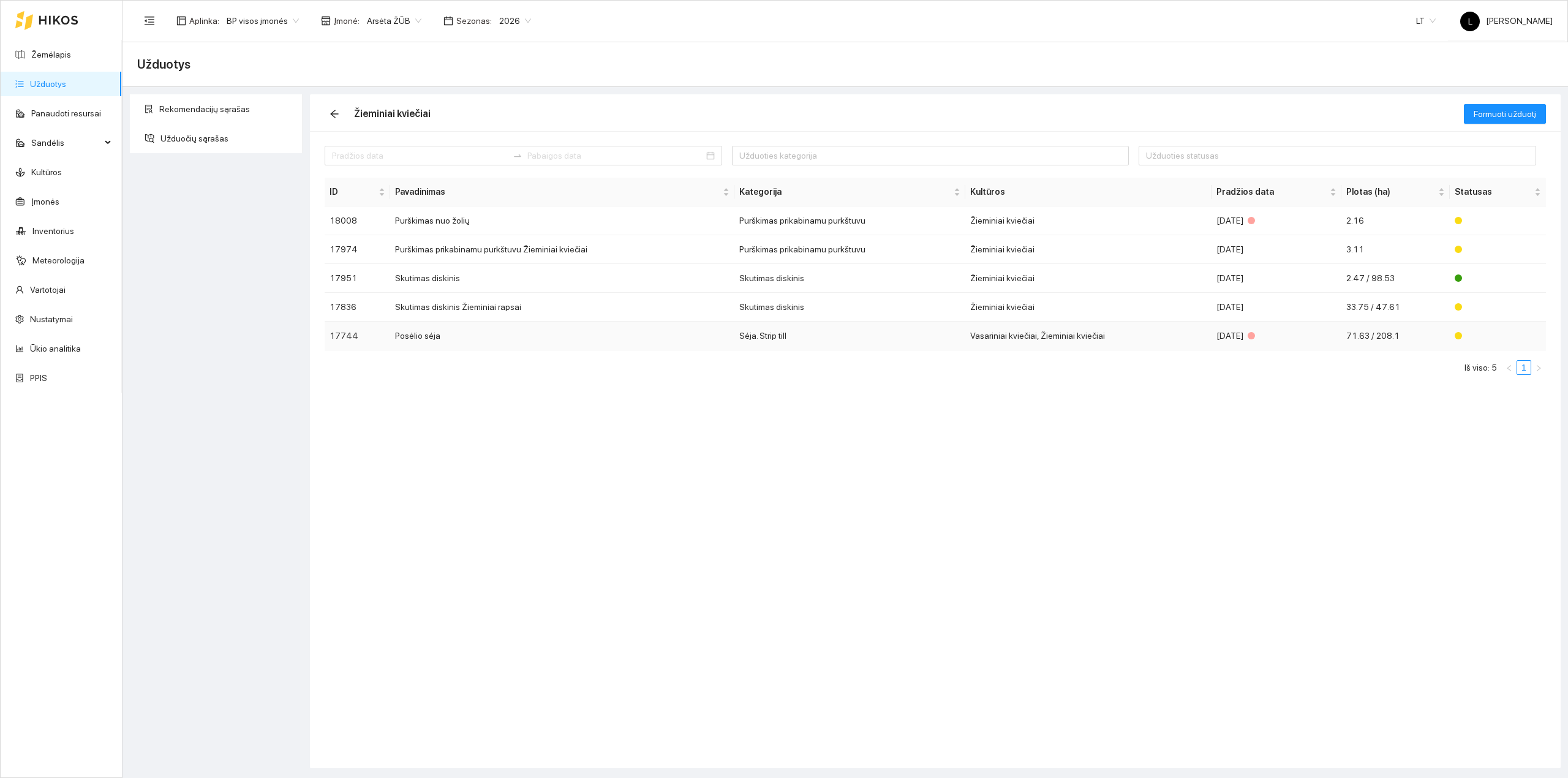
click at [1047, 325] on td "Vasariniai kviečiai, Žieminiai kviečiai" at bounding box center [1088, 336] width 246 height 29
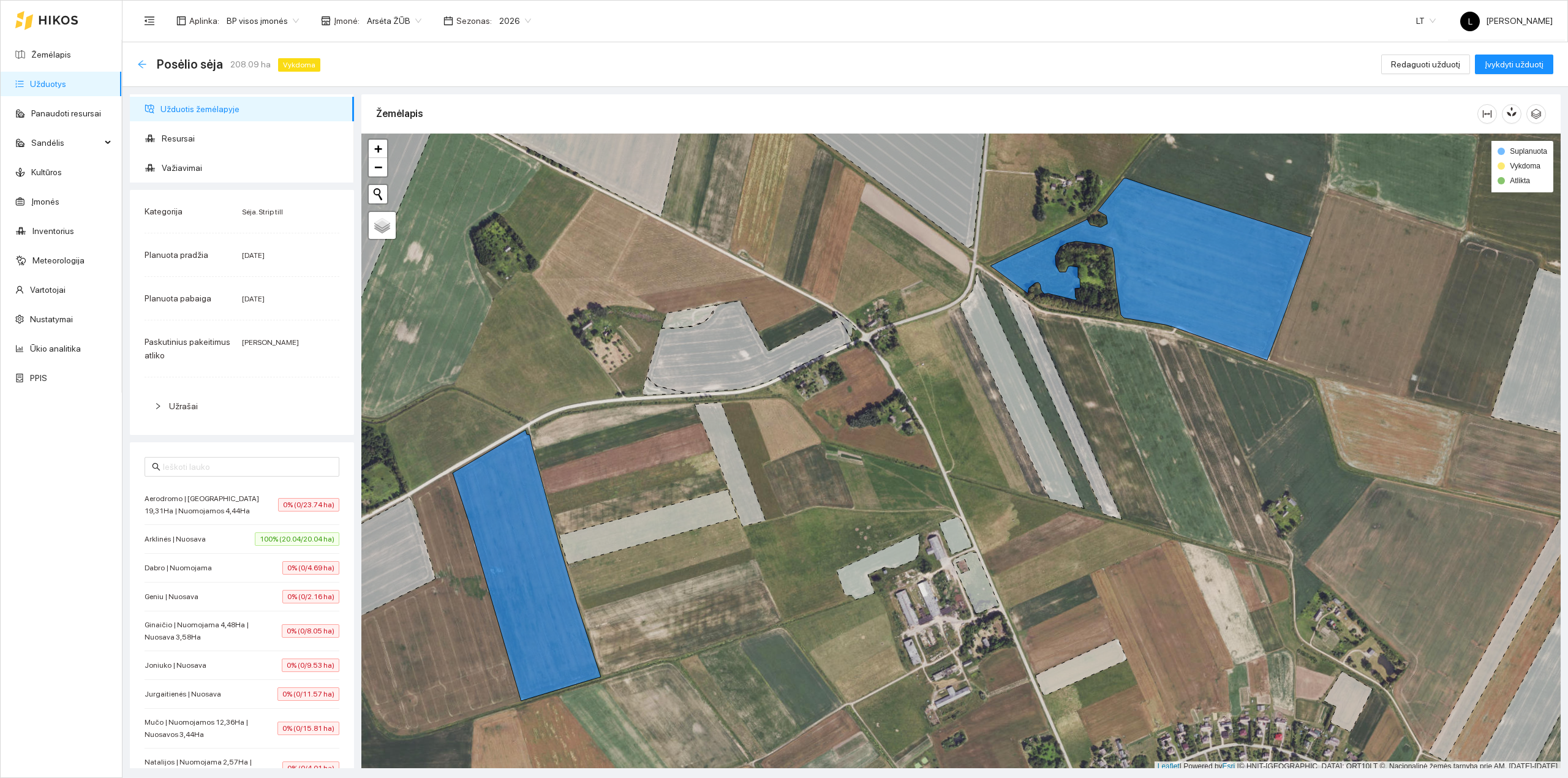
click at [139, 63] on icon "arrow-left" at bounding box center [142, 64] width 10 height 10
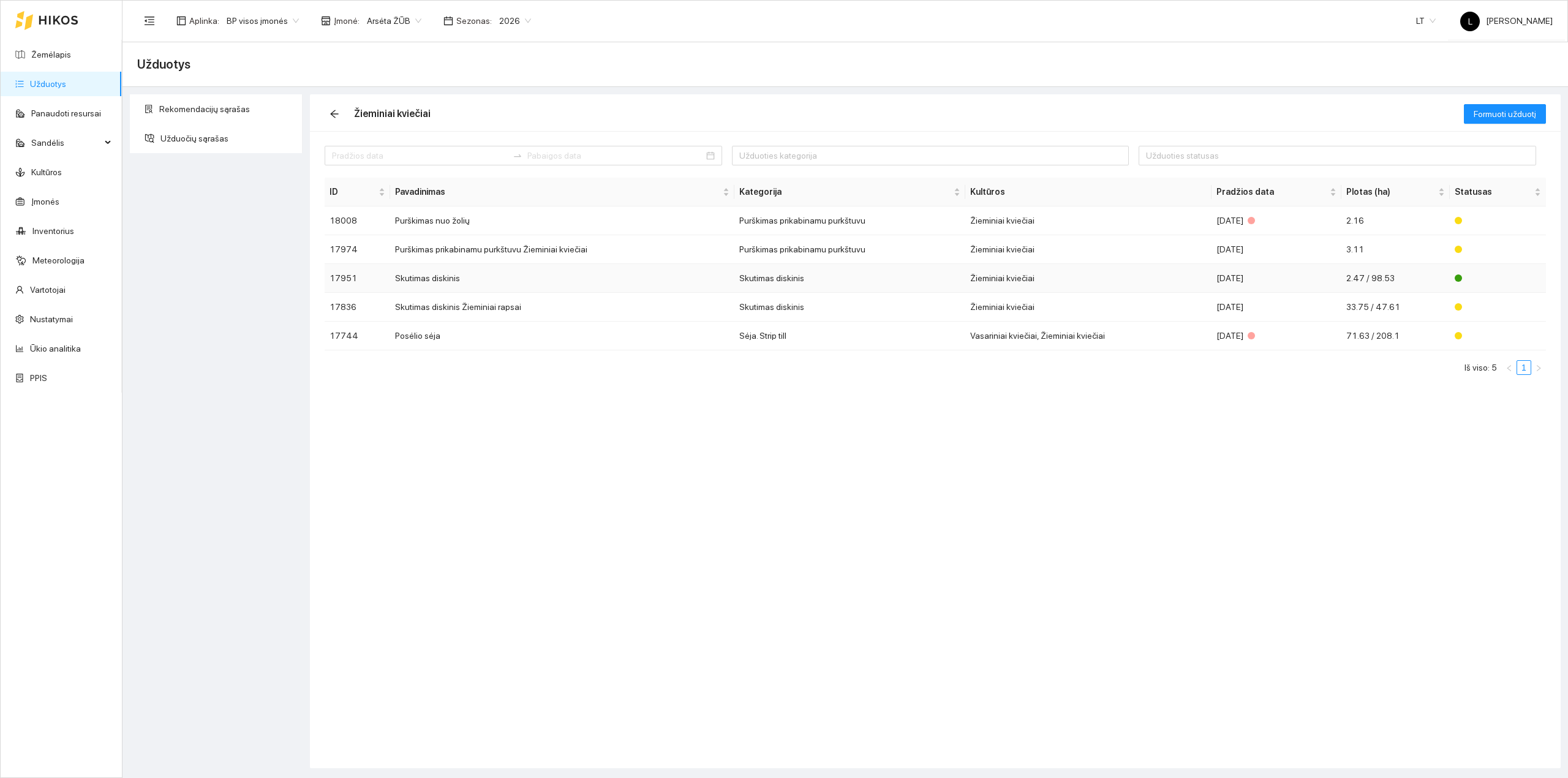
click at [1158, 273] on td "Žieminiai kviečiai" at bounding box center [1088, 278] width 246 height 29
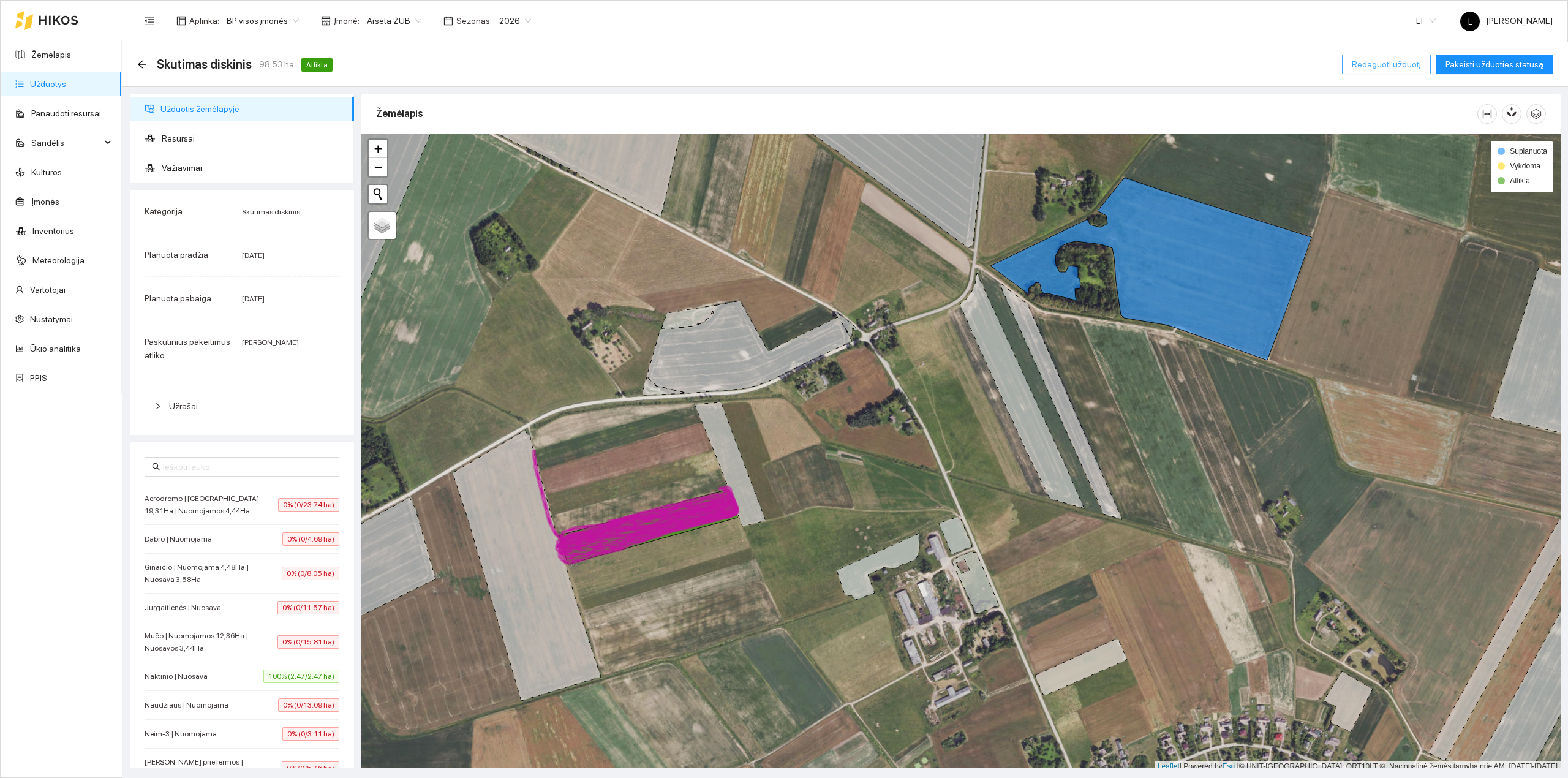
click at [1380, 59] on span "Redaguoti užduotį" at bounding box center [1386, 65] width 69 height 14
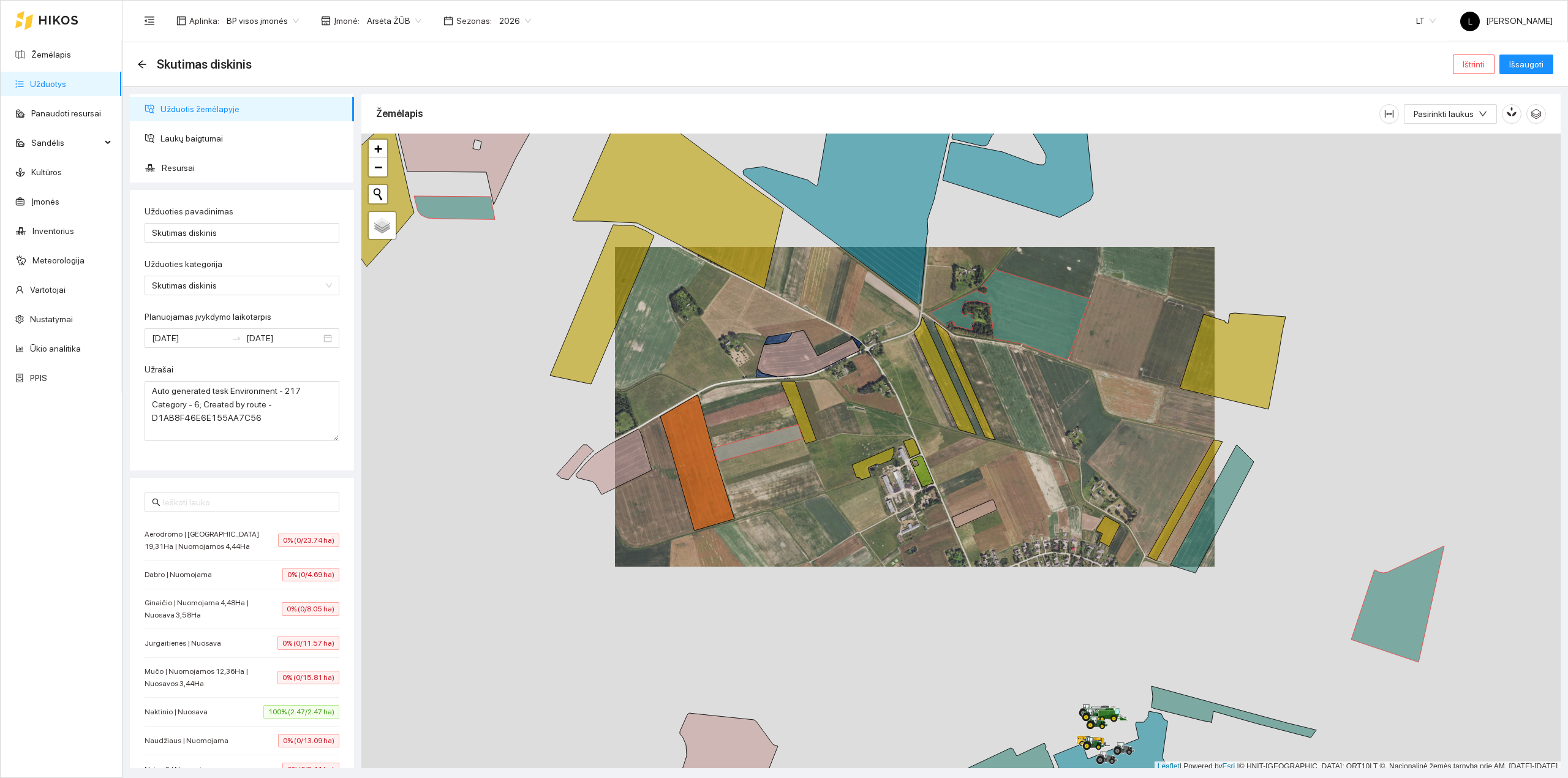
click at [194, 555] on li "Aerodromo | Nuosavos 19,31Ha | Nuomojamos 4,44Ha 0% (0/23.74 ha)" at bounding box center [242, 541] width 194 height 40
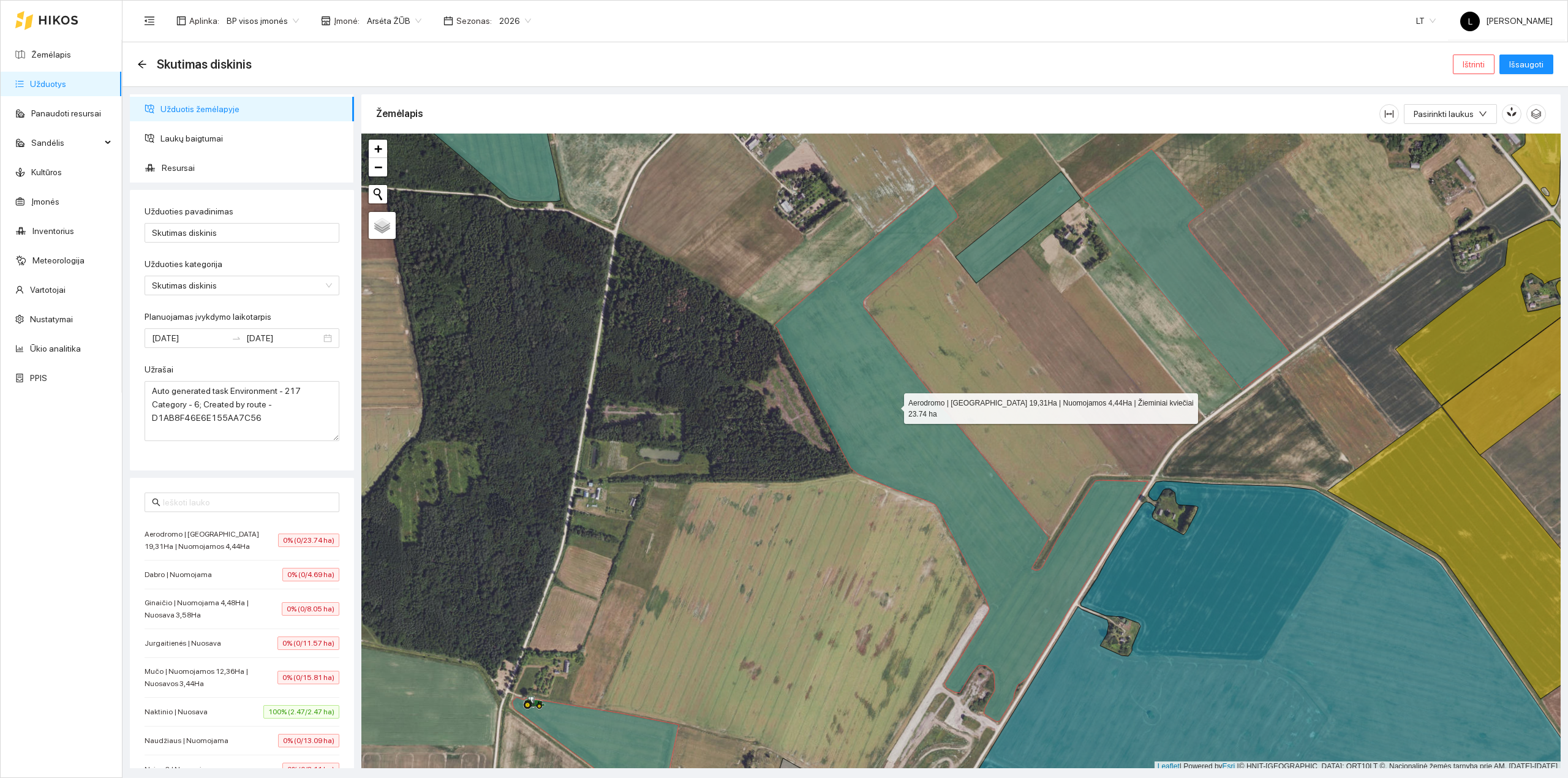
click at [889, 407] on icon at bounding box center [961, 454] width 374 height 537
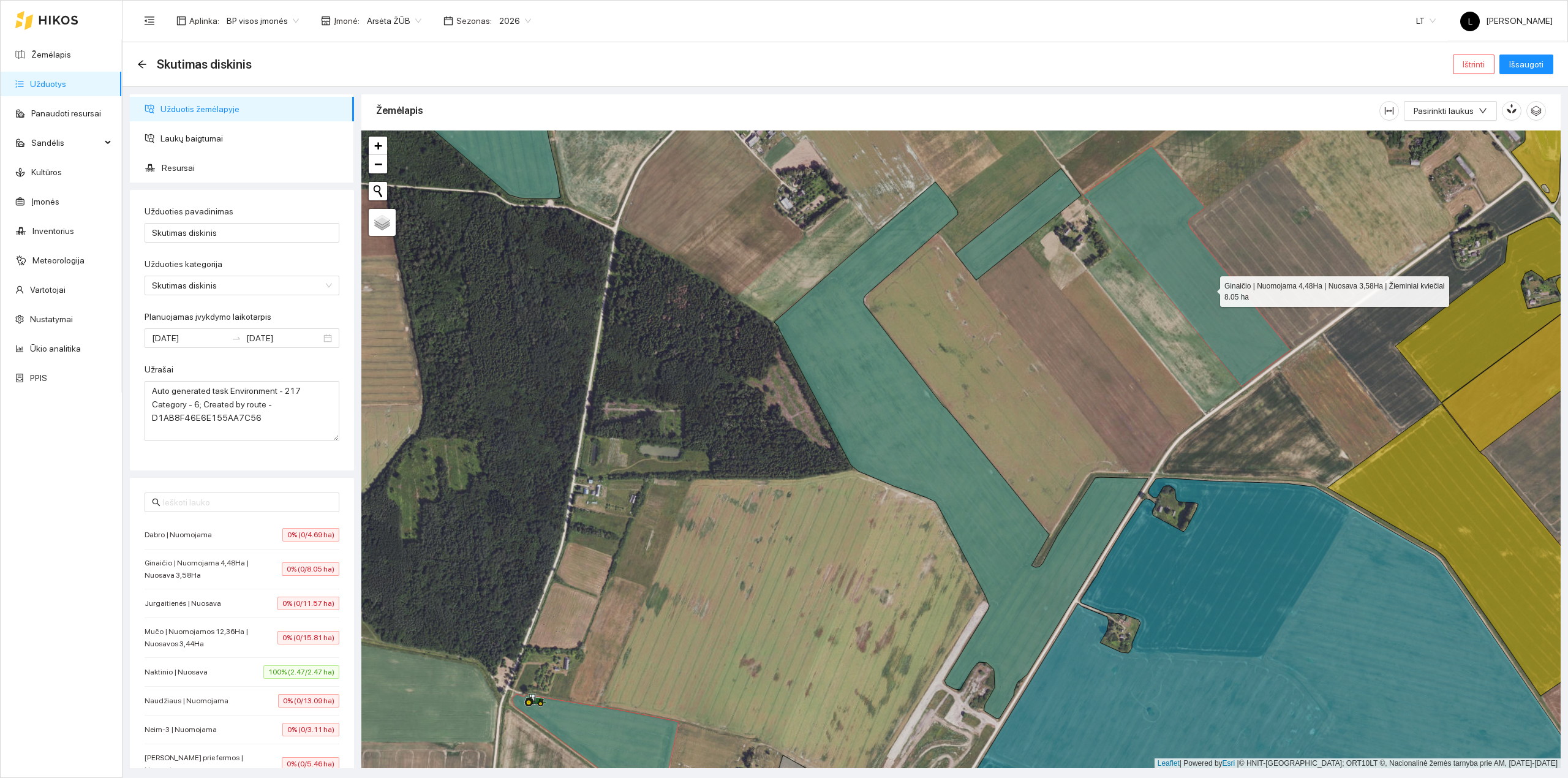
click at [1210, 289] on icon at bounding box center [1187, 266] width 207 height 241
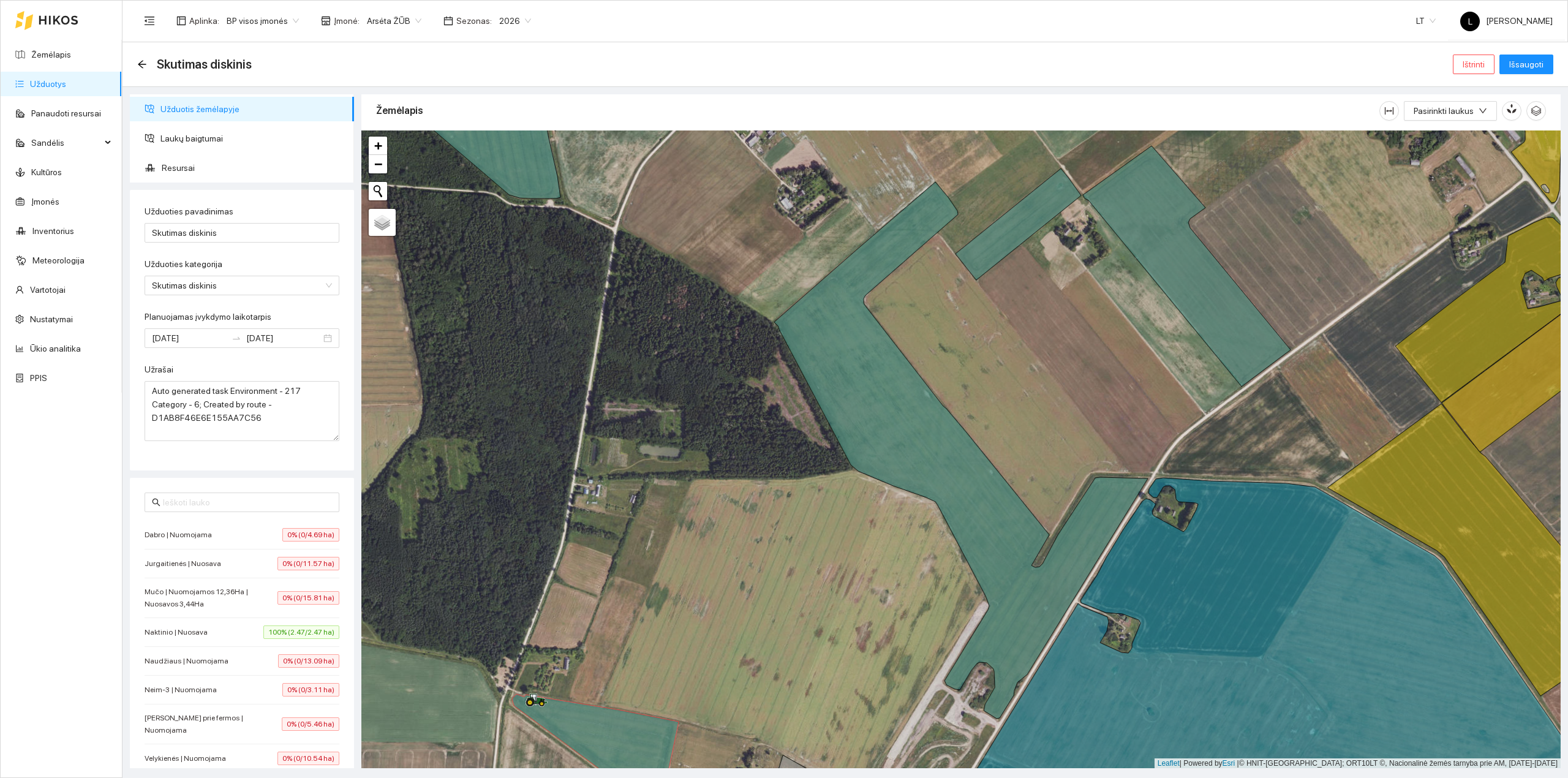
click at [251, 542] on div "Dabro | Nuomojama 0% (0/4.69 ha)" at bounding box center [242, 535] width 194 height 14
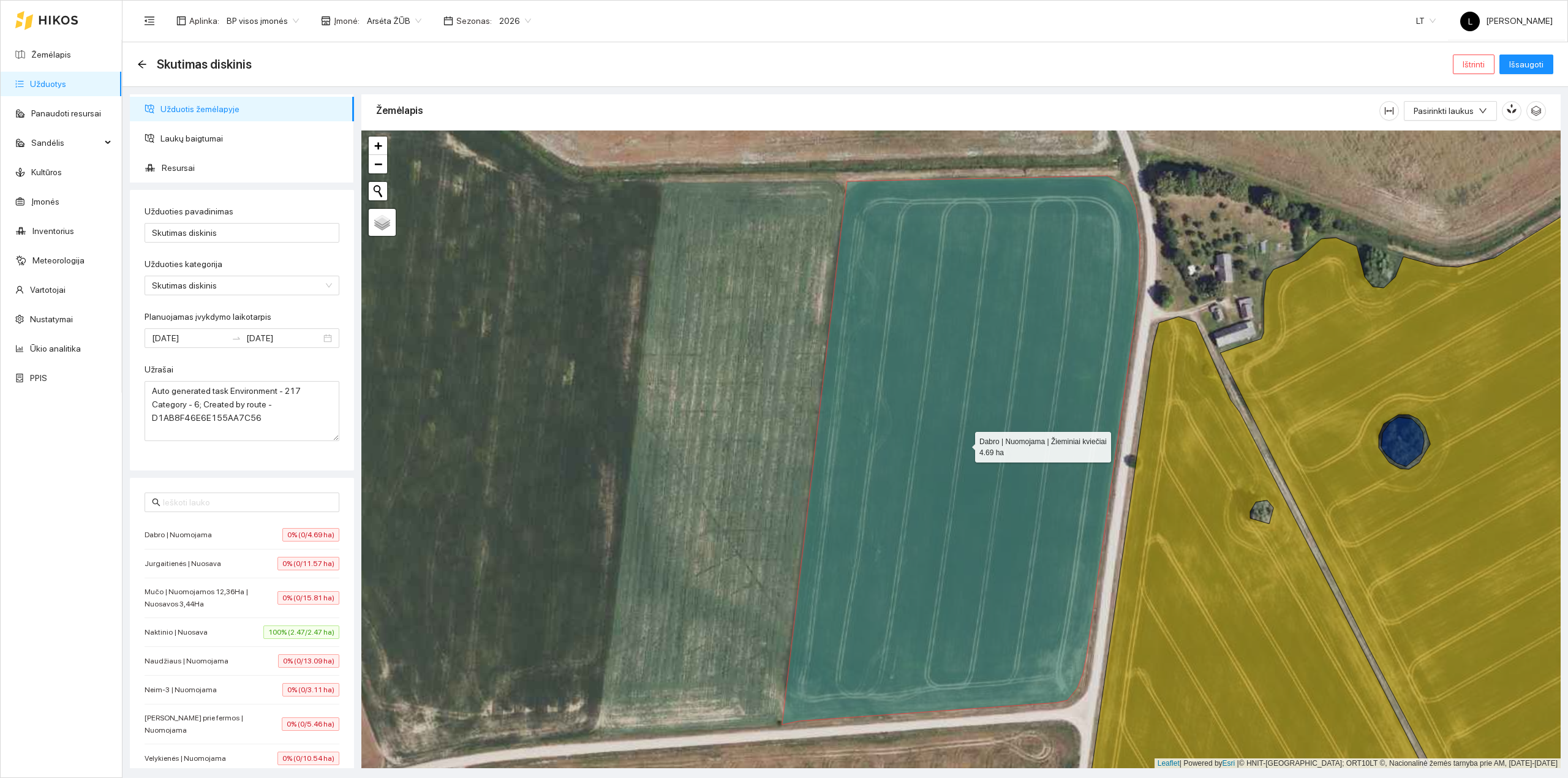
click at [942, 438] on icon at bounding box center [961, 451] width 358 height 549
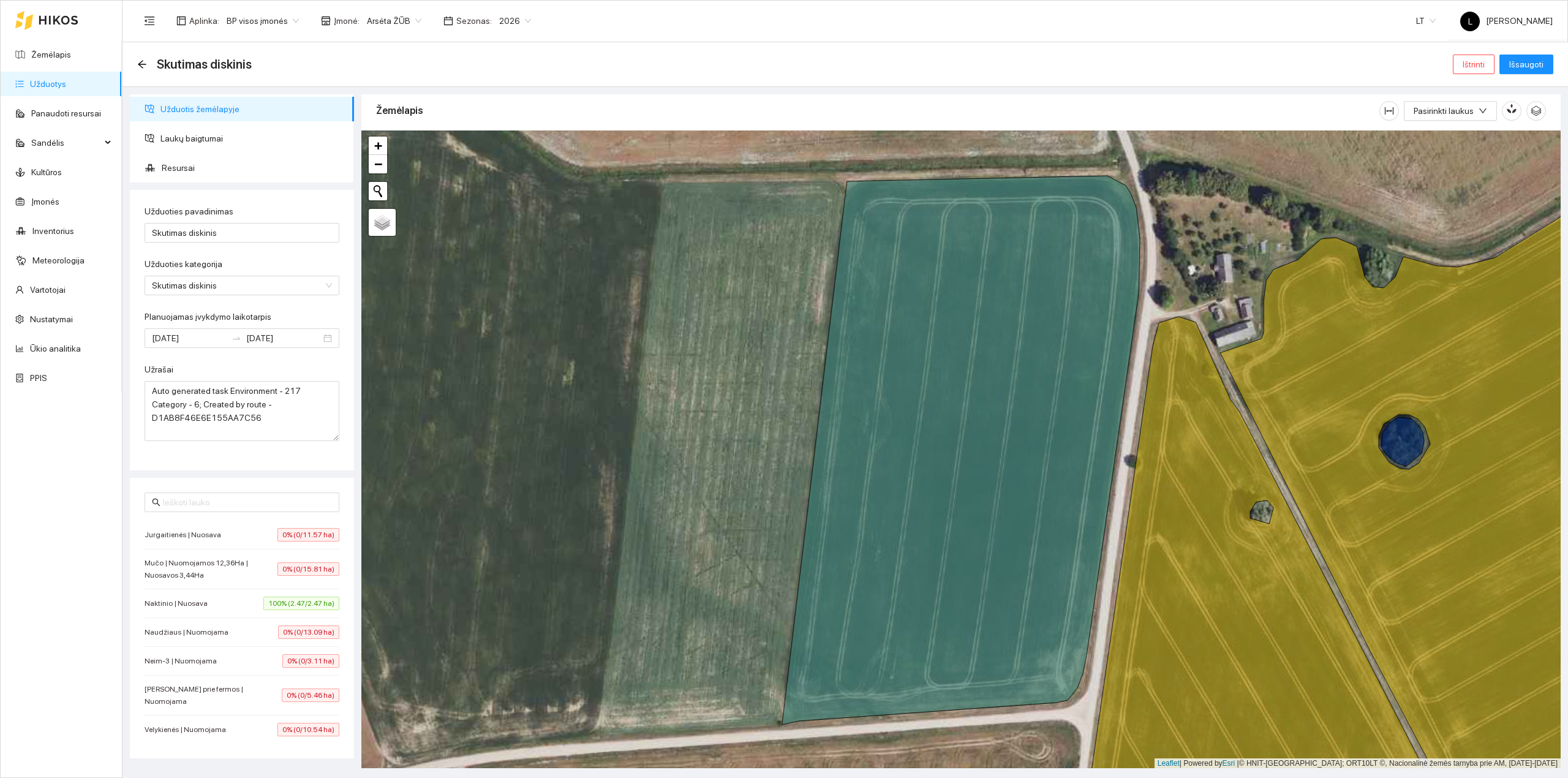
click at [278, 542] on span "0% (0/11.57 ha)" at bounding box center [308, 535] width 62 height 14
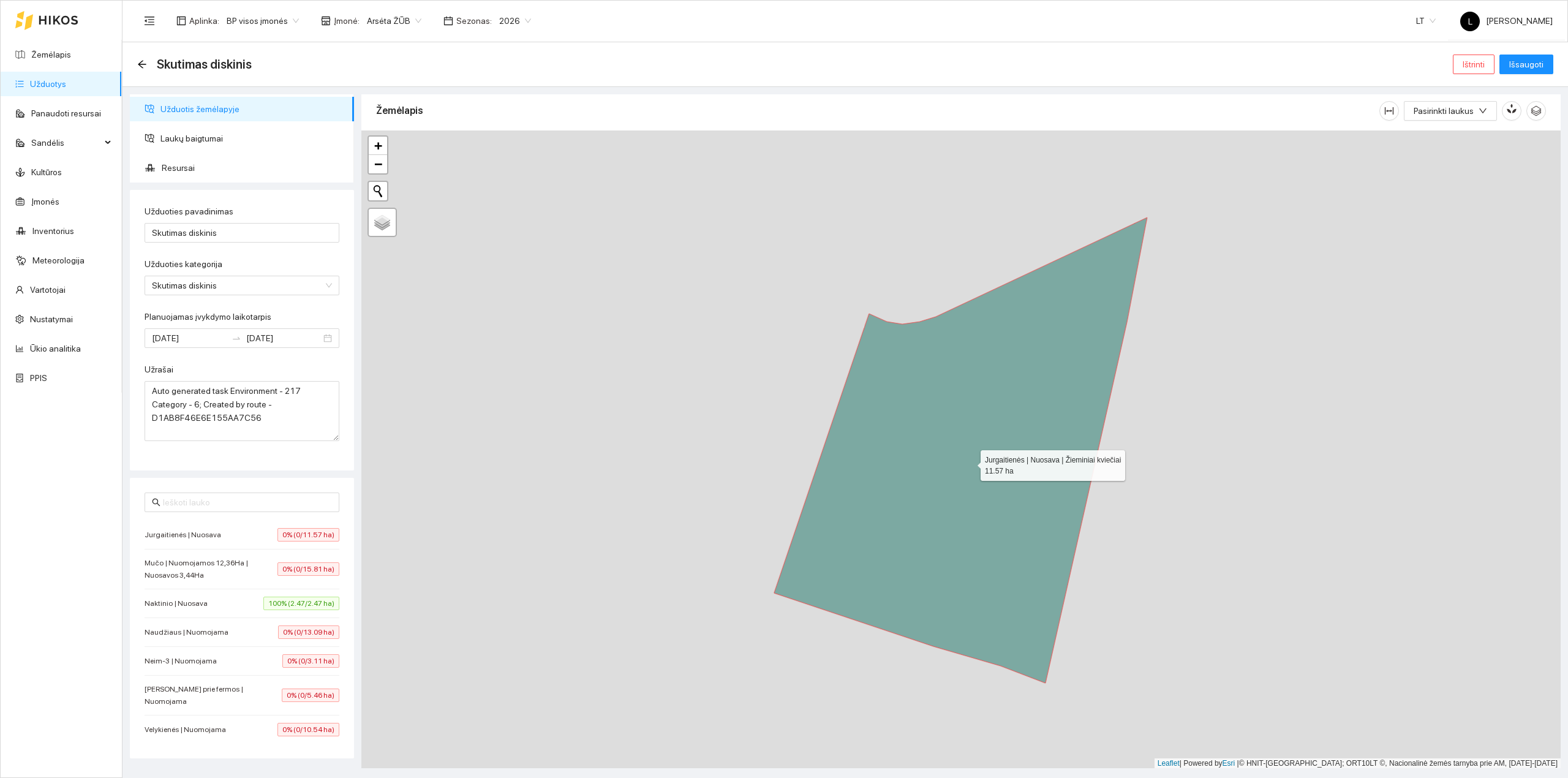
click at [900, 430] on icon at bounding box center [960, 450] width 373 height 466
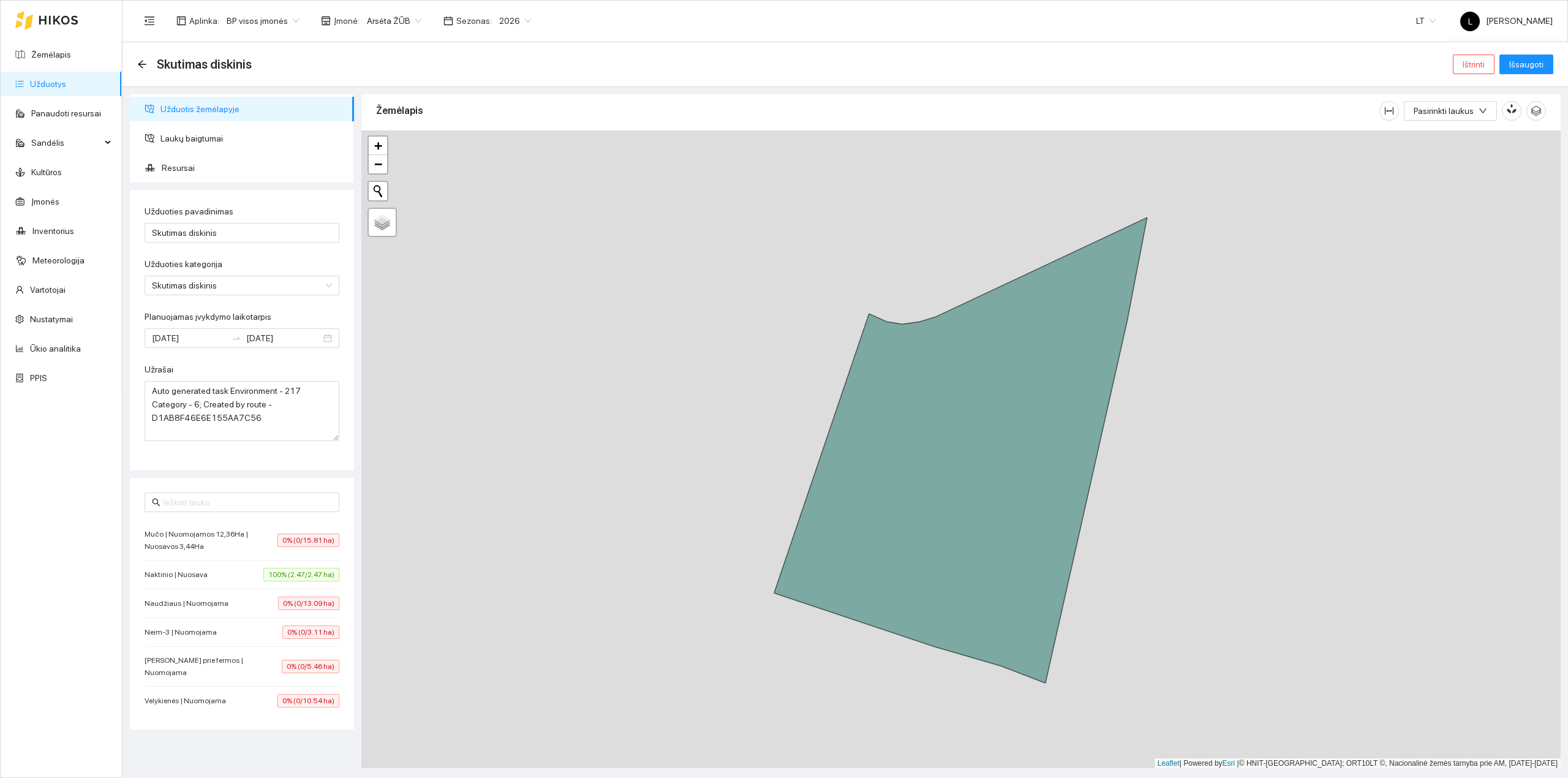
click at [241, 547] on span "Mučo | Nuomojamos 12,36Ha | Nuosavos 3,44Ha" at bounding box center [211, 540] width 133 height 24
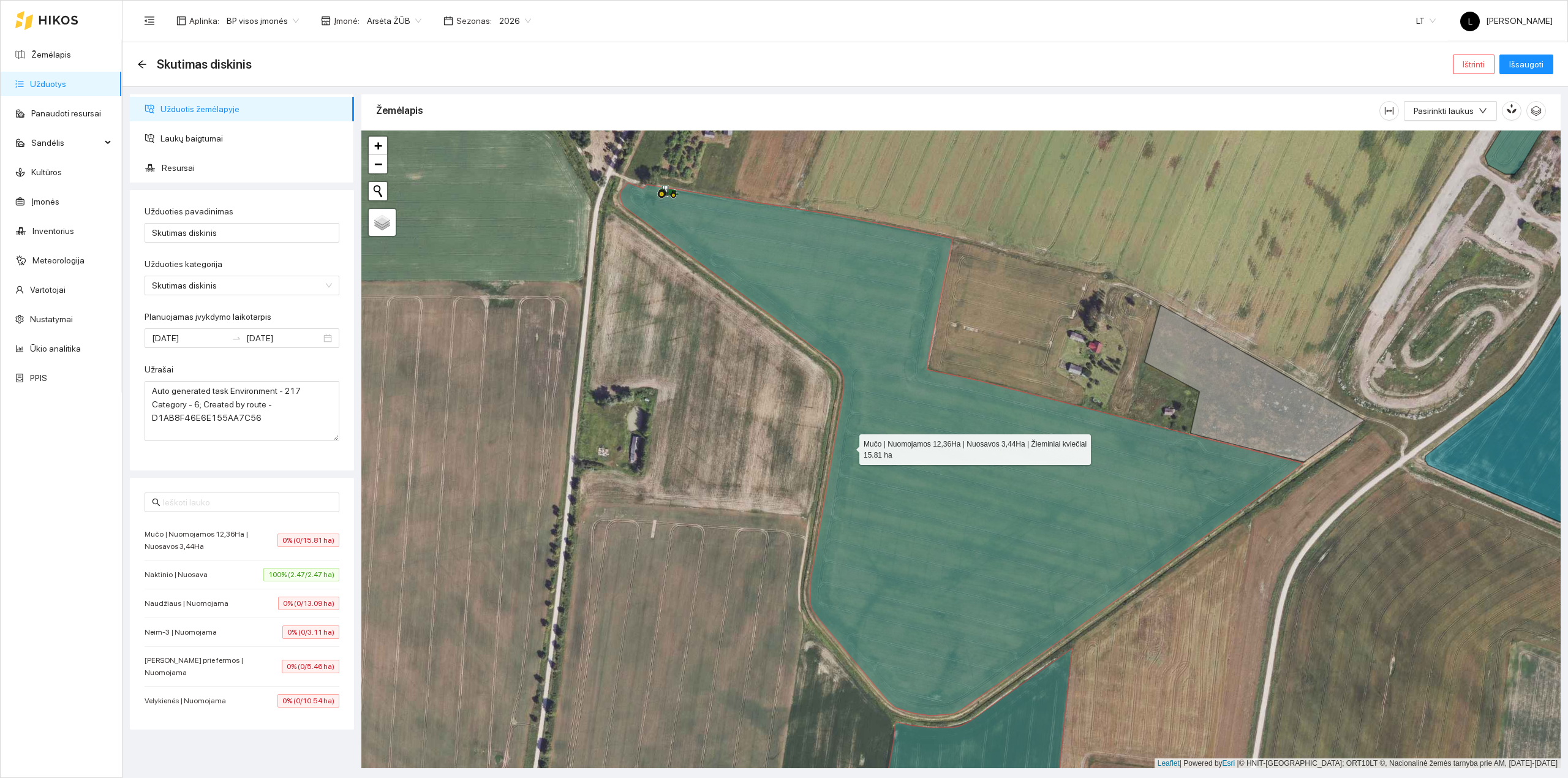
click at [863, 447] on icon at bounding box center [962, 448] width 683 height 533
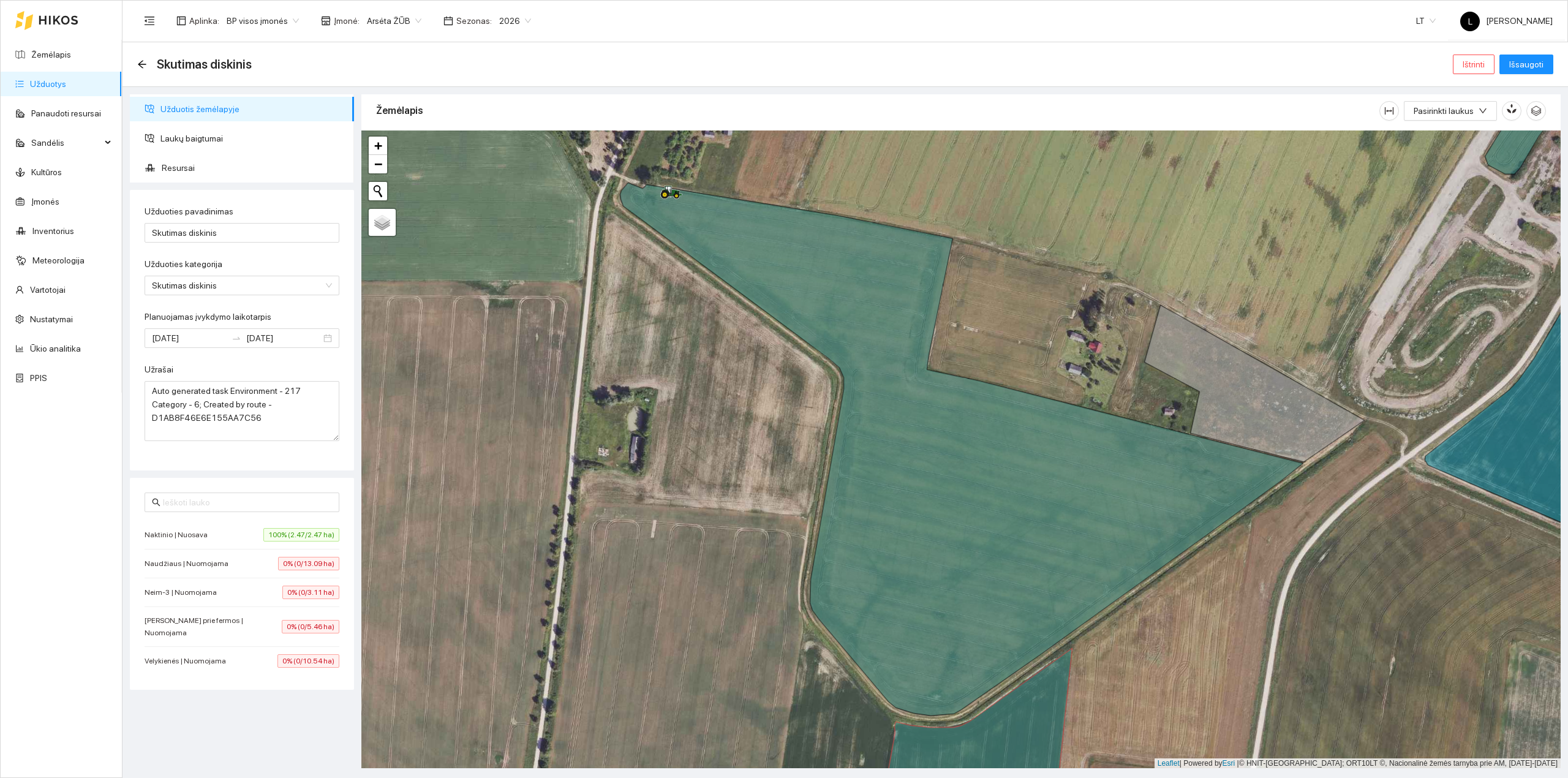
click at [255, 568] on div "Naudžiaus | Nuomojama 0% (0/13.09 ha)" at bounding box center [242, 564] width 194 height 14
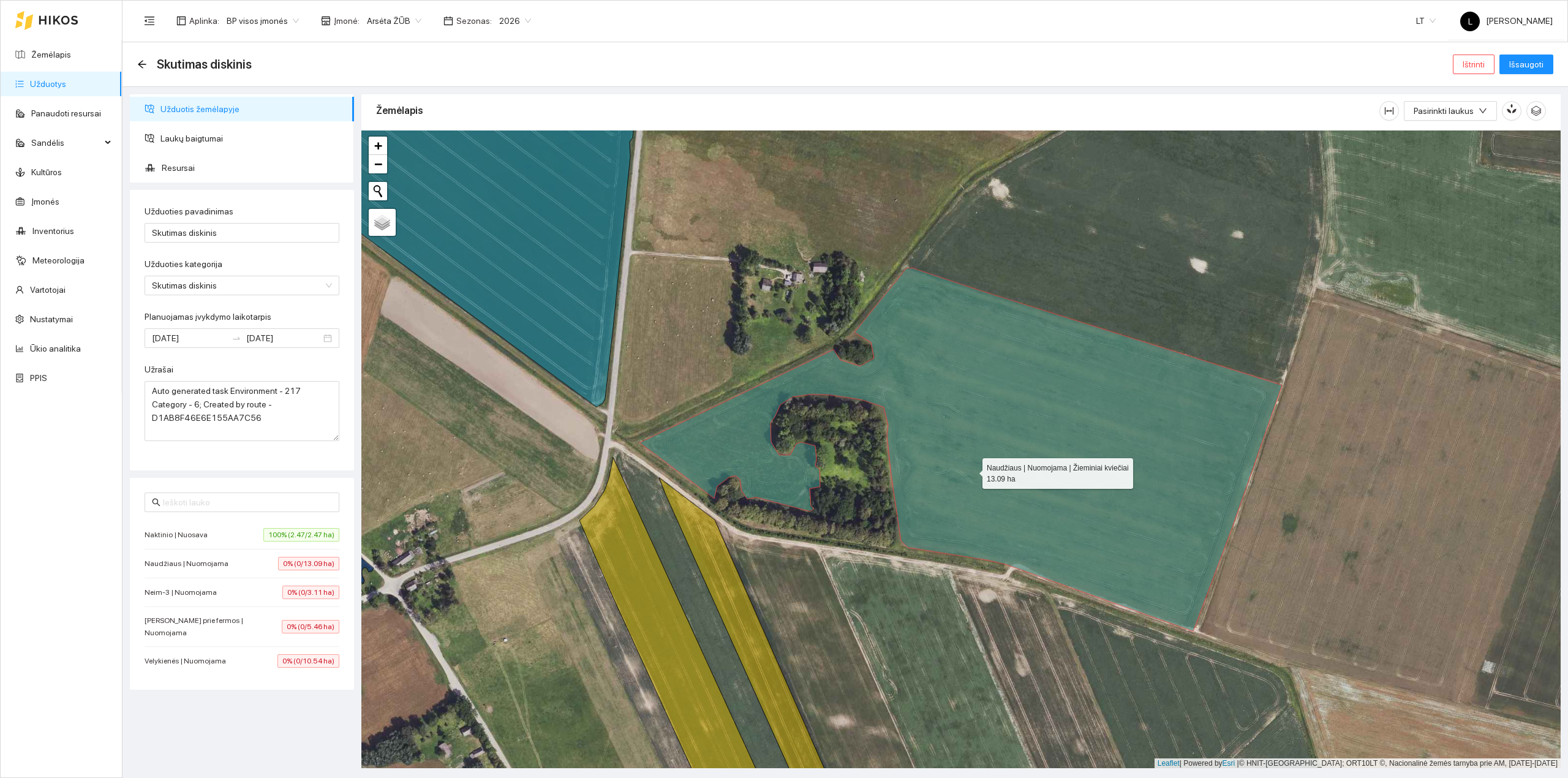
click at [981, 464] on icon at bounding box center [961, 450] width 643 height 363
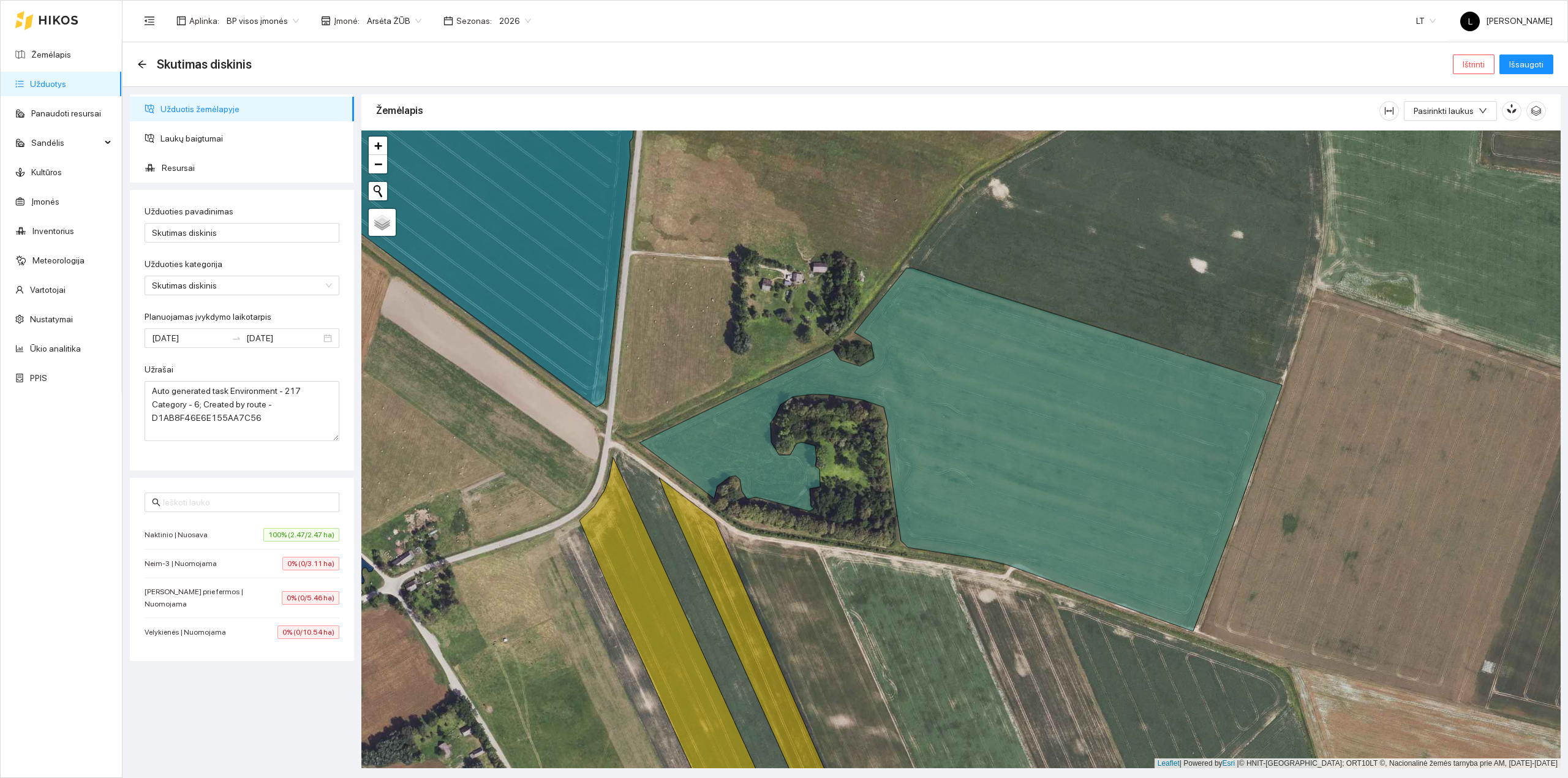
click at [297, 567] on span "0% (0/3.11 ha)" at bounding box center [310, 564] width 57 height 14
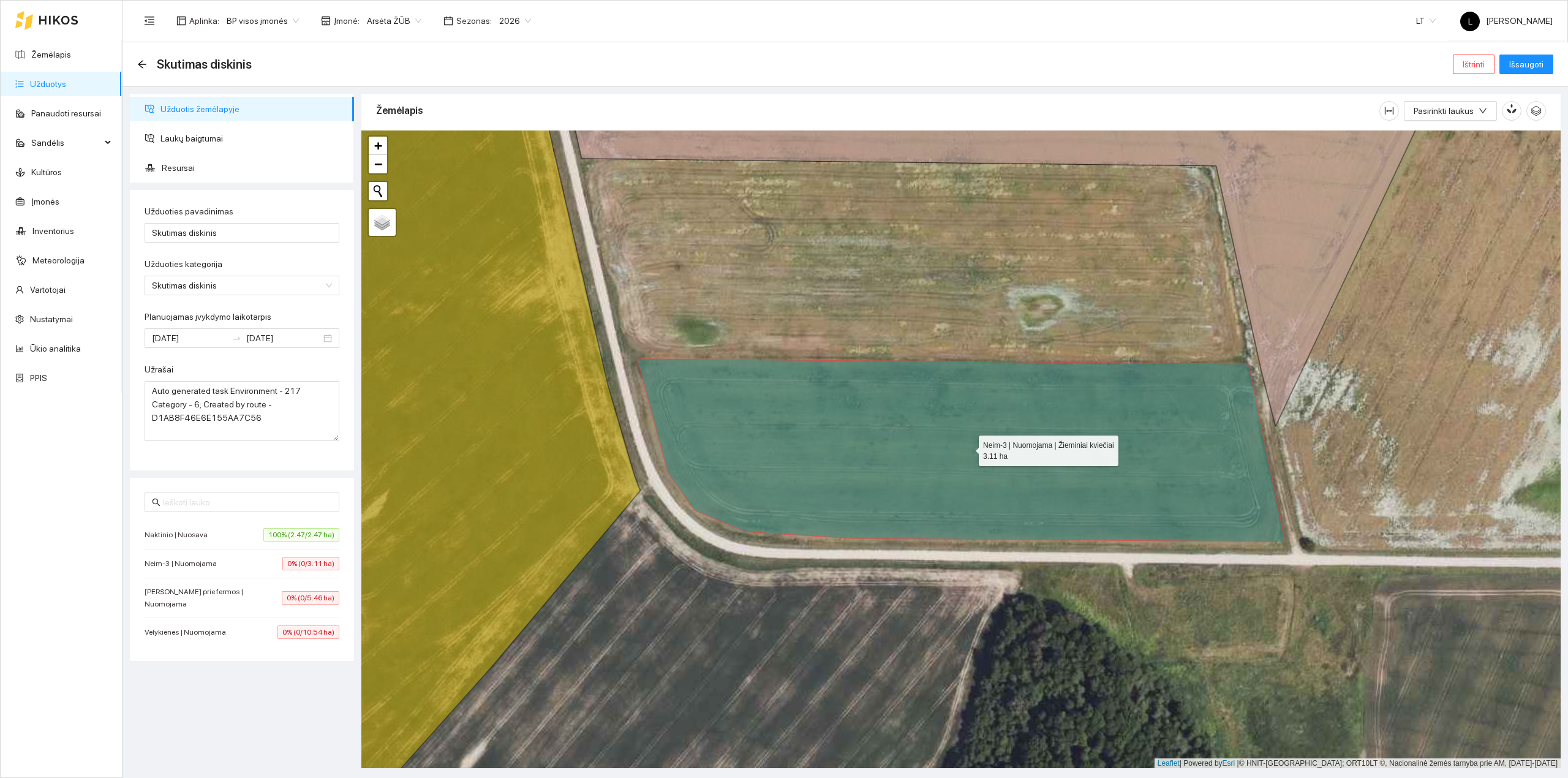
click at [893, 450] on icon at bounding box center [961, 450] width 648 height 182
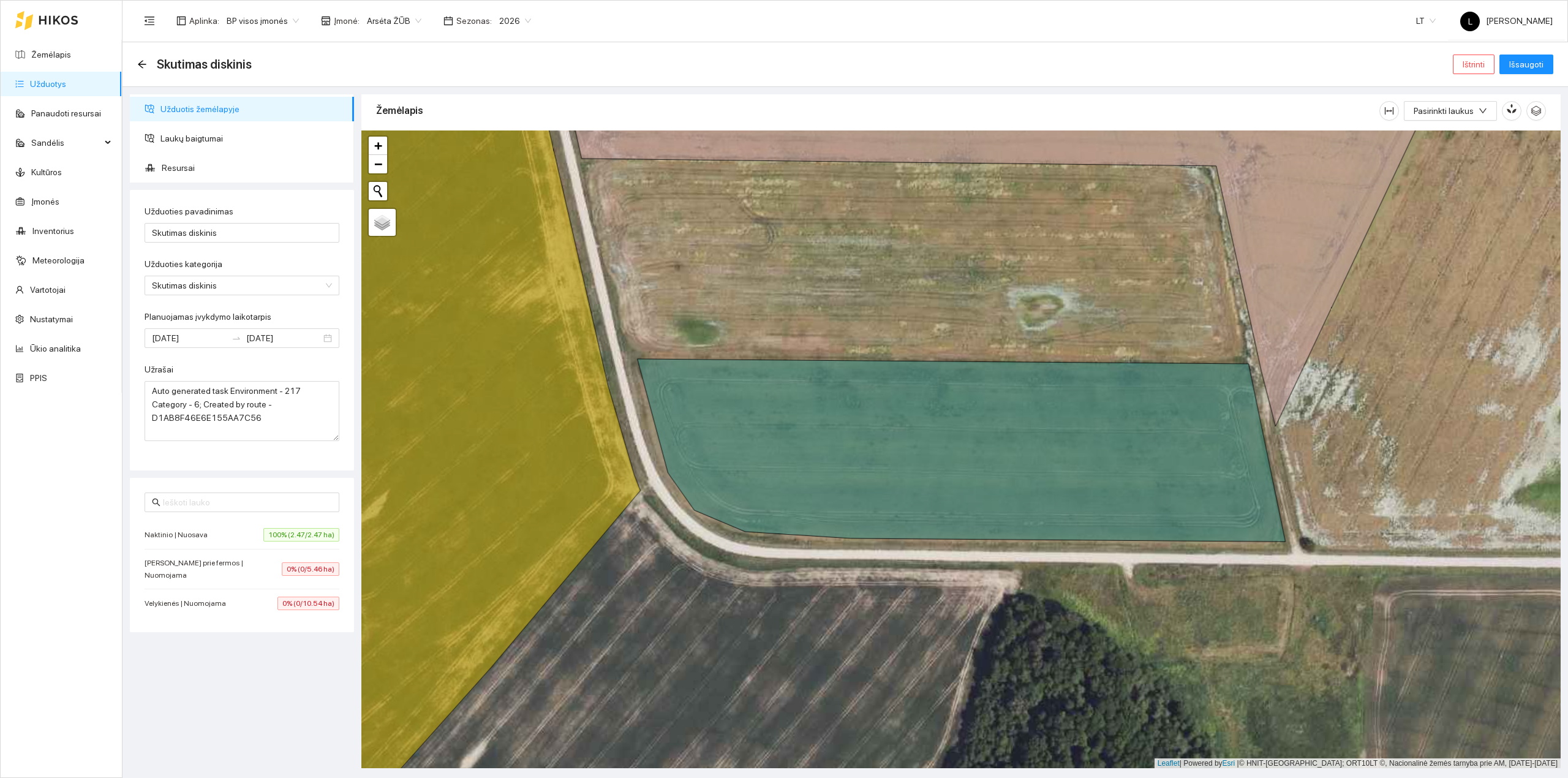
click at [278, 566] on div "Rolando prie fermos | Nuomojama 0% (0/5.46 ha)" at bounding box center [242, 569] width 194 height 24
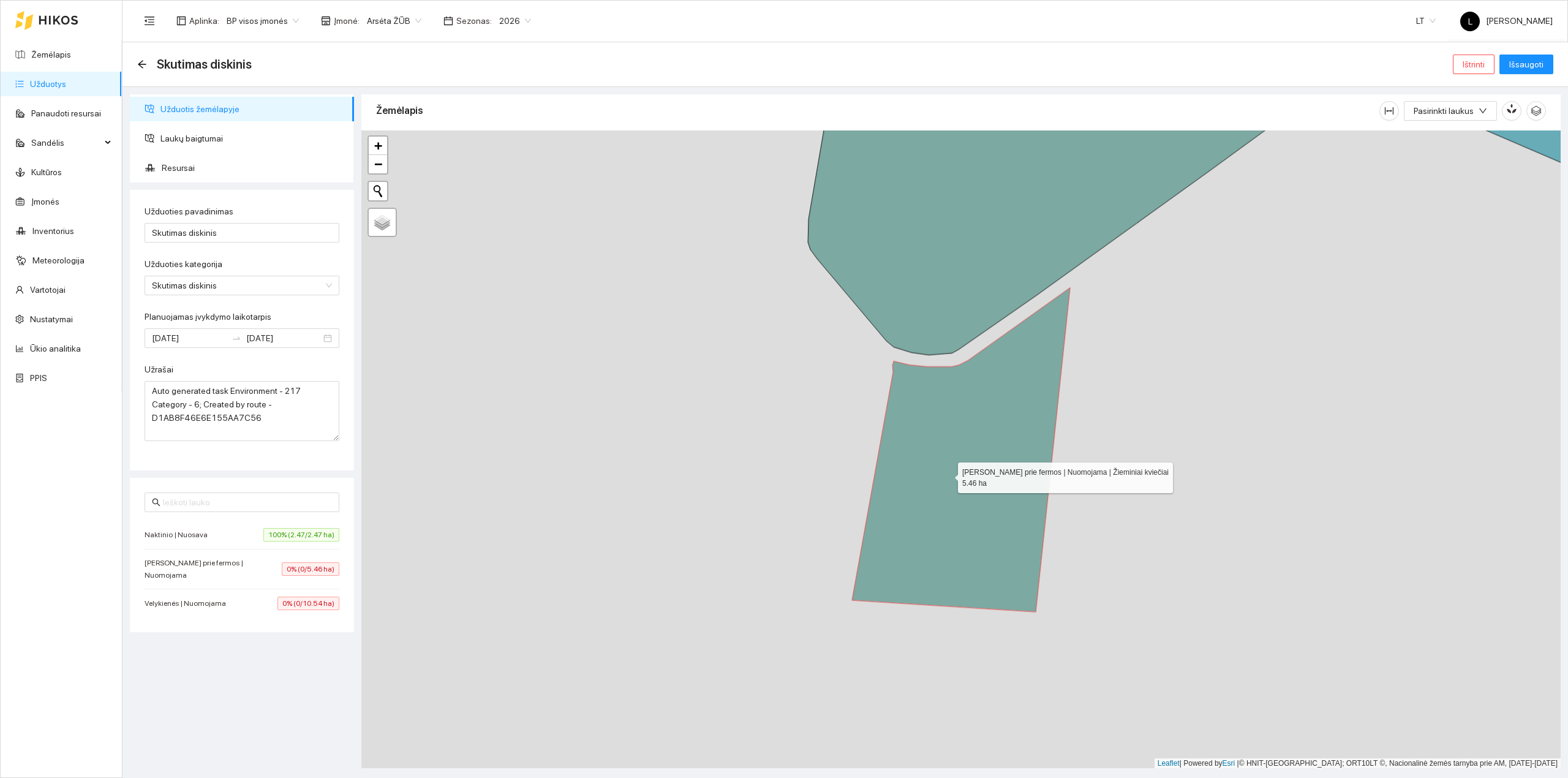
click at [952, 474] on icon at bounding box center [961, 450] width 218 height 324
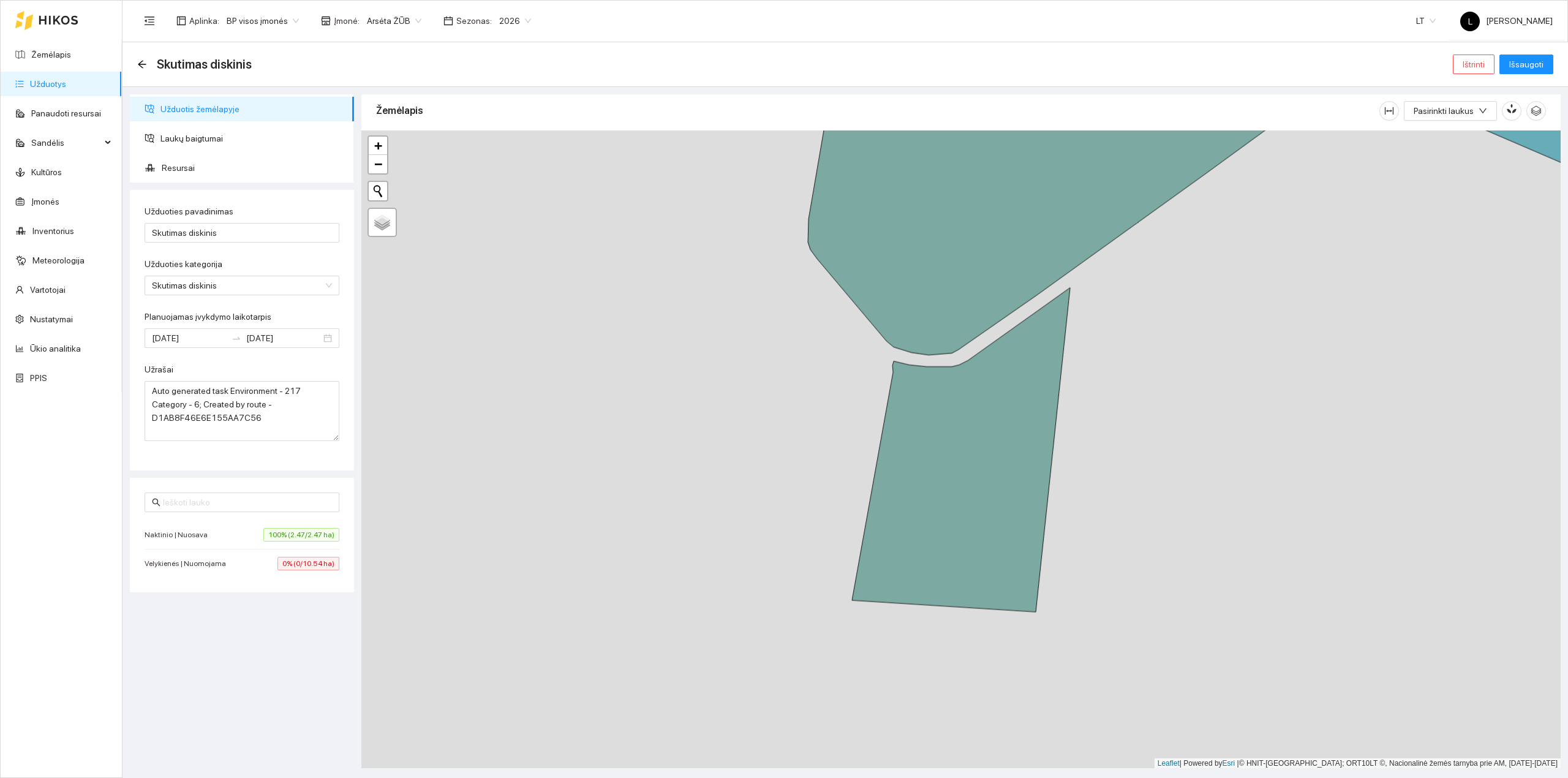
click at [313, 574] on li "Velykienės | Nuomojama 0% (0/10.54 ha)" at bounding box center [242, 564] width 194 height 28
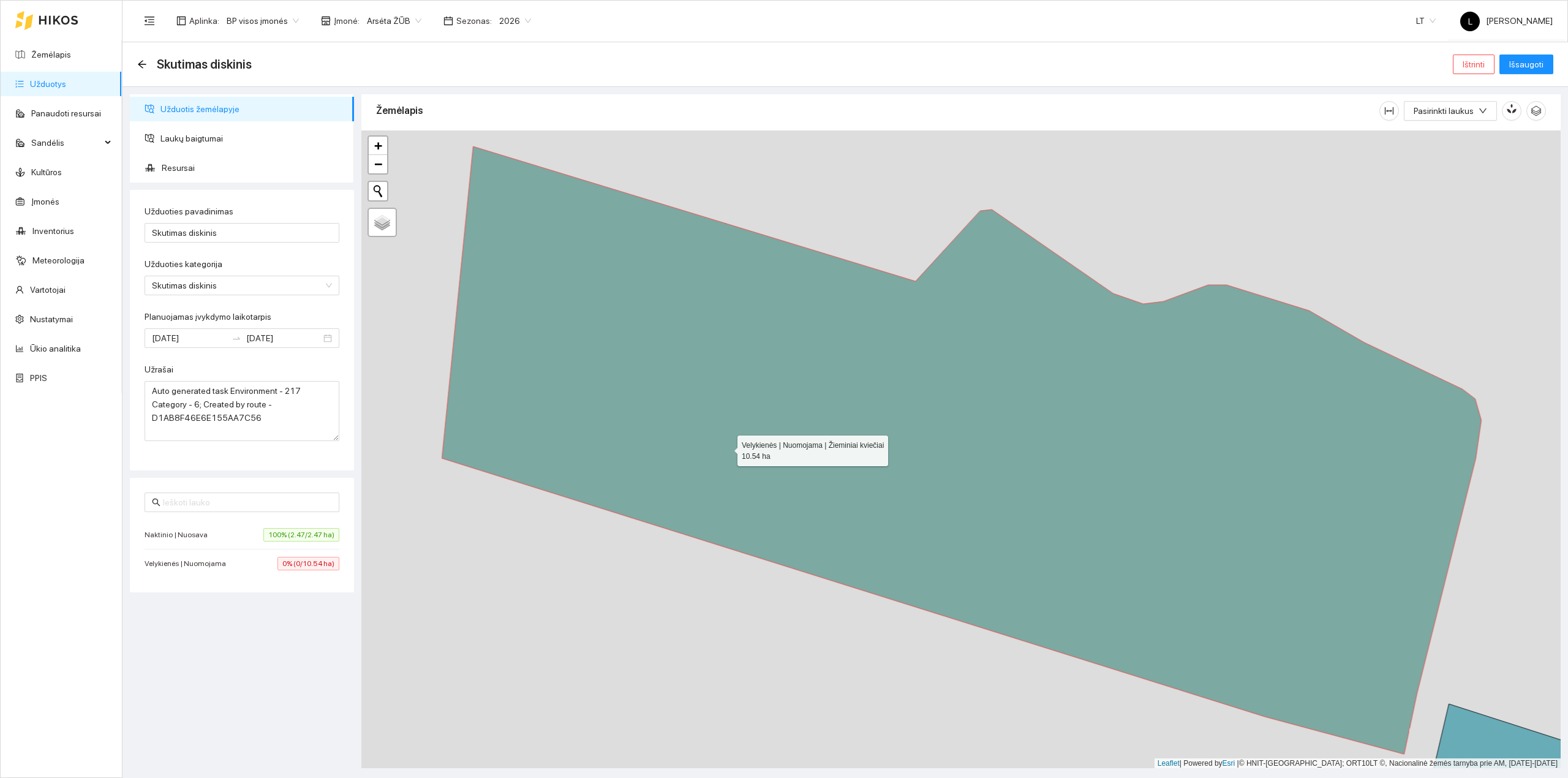
click at [1030, 402] on icon at bounding box center [961, 450] width 1039 height 608
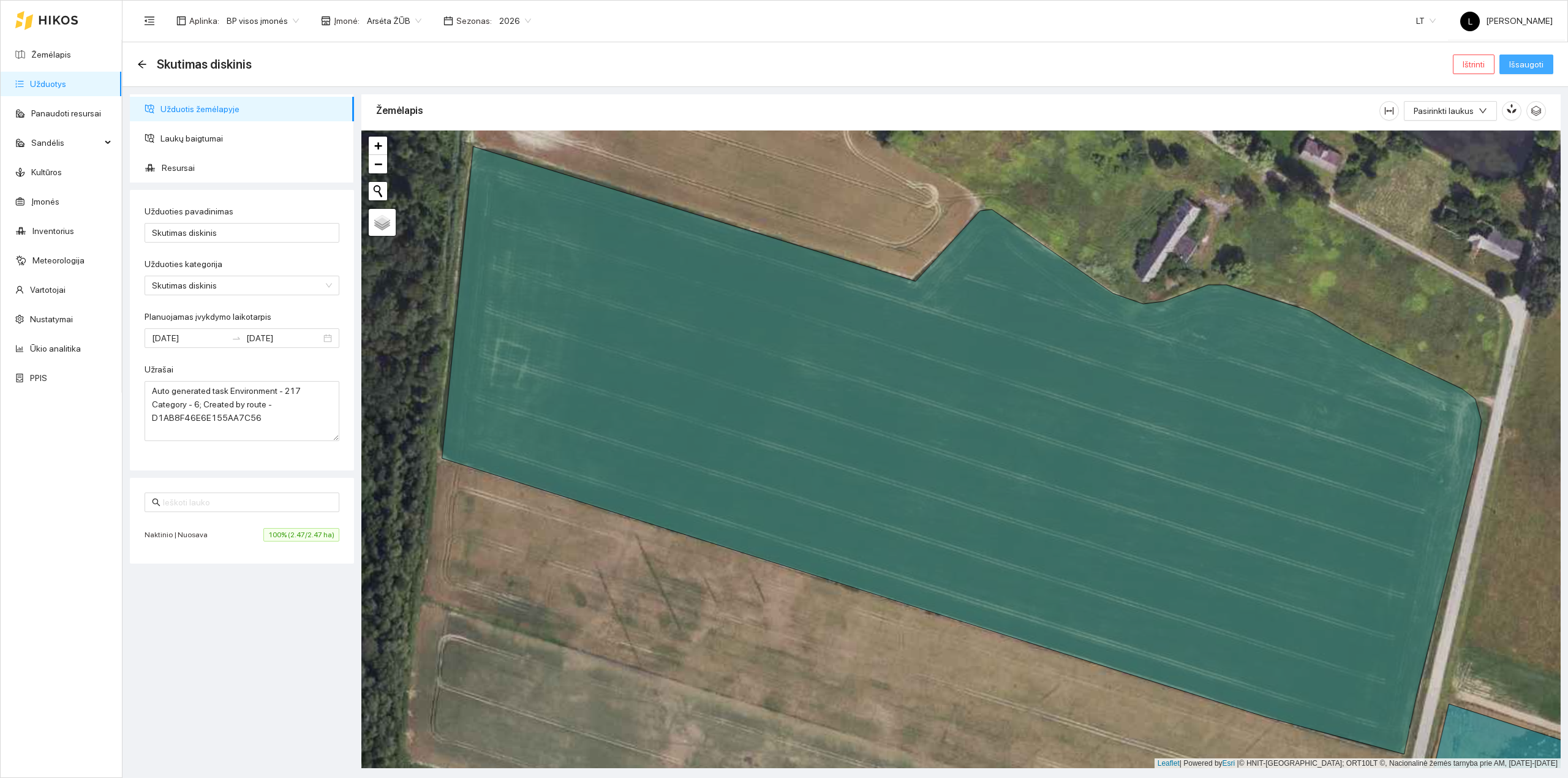
click at [1535, 69] on span "Išsaugoti" at bounding box center [1526, 65] width 34 height 14
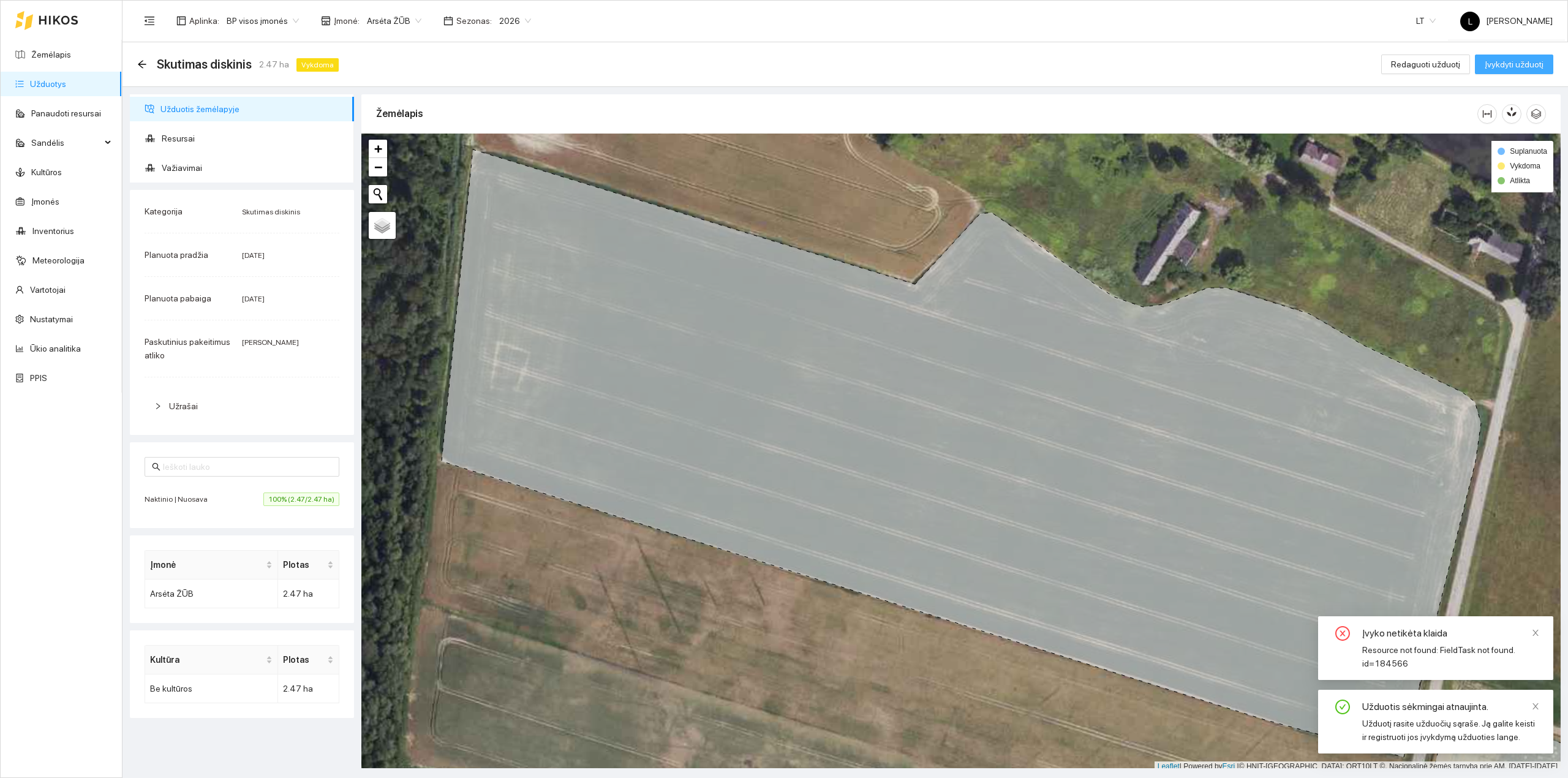
click at [1517, 67] on span "Įvykdyti užduotį" at bounding box center [1514, 65] width 59 height 14
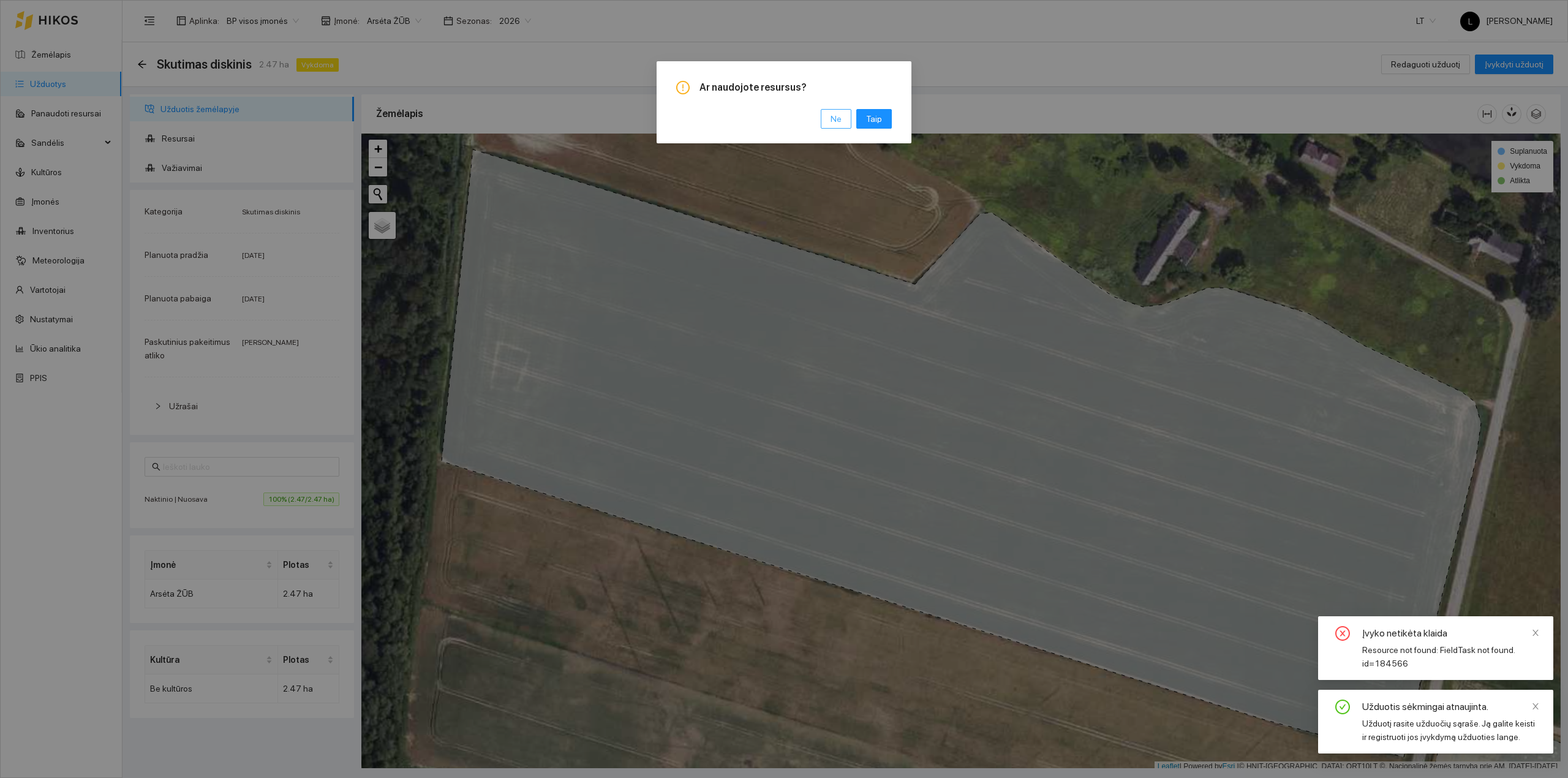
click at [832, 120] on span "Ne" at bounding box center [836, 119] width 11 height 14
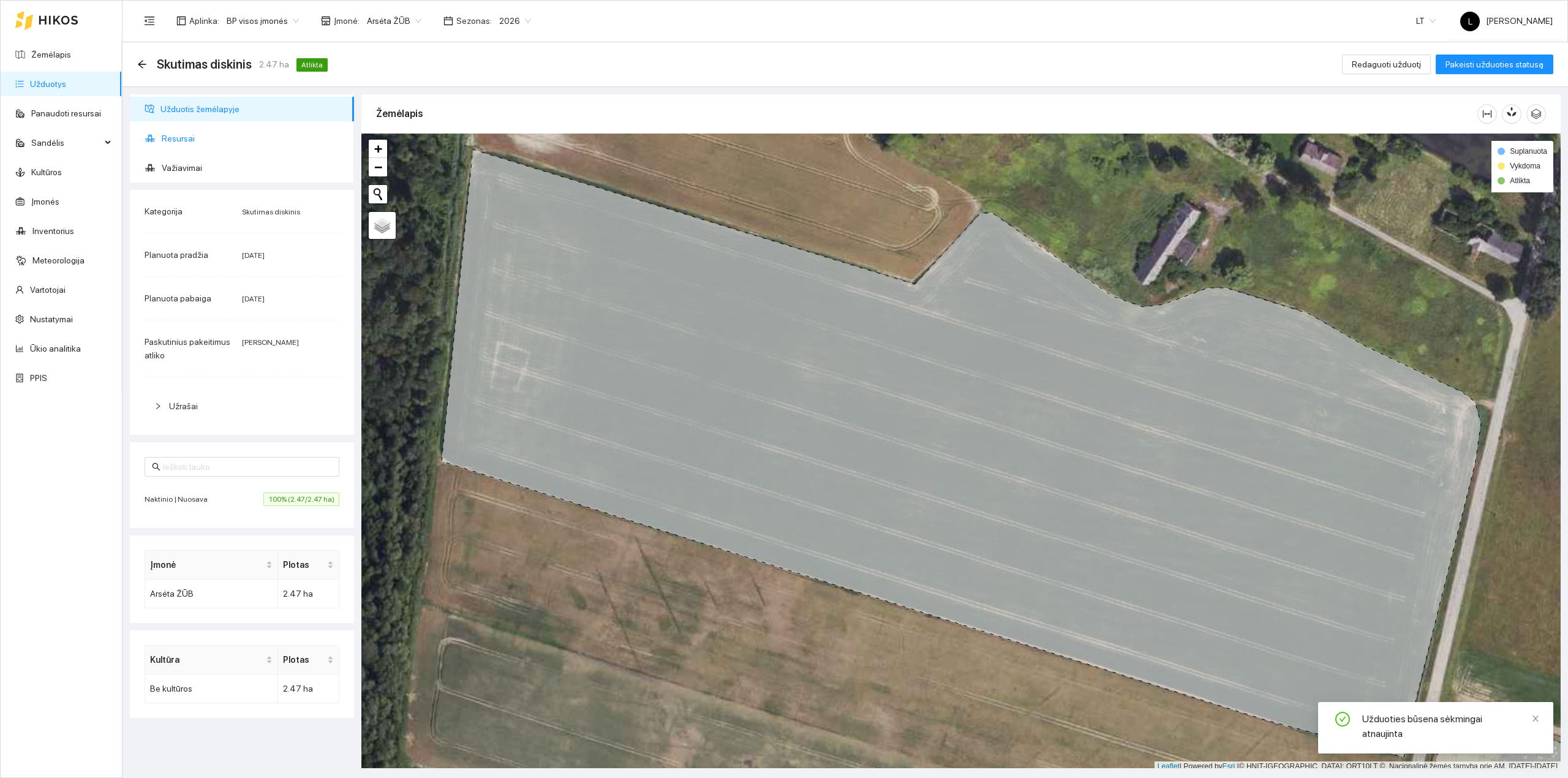
click at [160, 136] on li "Resursai" at bounding box center [242, 138] width 224 height 24
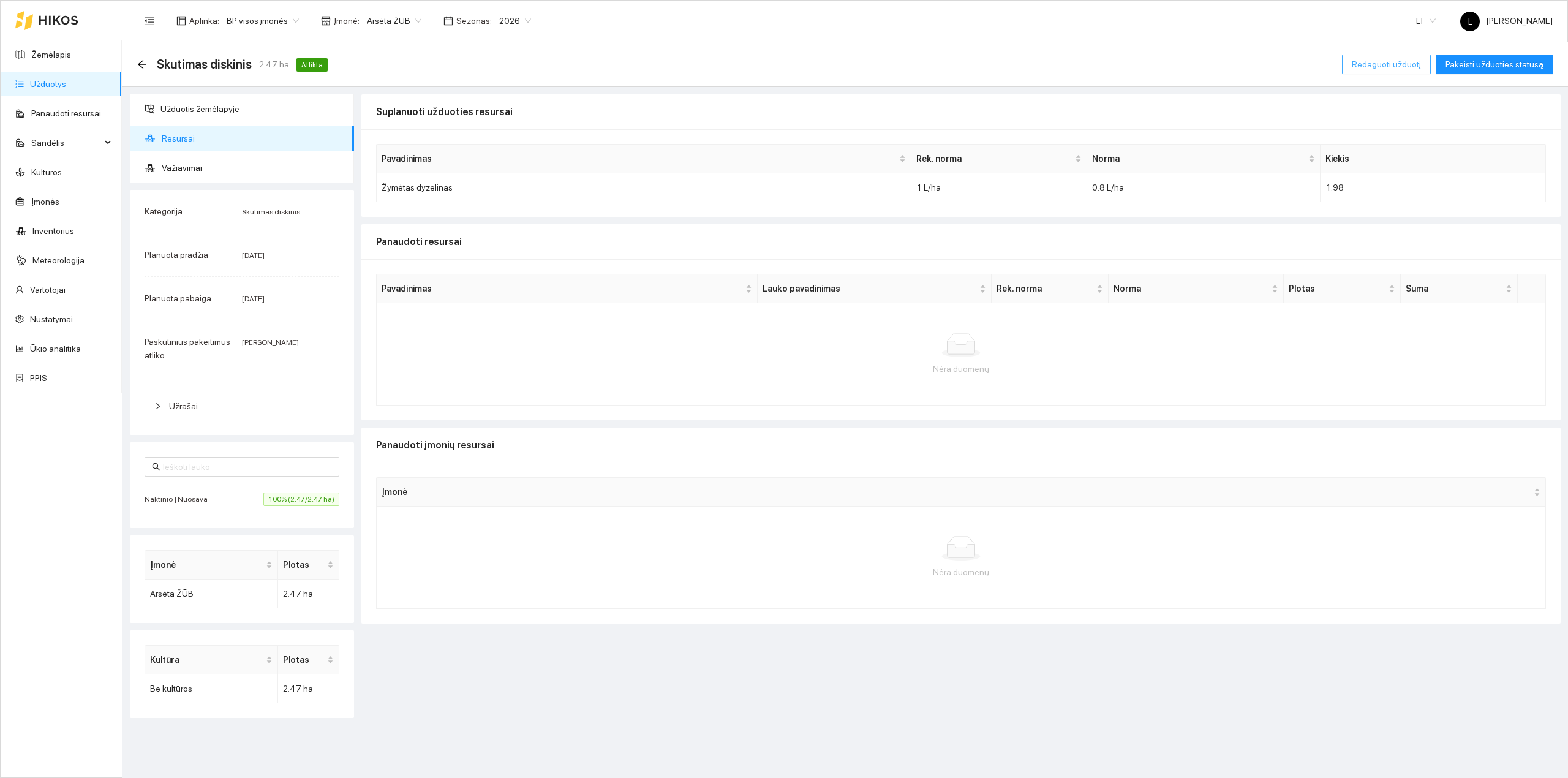
click at [1412, 58] on span "Redaguoti užduotį" at bounding box center [1386, 65] width 69 height 14
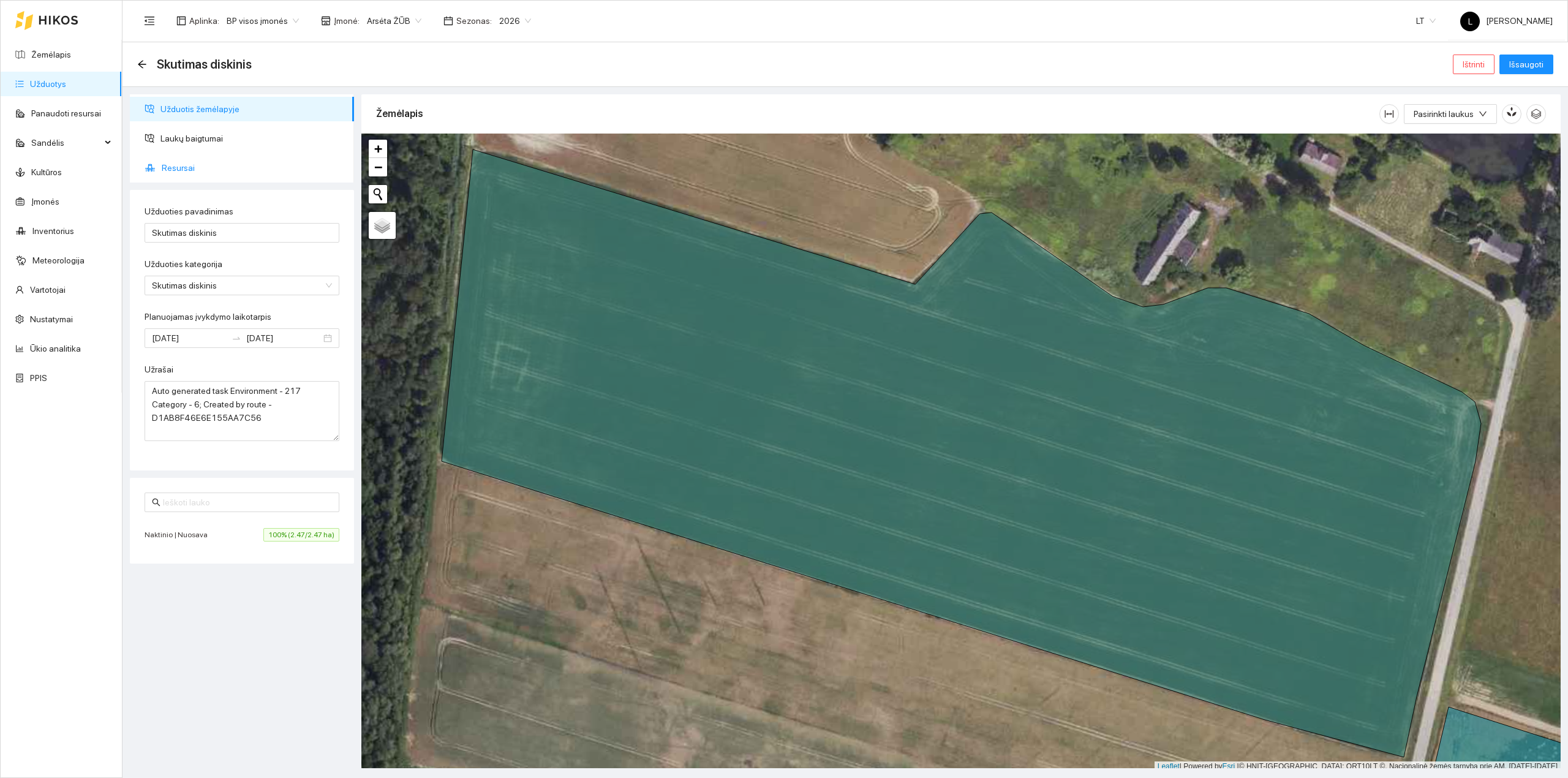
click at [200, 166] on span "Resursai" at bounding box center [252, 168] width 182 height 24
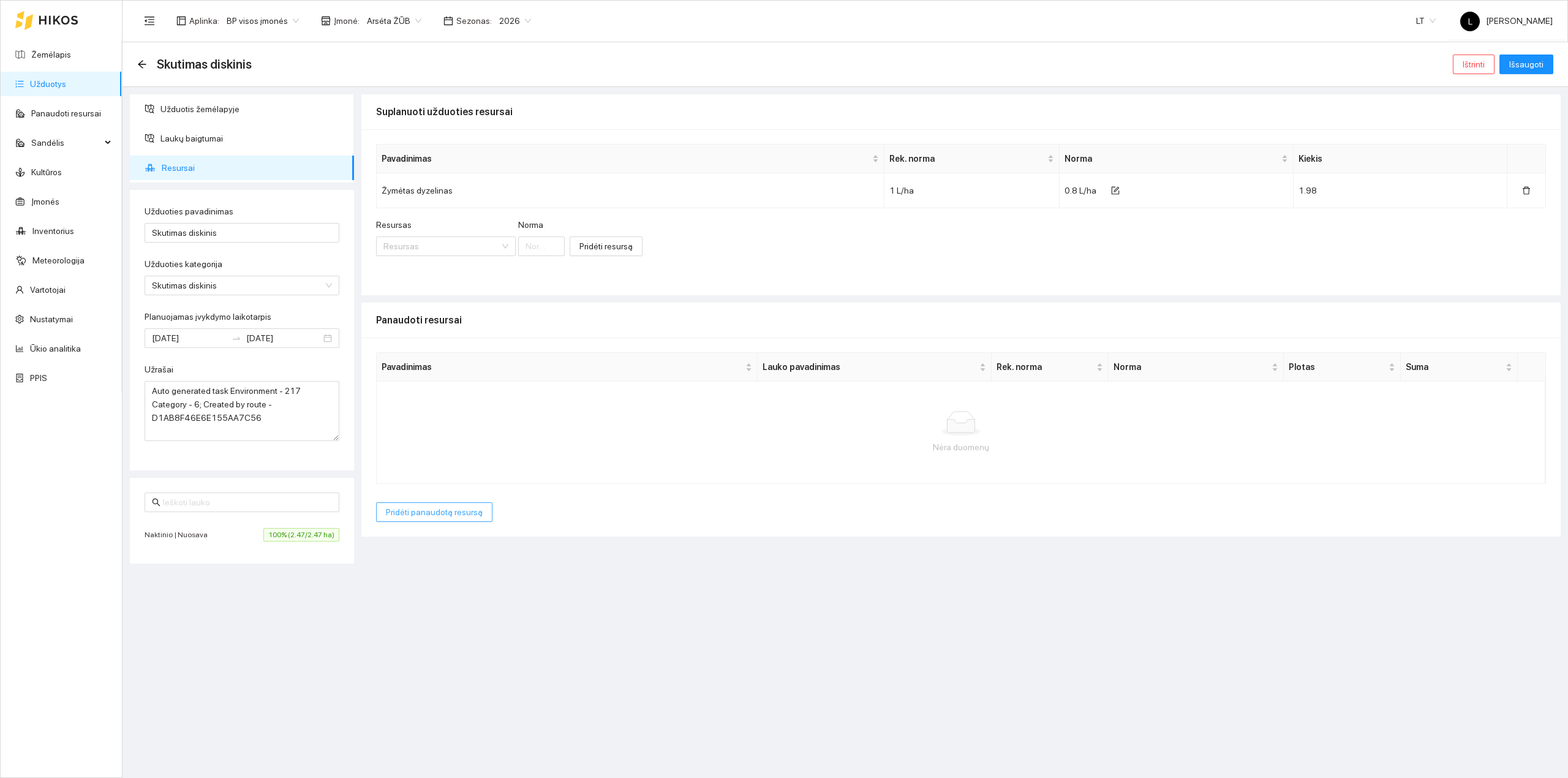
click at [416, 513] on span "Pridėti panaudotą resursą" at bounding box center [434, 513] width 97 height 14
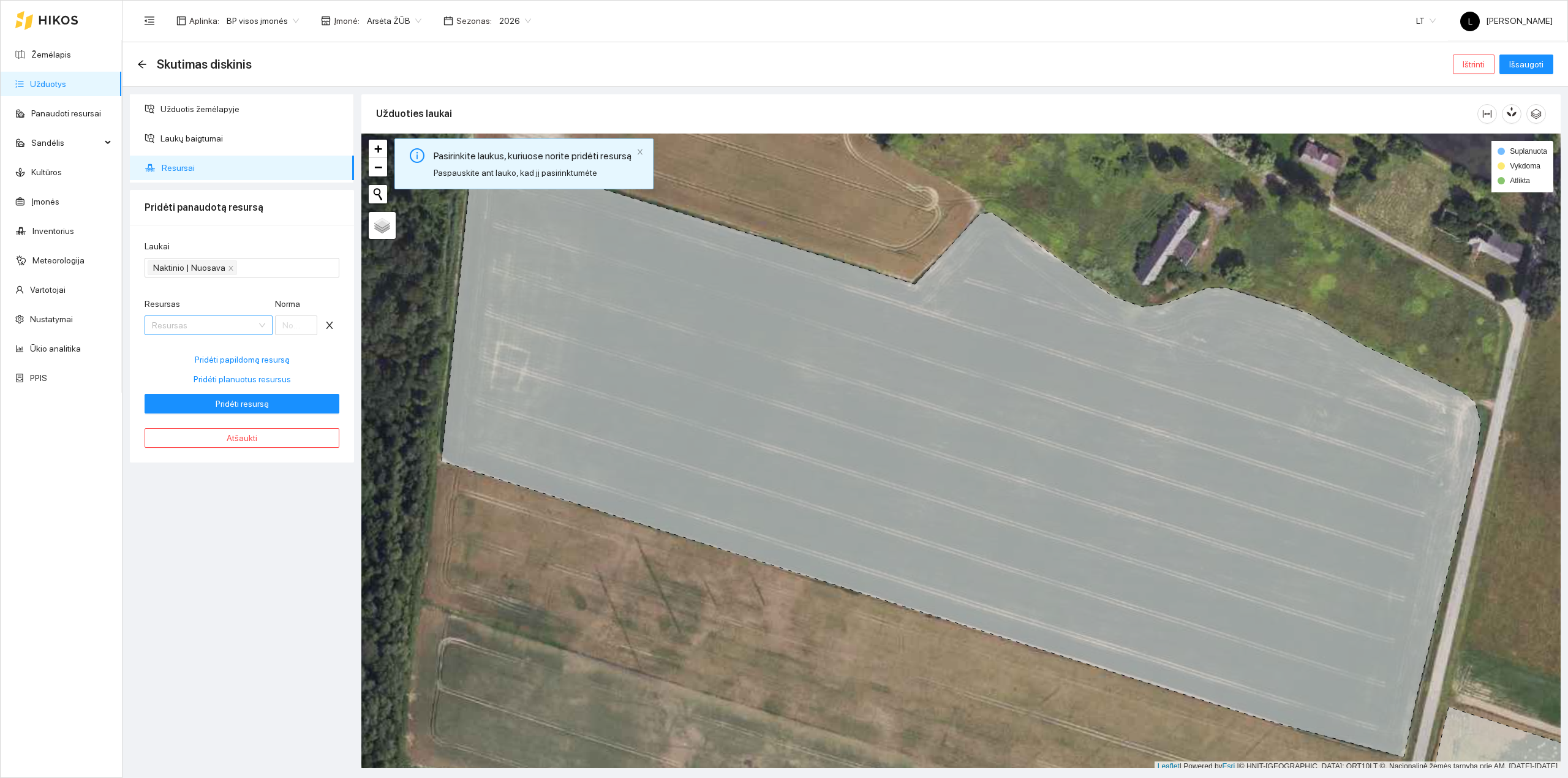
click at [187, 329] on input "Resursas" at bounding box center [204, 325] width 104 height 18
type input "dyzeli"
click at [216, 356] on div "Kuras / Žymėtas dyzeli nas" at bounding box center [233, 351] width 164 height 14
drag, startPoint x: 297, startPoint y: 323, endPoint x: 255, endPoint y: 323, distance: 42.0
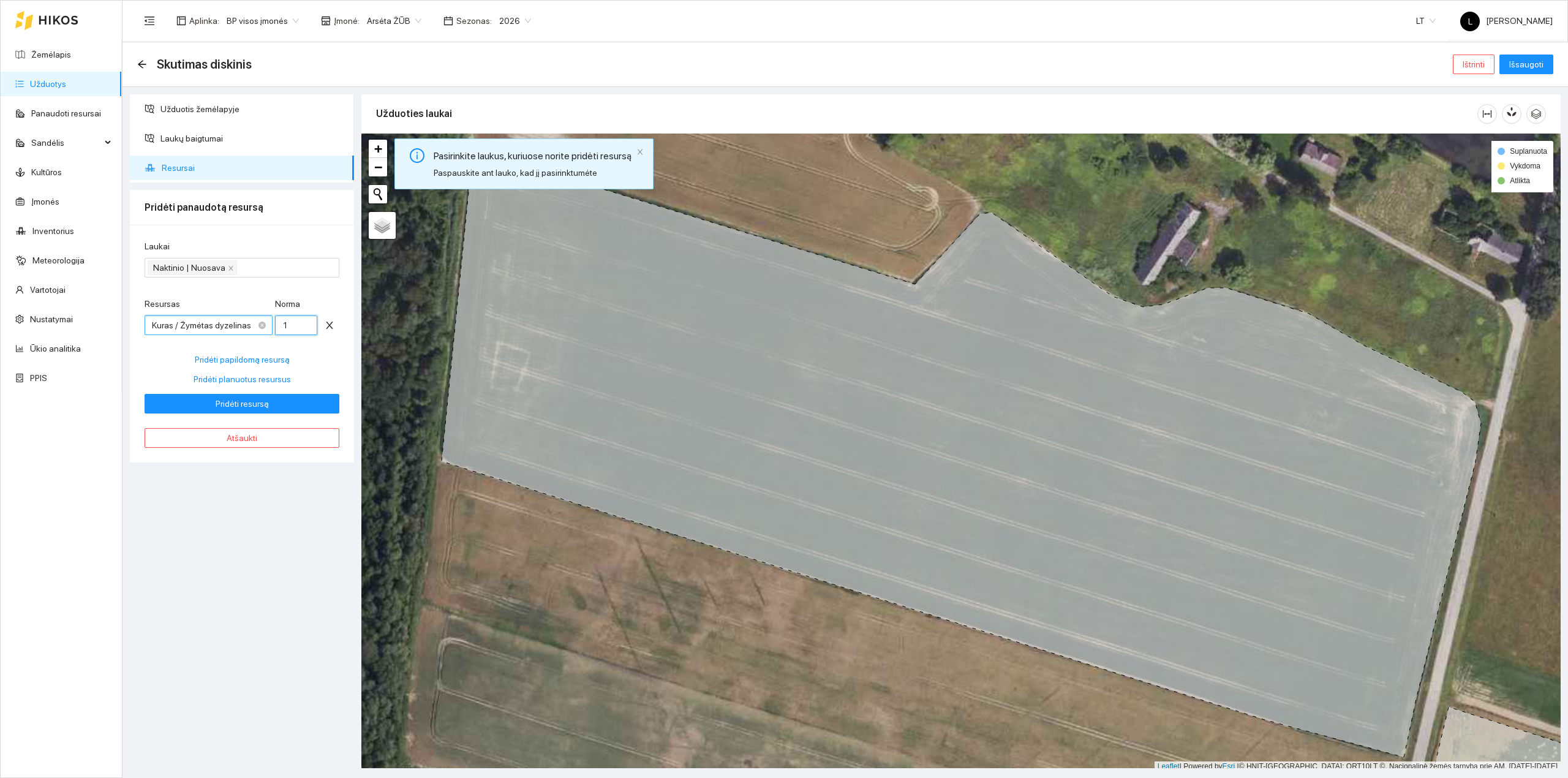
click at [271, 323] on div "Resursas Kuras / Žymėtas dyzelinas Kuras / Žymėtas dyzelinas Norma 1" at bounding box center [242, 323] width 194 height 53
type input "5"
click at [256, 413] on button "Pridėti resursą" at bounding box center [242, 404] width 194 height 20
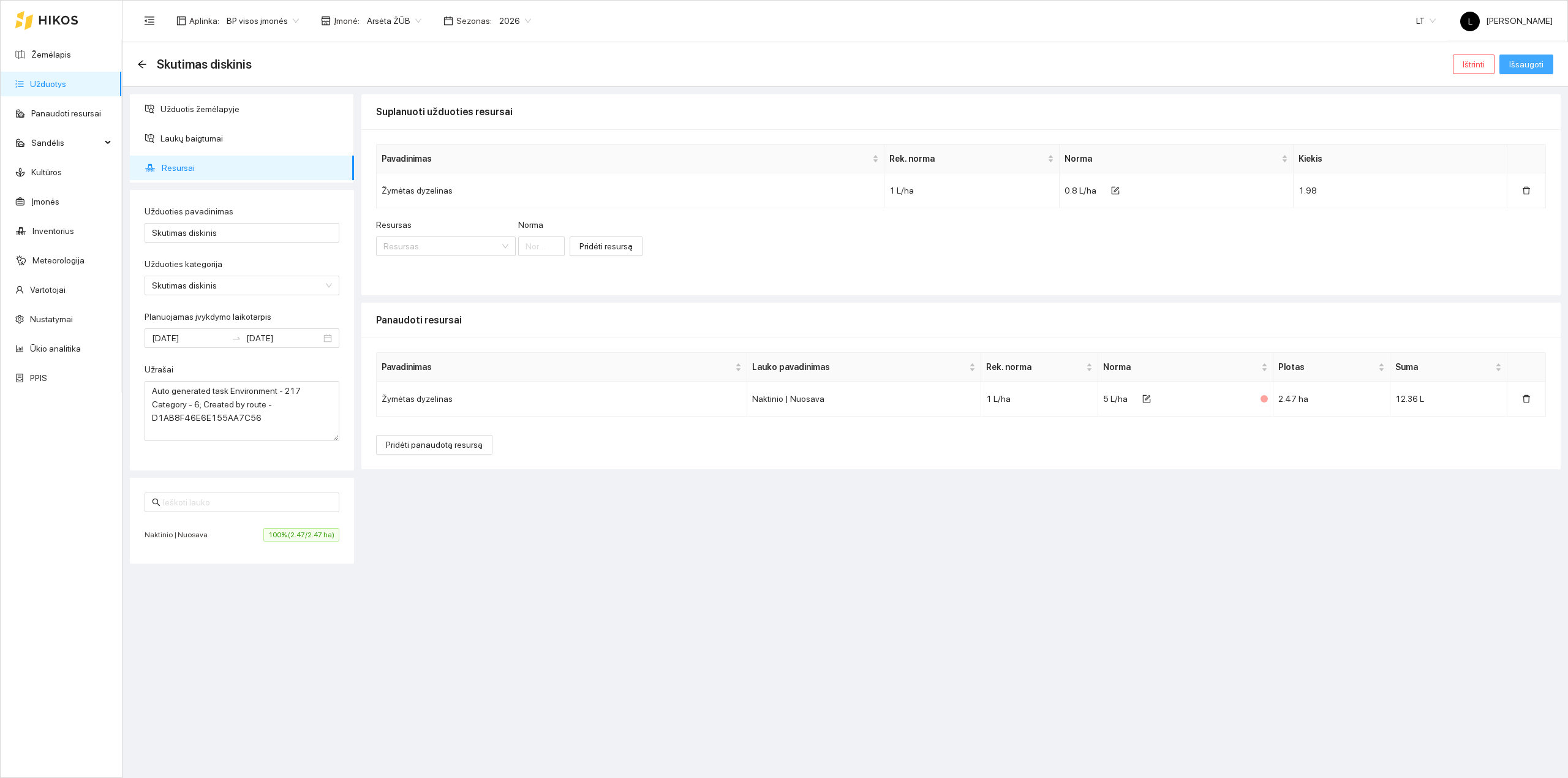
click at [1535, 62] on span "Išsaugoti" at bounding box center [1526, 65] width 34 height 14
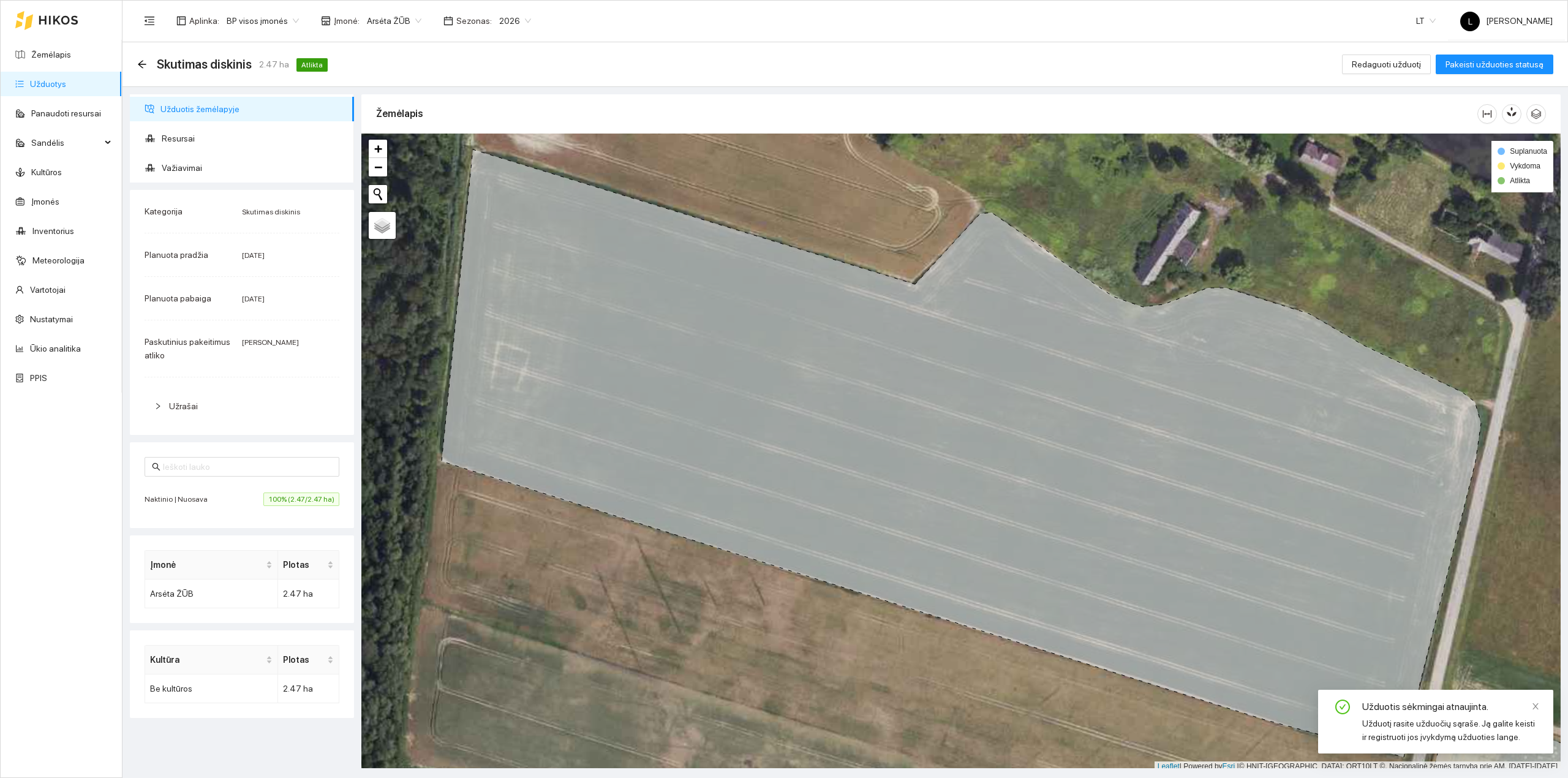
click at [66, 88] on link "Užduotys" at bounding box center [47, 84] width 36 height 10
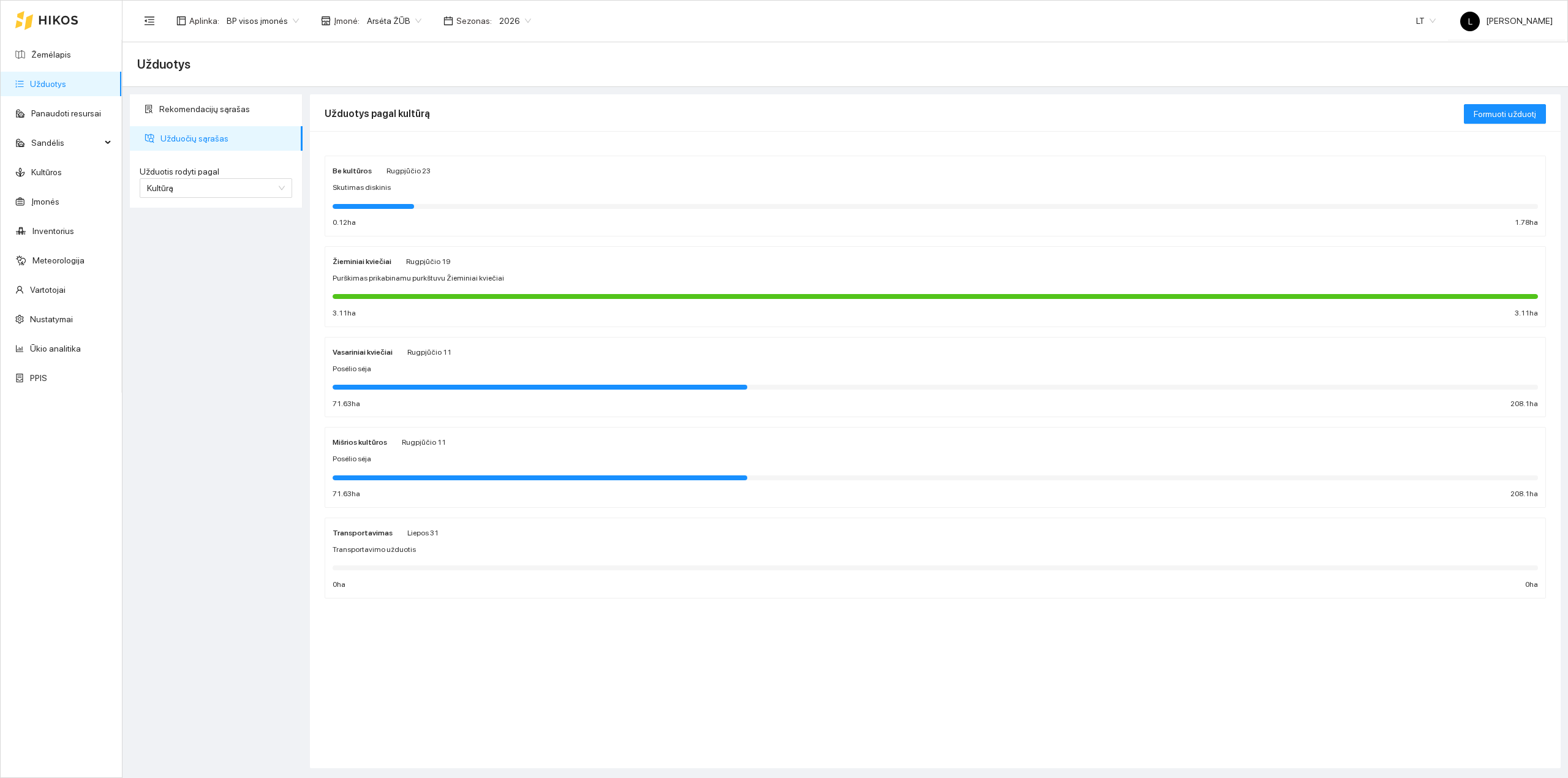
click at [472, 290] on div at bounding box center [935, 296] width 1206 height 14
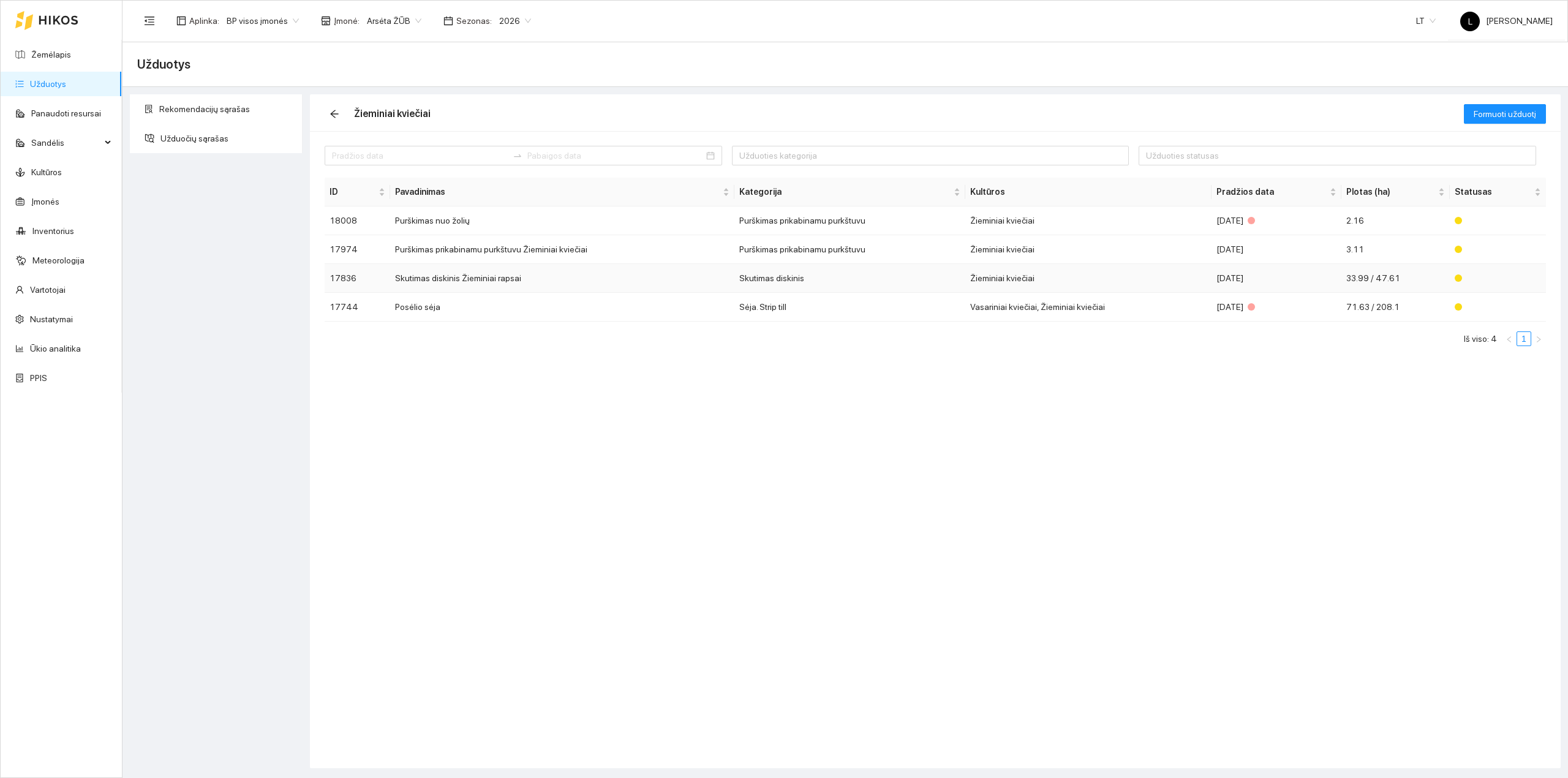
click at [527, 281] on td "Skutimas diskinis Žieminiai rapsai" at bounding box center [562, 278] width 344 height 29
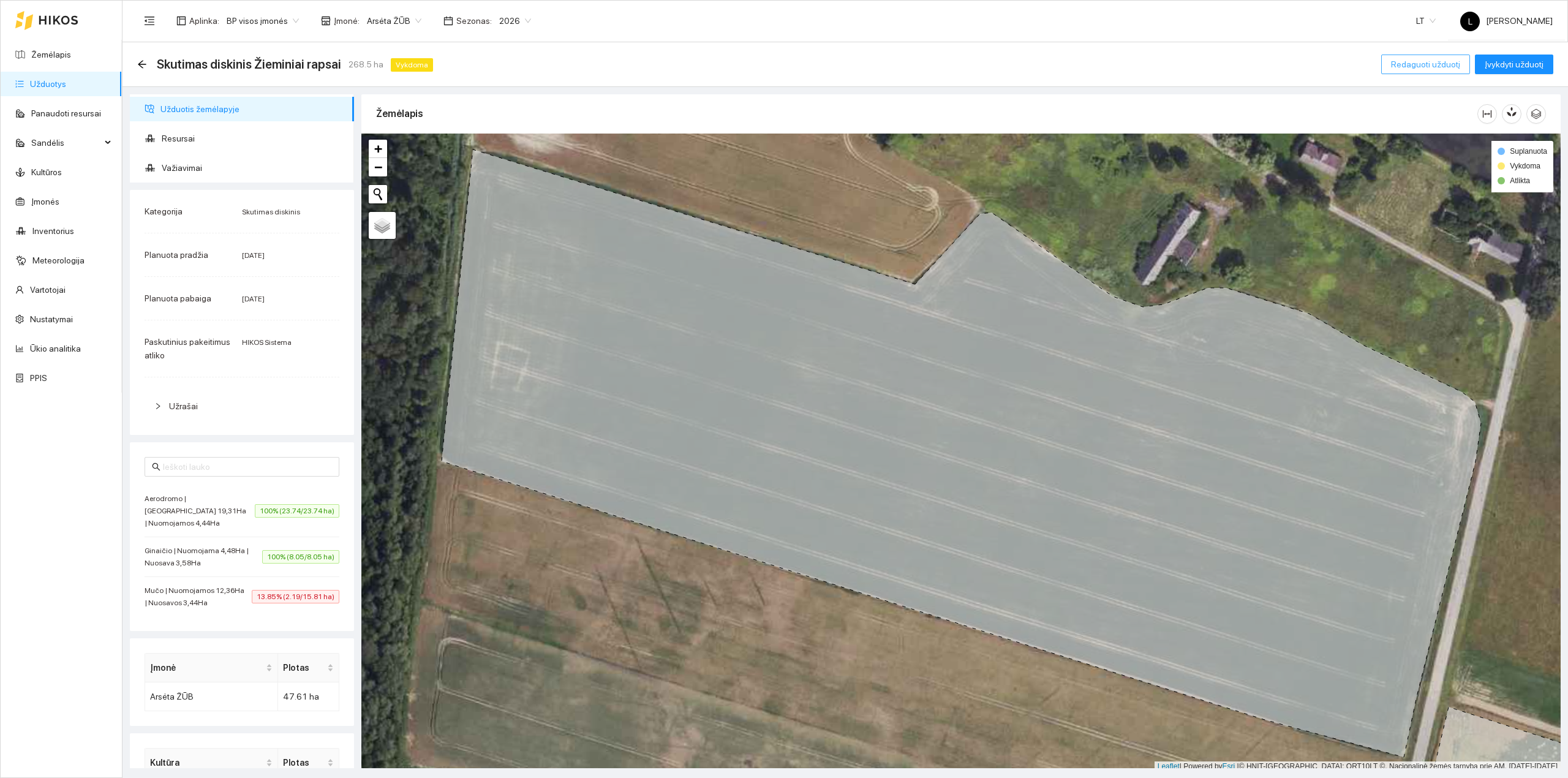
click at [1408, 69] on span "Redaguoti užduotį" at bounding box center [1425, 65] width 69 height 14
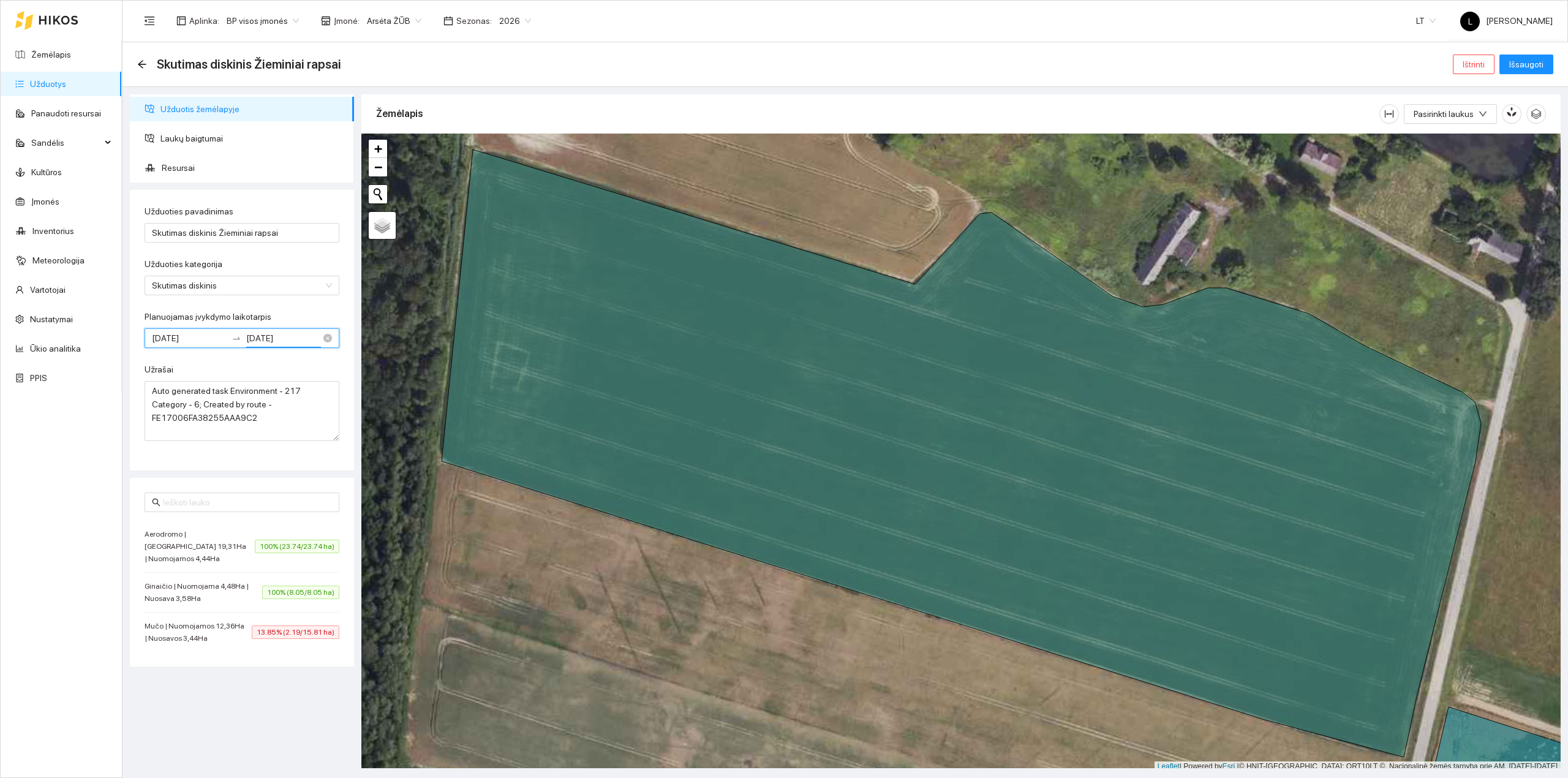
click at [291, 337] on input "2025-08-13" at bounding box center [284, 339] width 75 height 14
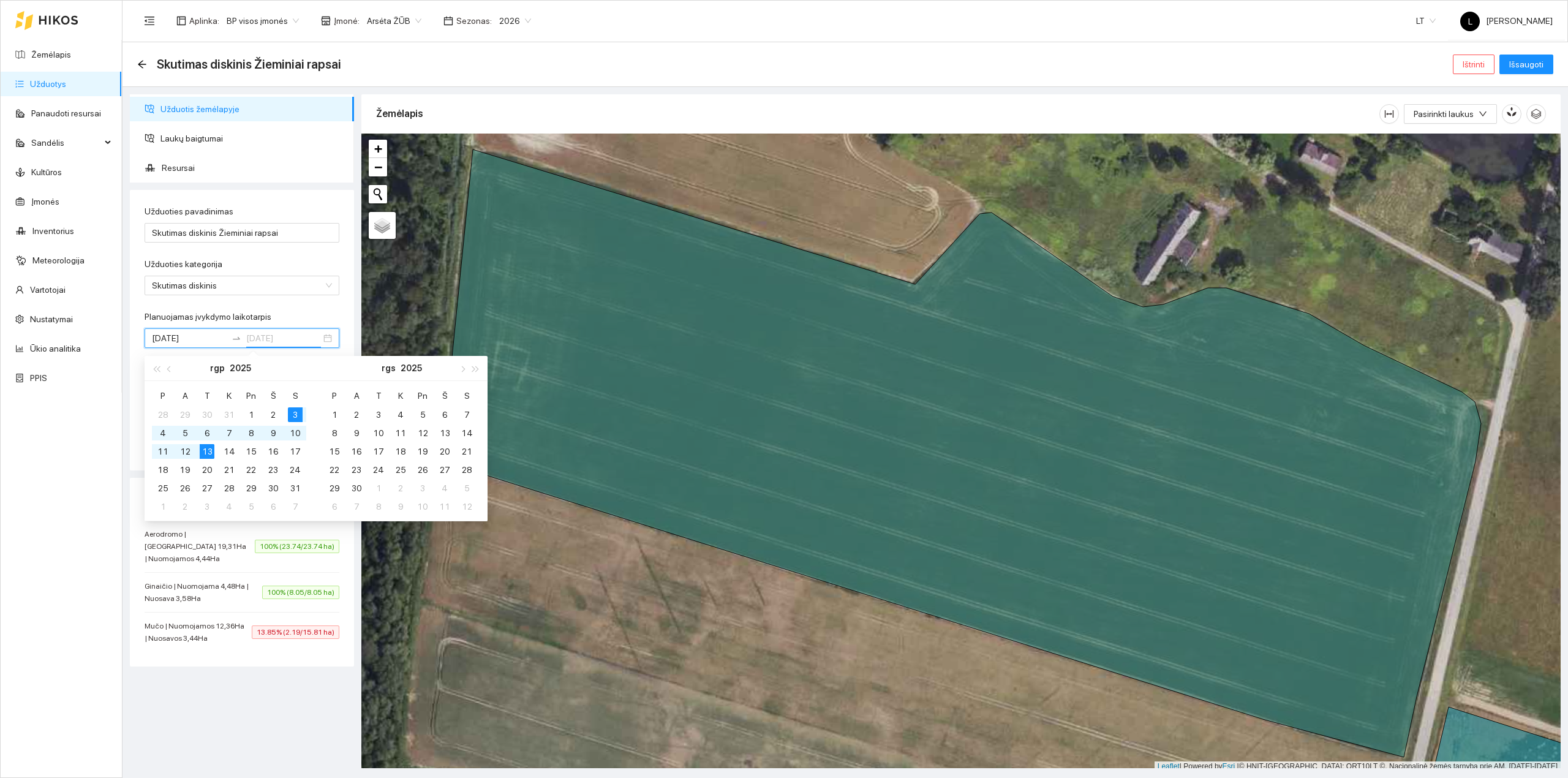
click at [294, 413] on div "3" at bounding box center [295, 414] width 14 height 14
click at [295, 417] on div "3" at bounding box center [295, 414] width 14 height 14
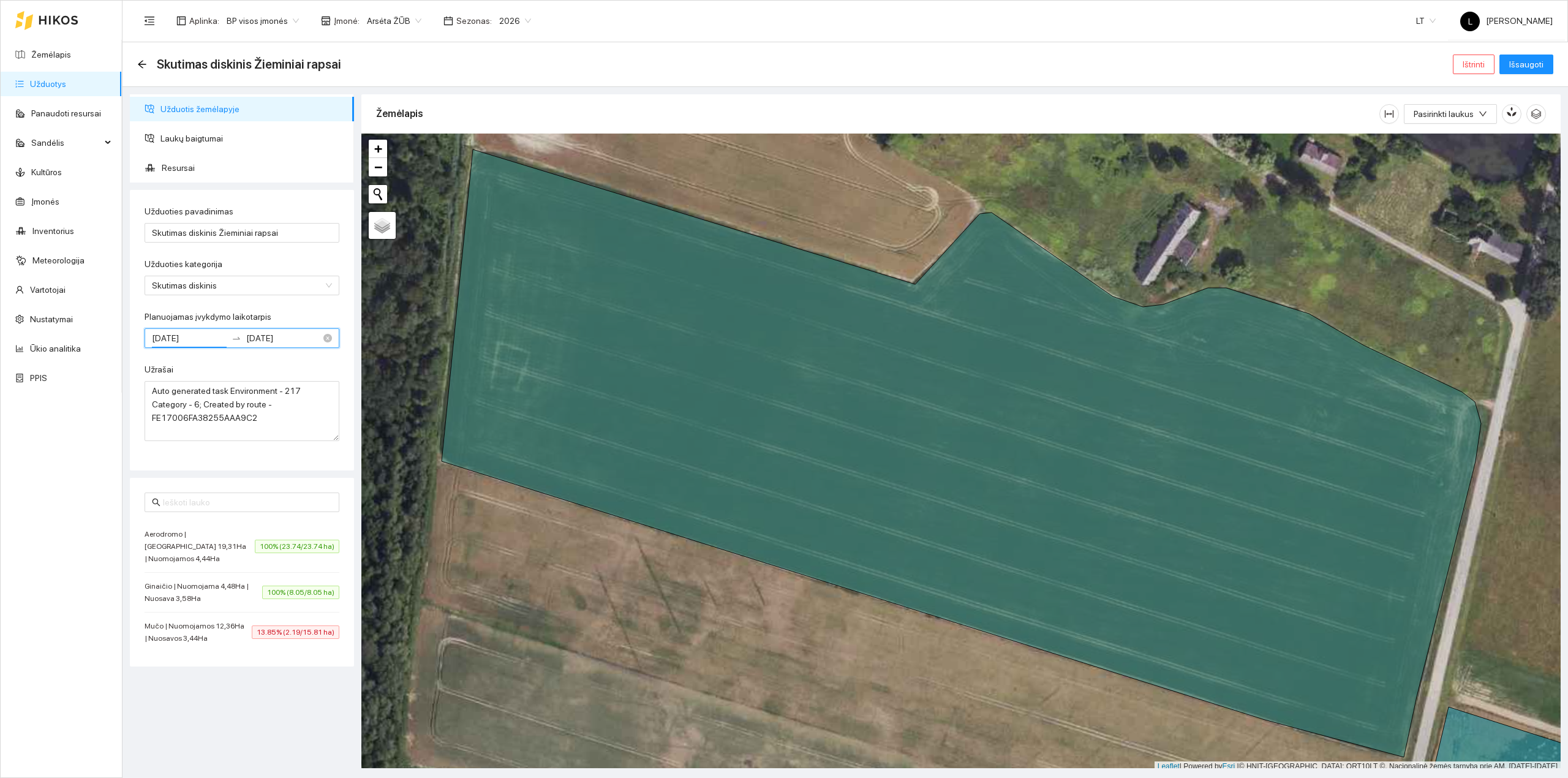
click at [297, 336] on input "2025-08-03" at bounding box center [284, 339] width 75 height 14
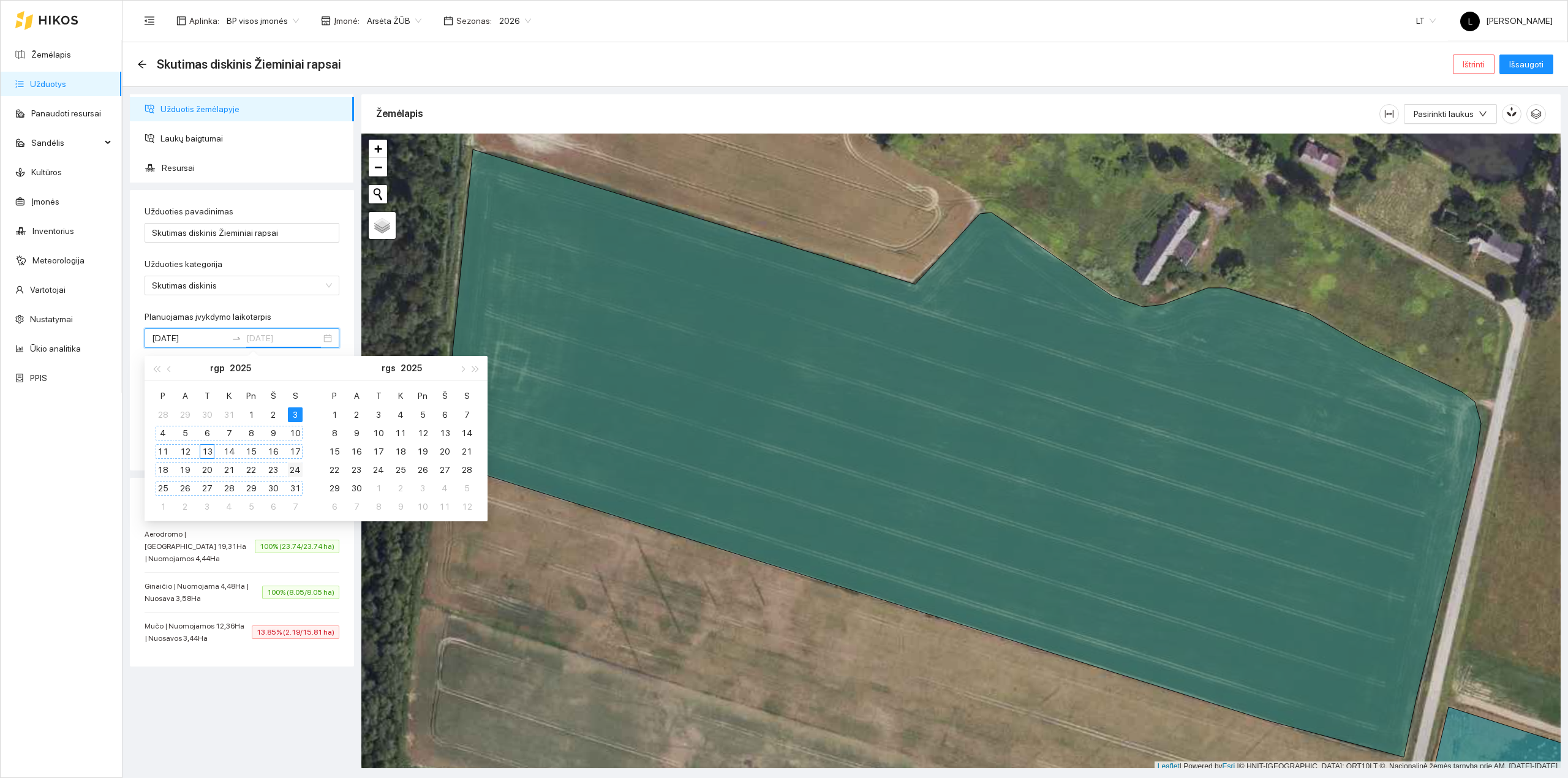
type input "2025-08-24"
click at [293, 473] on div "24" at bounding box center [295, 469] width 14 height 14
click at [1515, 61] on span "Išsaugoti" at bounding box center [1526, 65] width 34 height 14
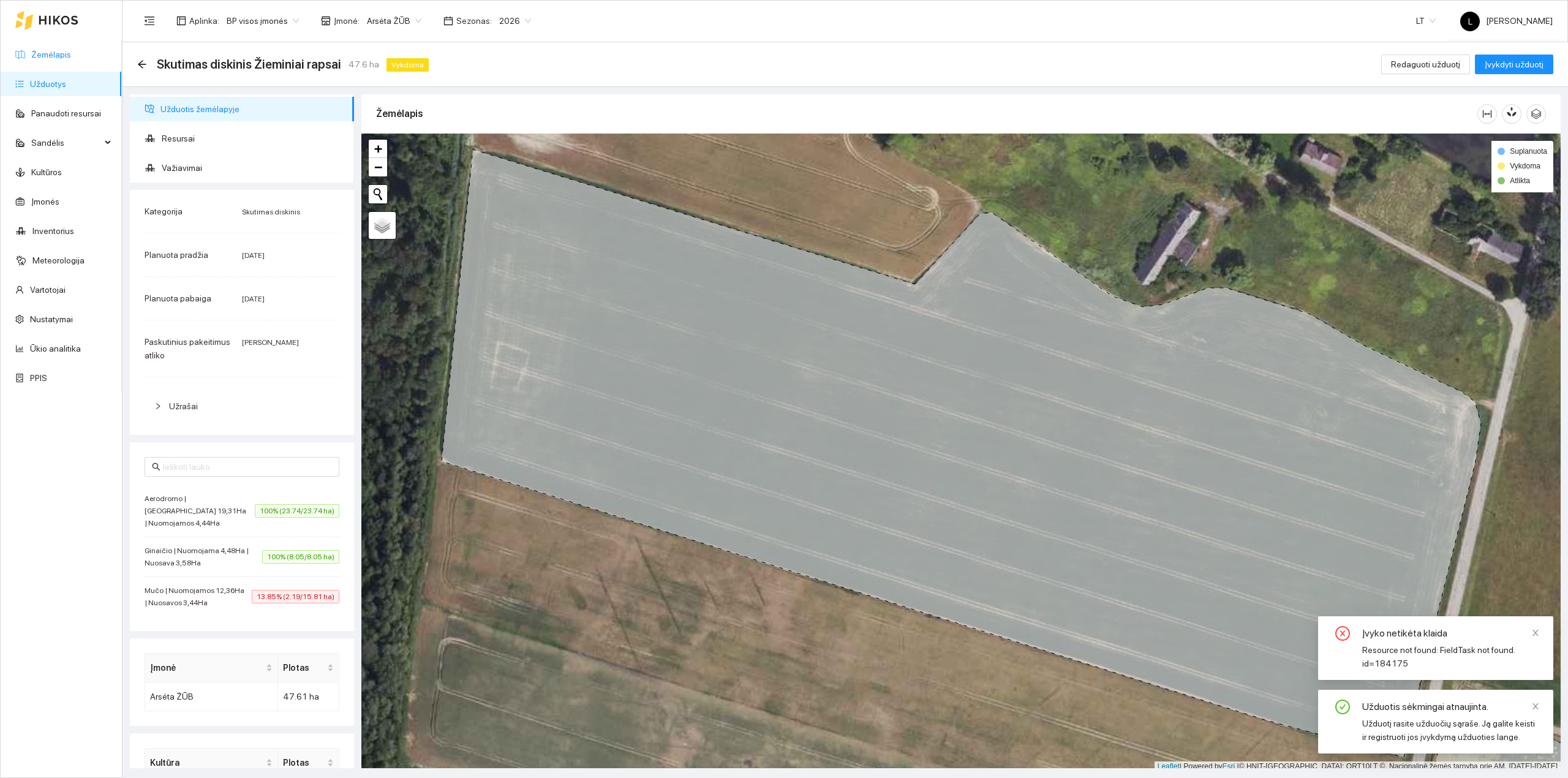
click at [71, 59] on link "Žemėlapis" at bounding box center [51, 54] width 40 height 10
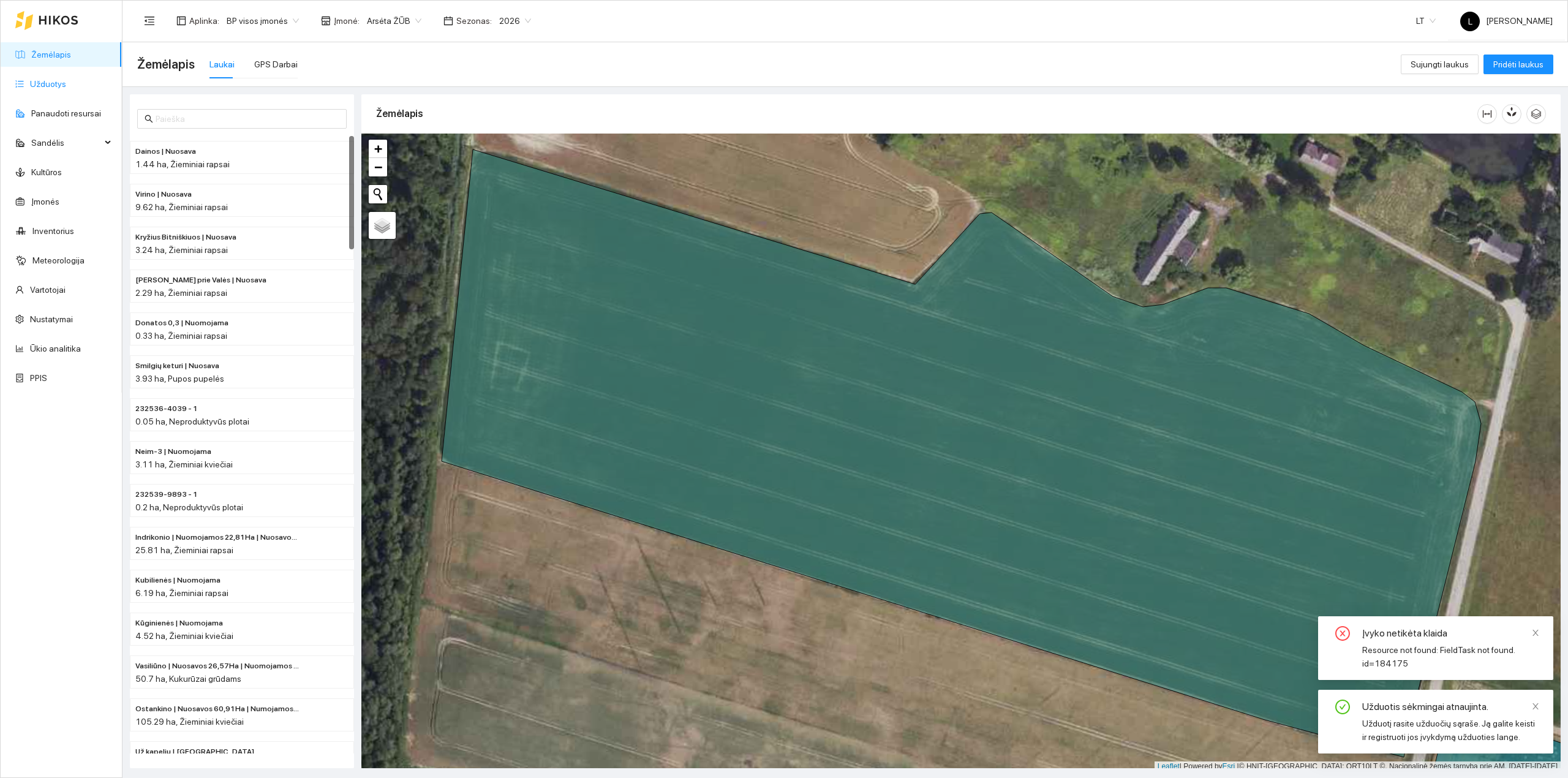
click at [47, 82] on link "Užduotys" at bounding box center [47, 84] width 36 height 10
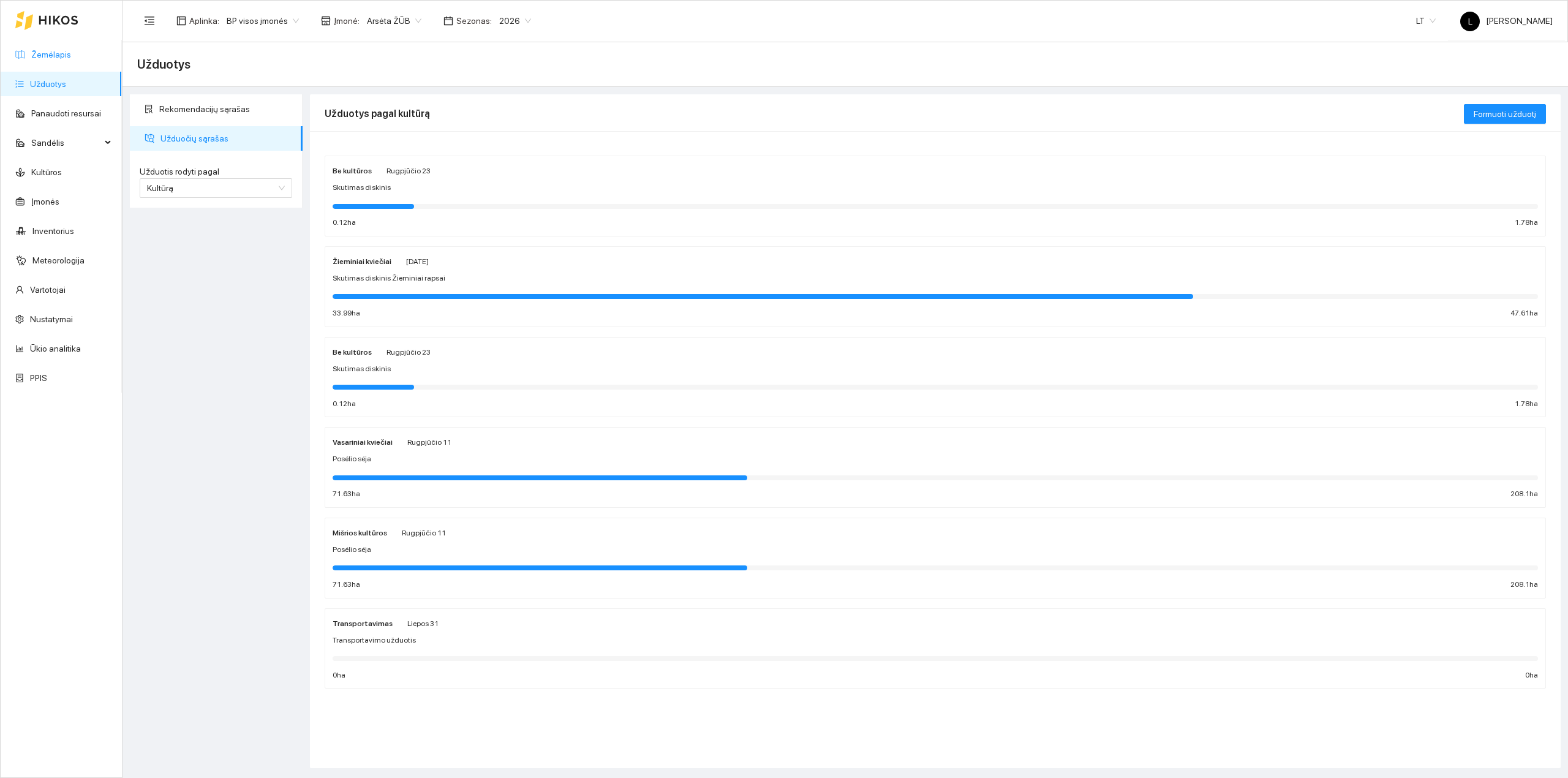
click at [45, 54] on link "Žemėlapis" at bounding box center [51, 54] width 40 height 10
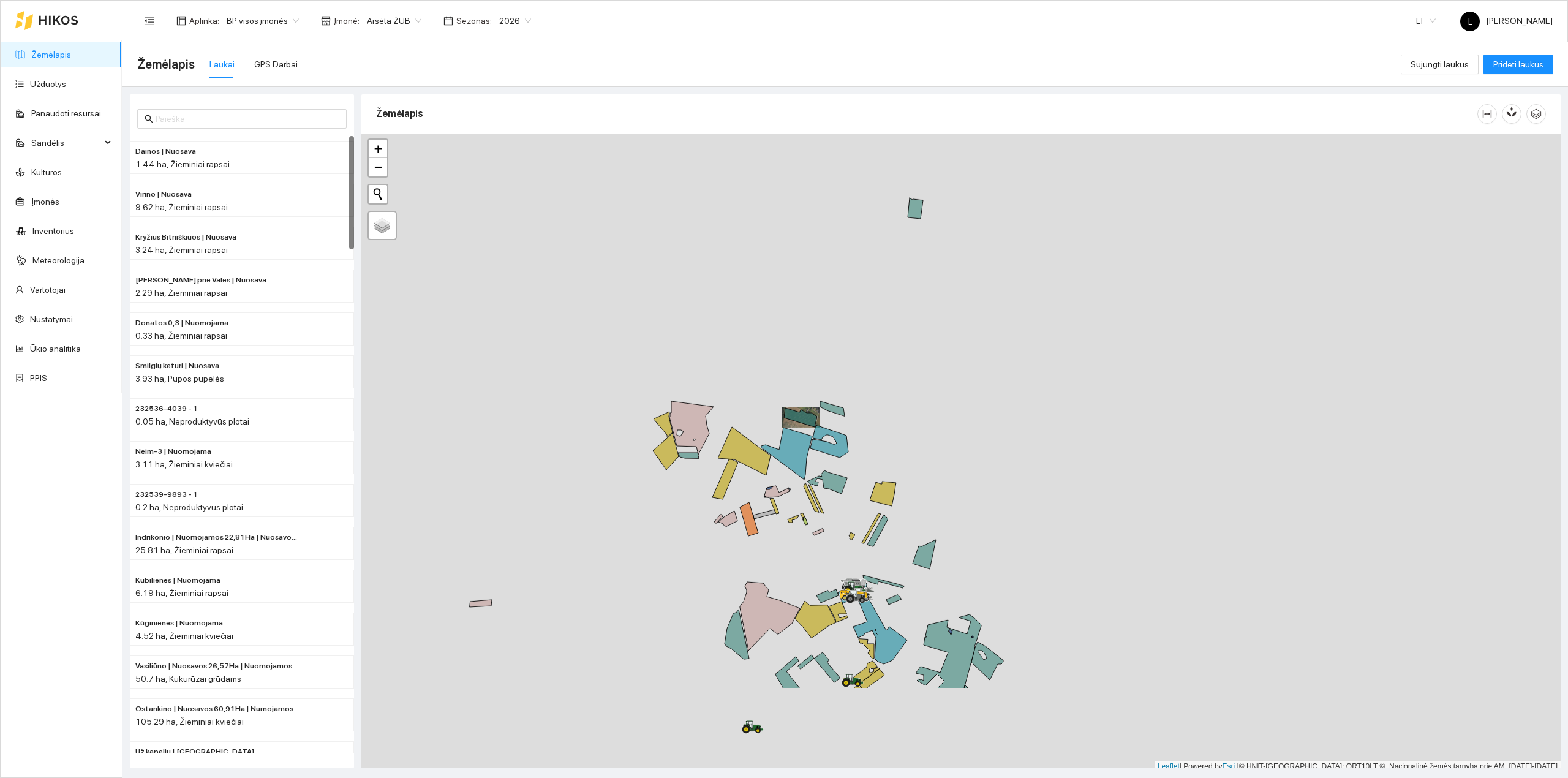
scroll to position [3, 0]
drag, startPoint x: 866, startPoint y: 632, endPoint x: 814, endPoint y: 490, distance: 151.2
click at [765, 403] on div at bounding box center [961, 449] width 1200 height 638
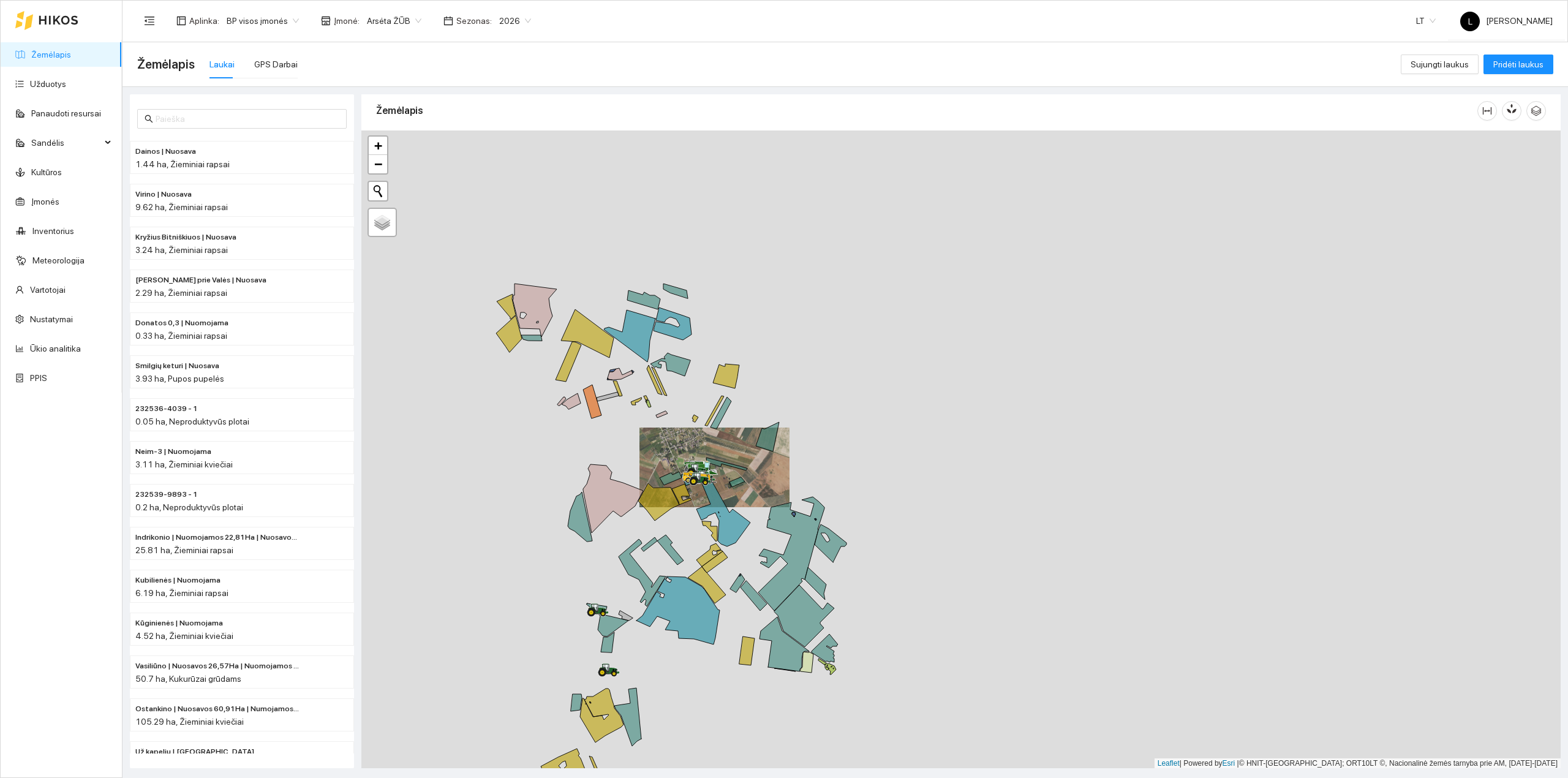
drag, startPoint x: 674, startPoint y: 584, endPoint x: 909, endPoint y: 313, distance: 358.7
click at [720, 577] on icon at bounding box center [678, 610] width 83 height 68
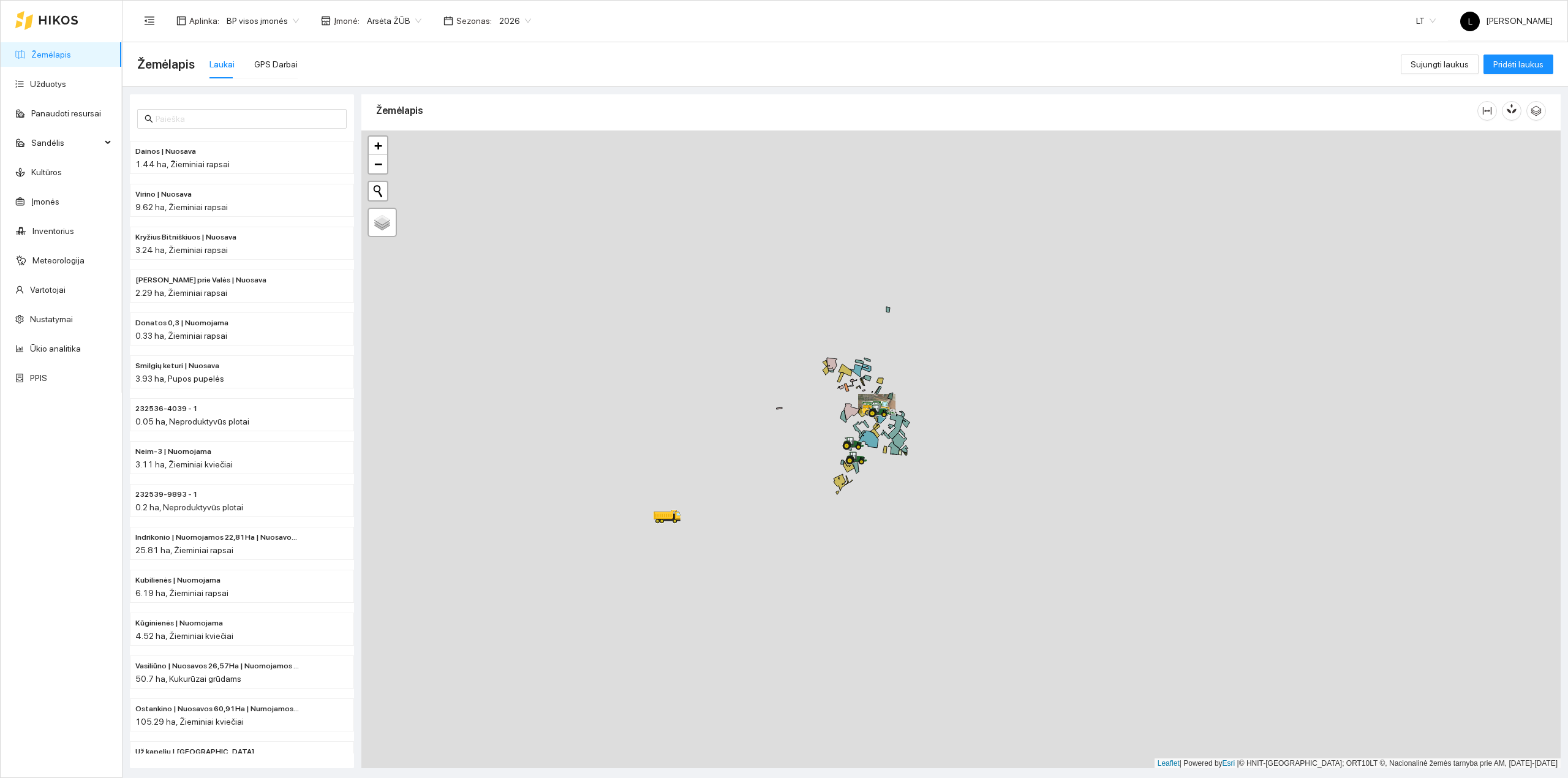
drag, startPoint x: 836, startPoint y: 619, endPoint x: 877, endPoint y: 511, distance: 115.5
click at [877, 511] on div at bounding box center [961, 449] width 1200 height 638
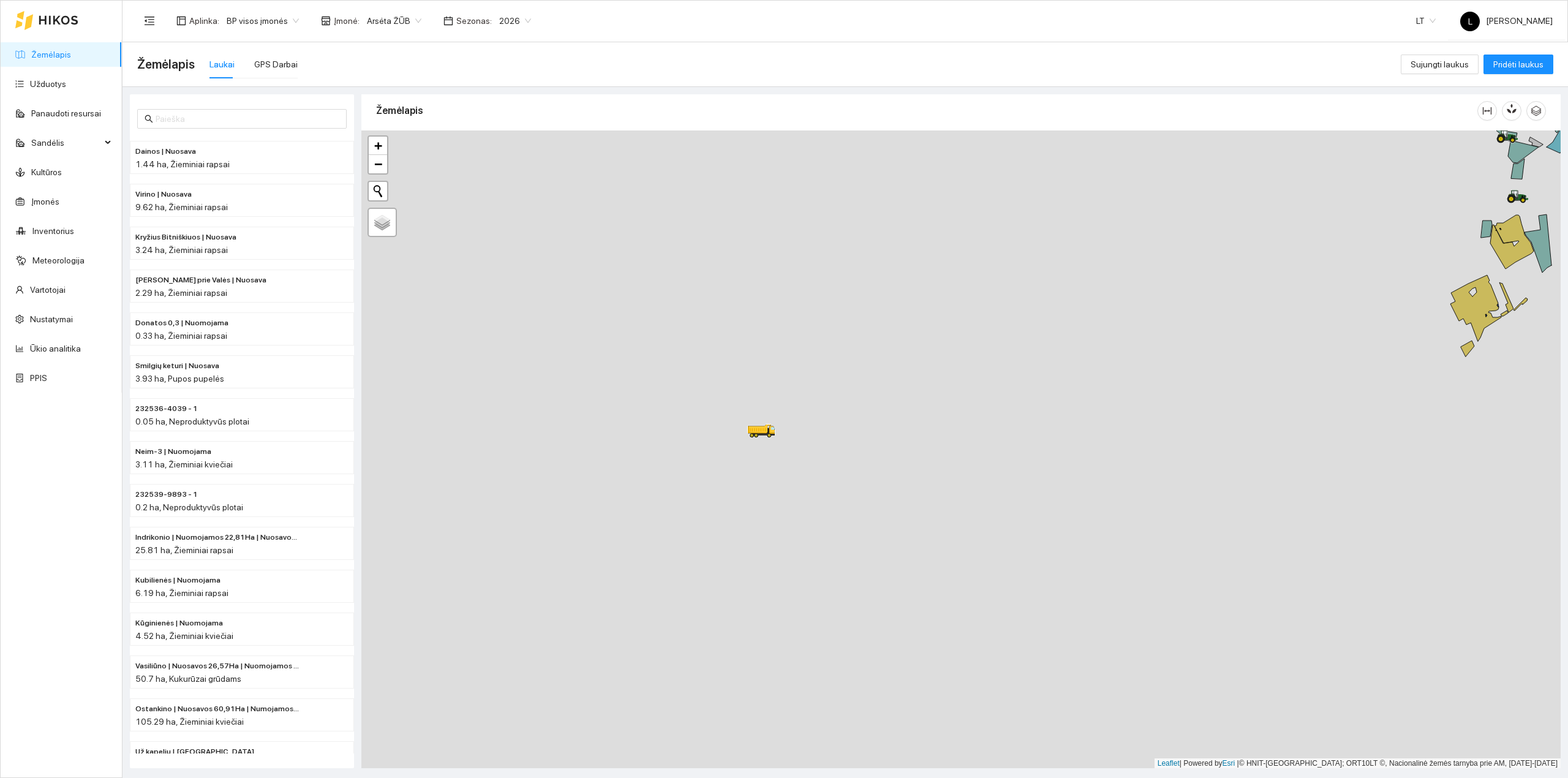
drag, startPoint x: 672, startPoint y: 418, endPoint x: 795, endPoint y: 516, distance: 157.3
click at [786, 513] on div at bounding box center [961, 449] width 1200 height 638
drag, startPoint x: 834, startPoint y: 508, endPoint x: 876, endPoint y: 522, distance: 44.3
click at [879, 528] on div at bounding box center [961, 449] width 1200 height 638
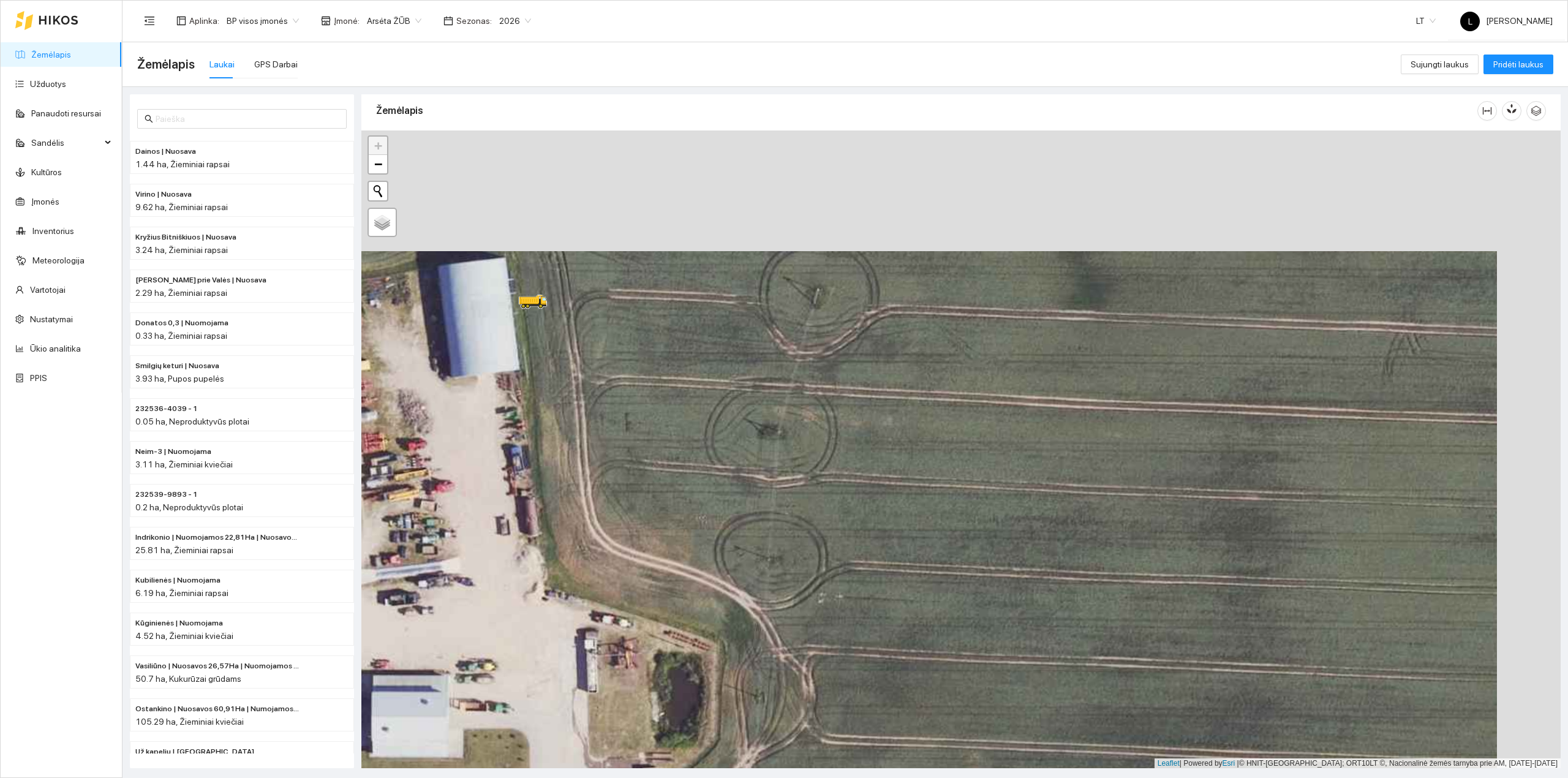
drag, startPoint x: 993, startPoint y: 387, endPoint x: 930, endPoint y: 509, distance: 137.3
click at [930, 509] on div at bounding box center [961, 449] width 1200 height 638
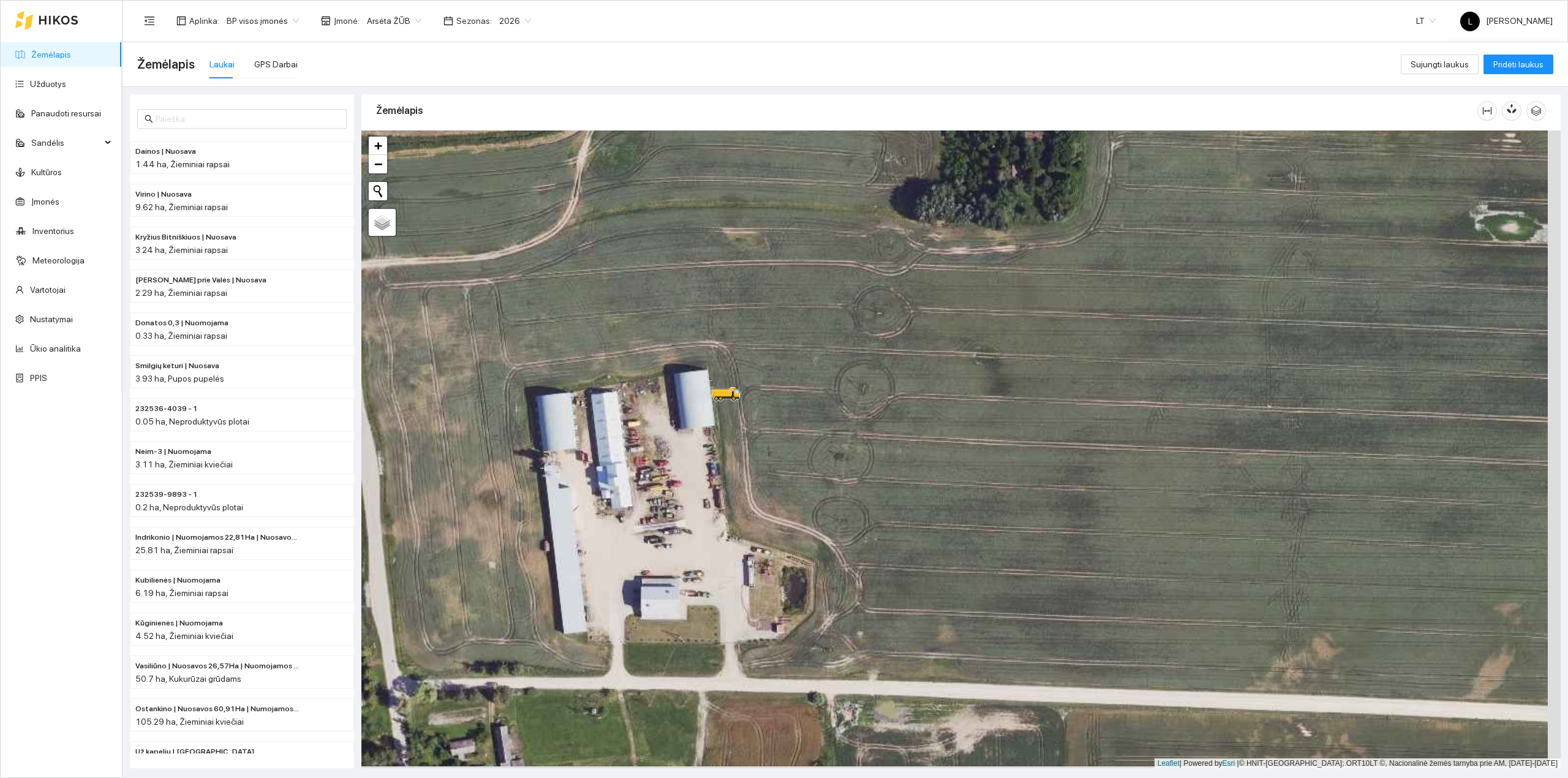
drag, startPoint x: 1429, startPoint y: 586, endPoint x: 1042, endPoint y: 539, distance: 389.8
click at [1049, 539] on div at bounding box center [961, 449] width 1200 height 638
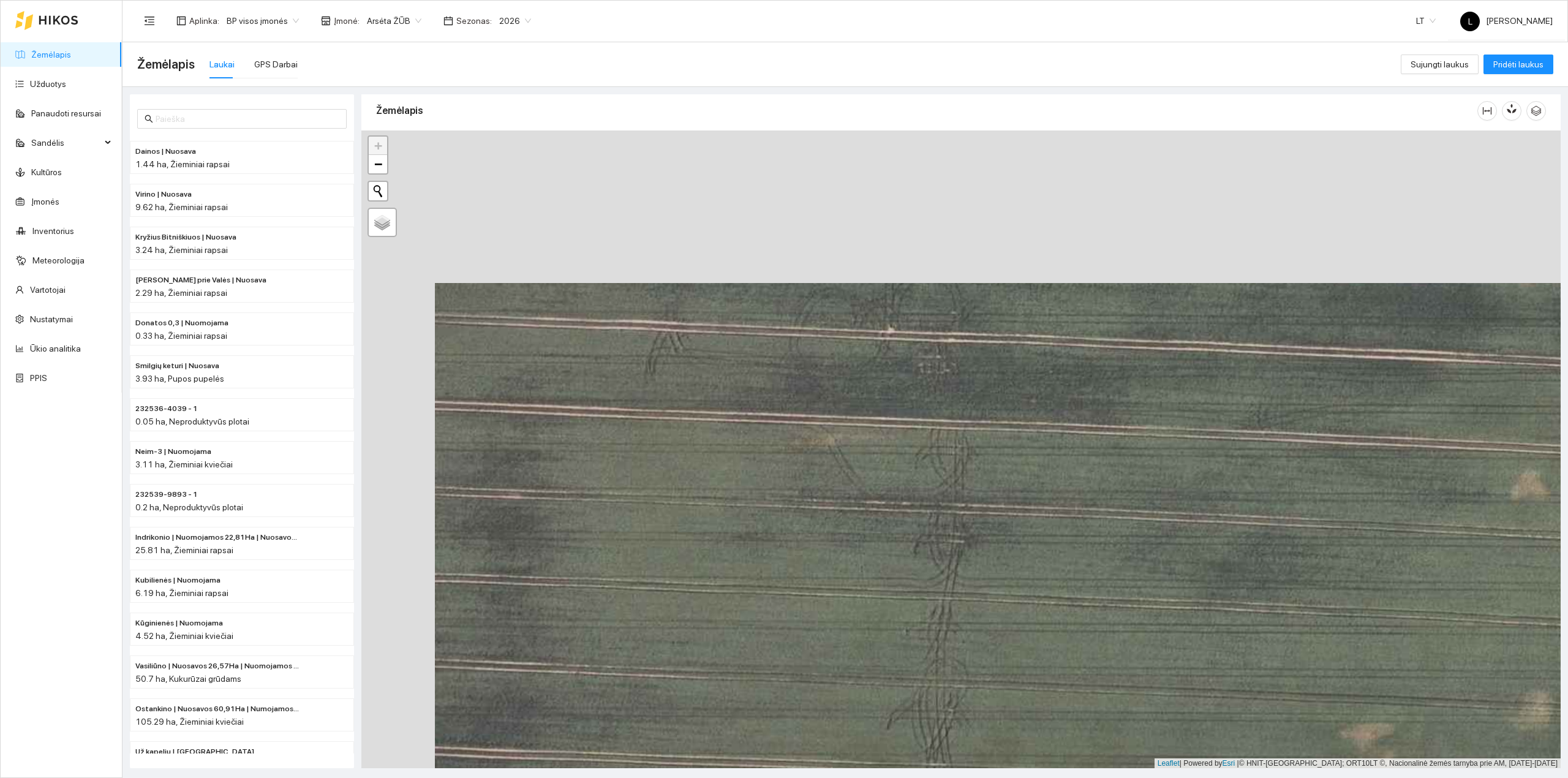
drag, startPoint x: 571, startPoint y: 321, endPoint x: 645, endPoint y: 474, distance: 170.0
click at [645, 474] on div at bounding box center [961, 449] width 1200 height 638
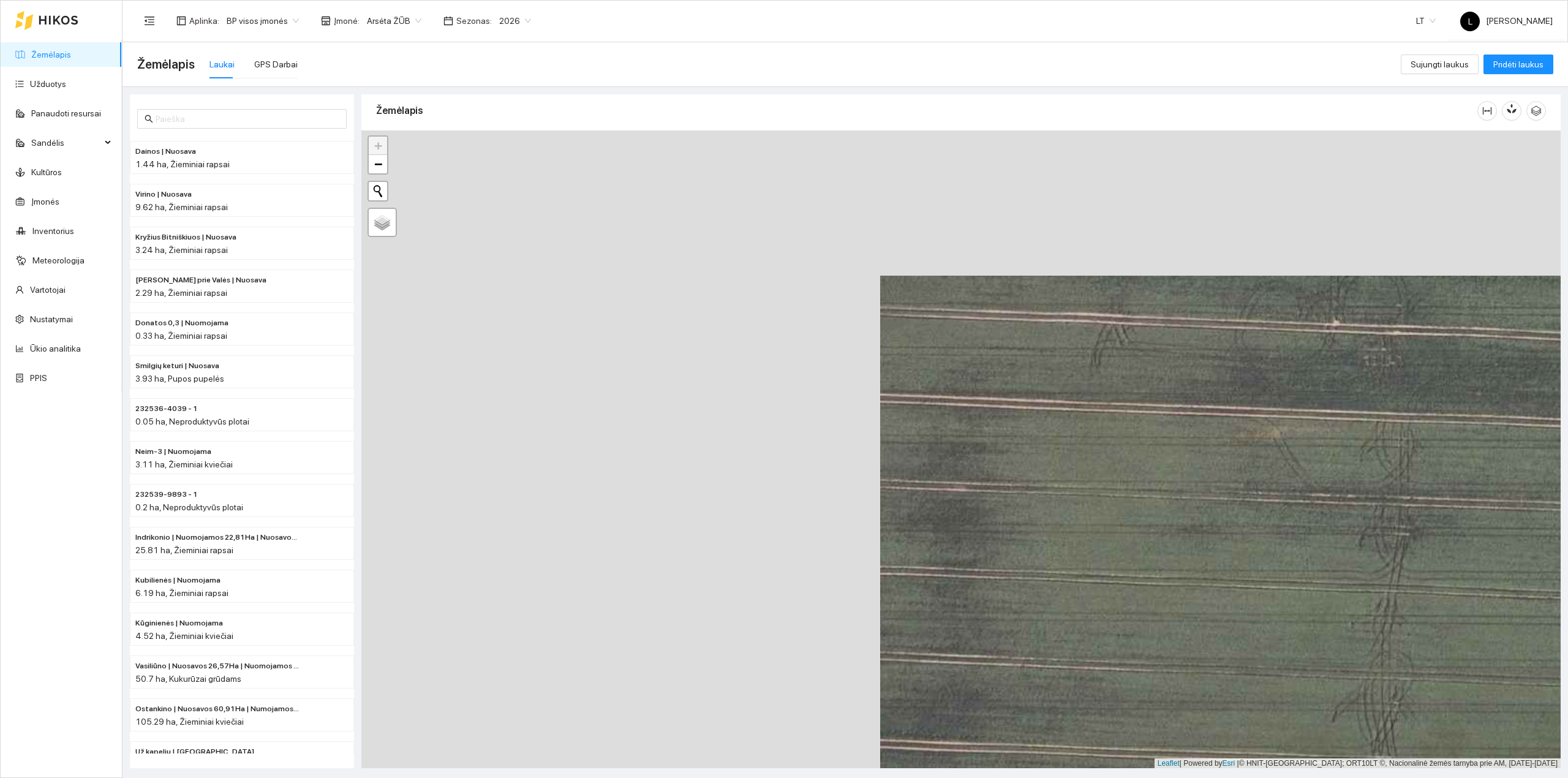
drag, startPoint x: 623, startPoint y: 493, endPoint x: 1216, endPoint y: 474, distance: 593.3
click at [1216, 474] on div at bounding box center [961, 449] width 1200 height 638
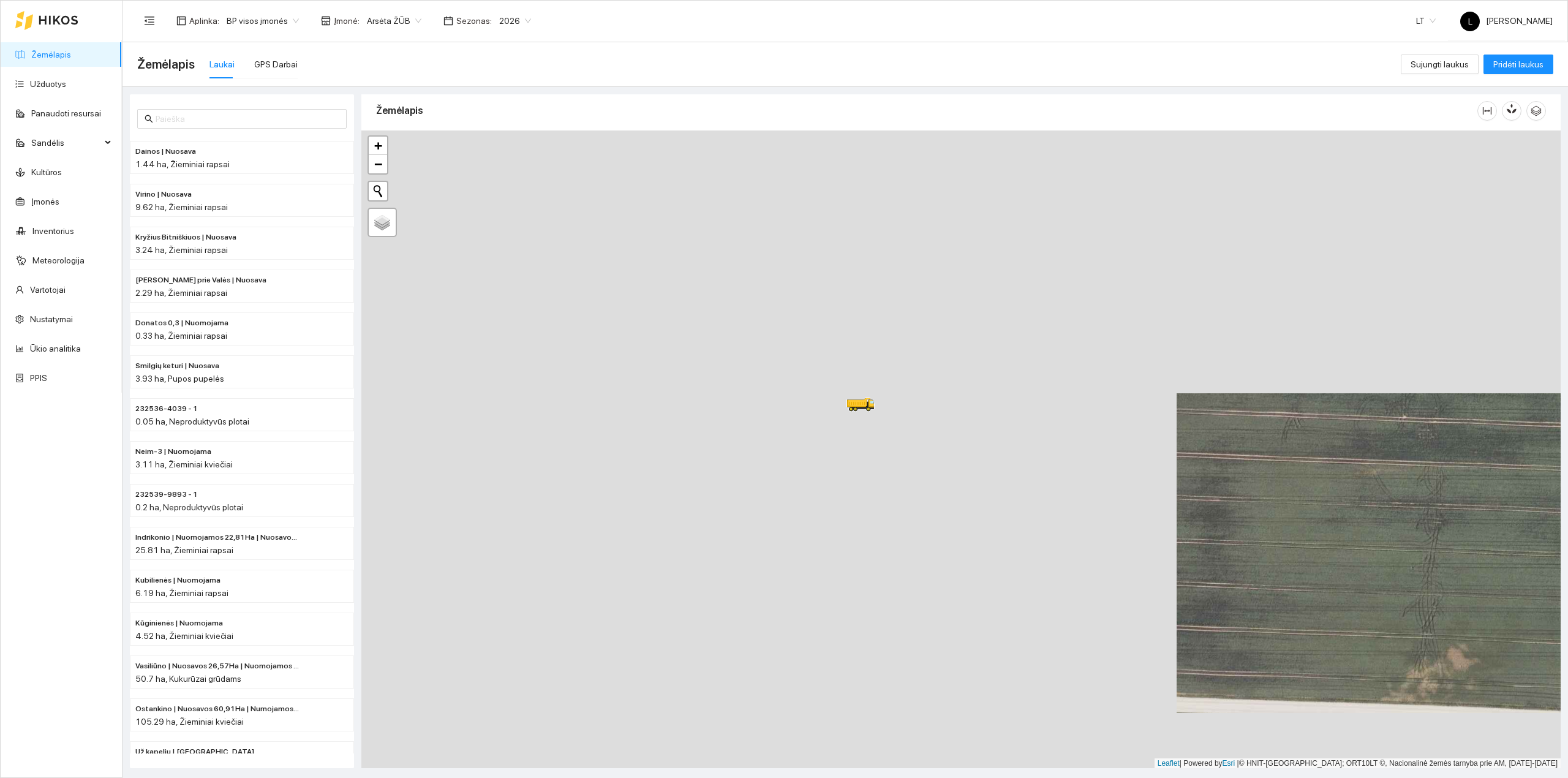
drag, startPoint x: 924, startPoint y: 567, endPoint x: 1154, endPoint y: 543, distance: 231.2
click at [1154, 543] on div at bounding box center [961, 449] width 1200 height 638
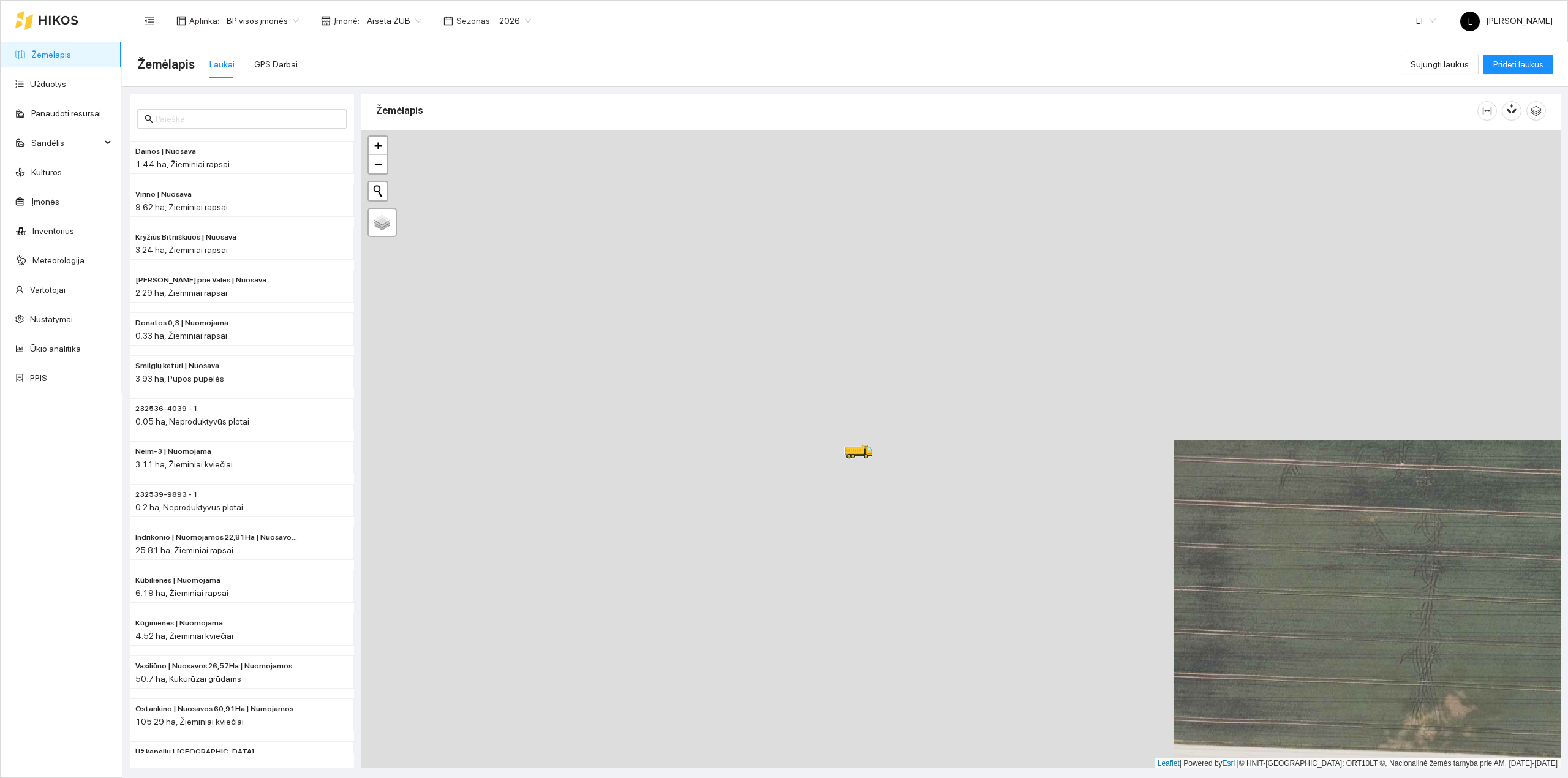
drag, startPoint x: 853, startPoint y: 493, endPoint x: 840, endPoint y: 544, distance: 52.6
click at [842, 543] on div at bounding box center [961, 449] width 1200 height 638
